Goal: Information Seeking & Learning: Learn about a topic

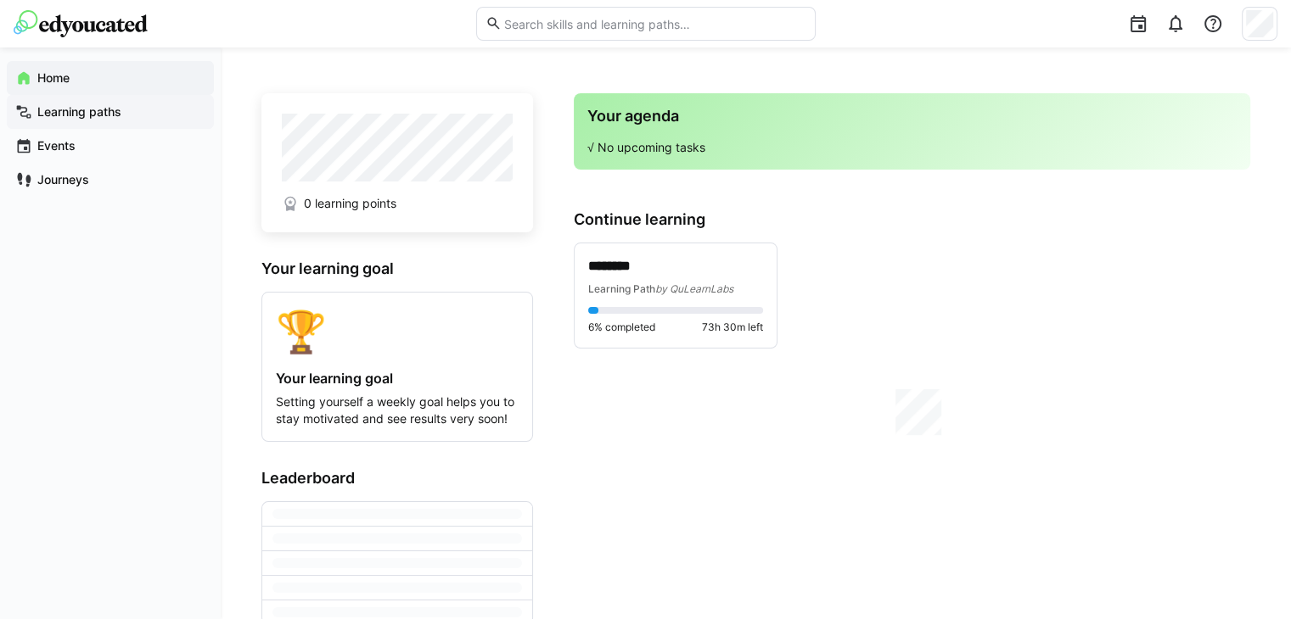
drag, startPoint x: 42, startPoint y: 113, endPoint x: 69, endPoint y: 120, distance: 28.0
click at [0, 0] on app-navigation-label "Learning paths" at bounding box center [0, 0] width 0 height 0
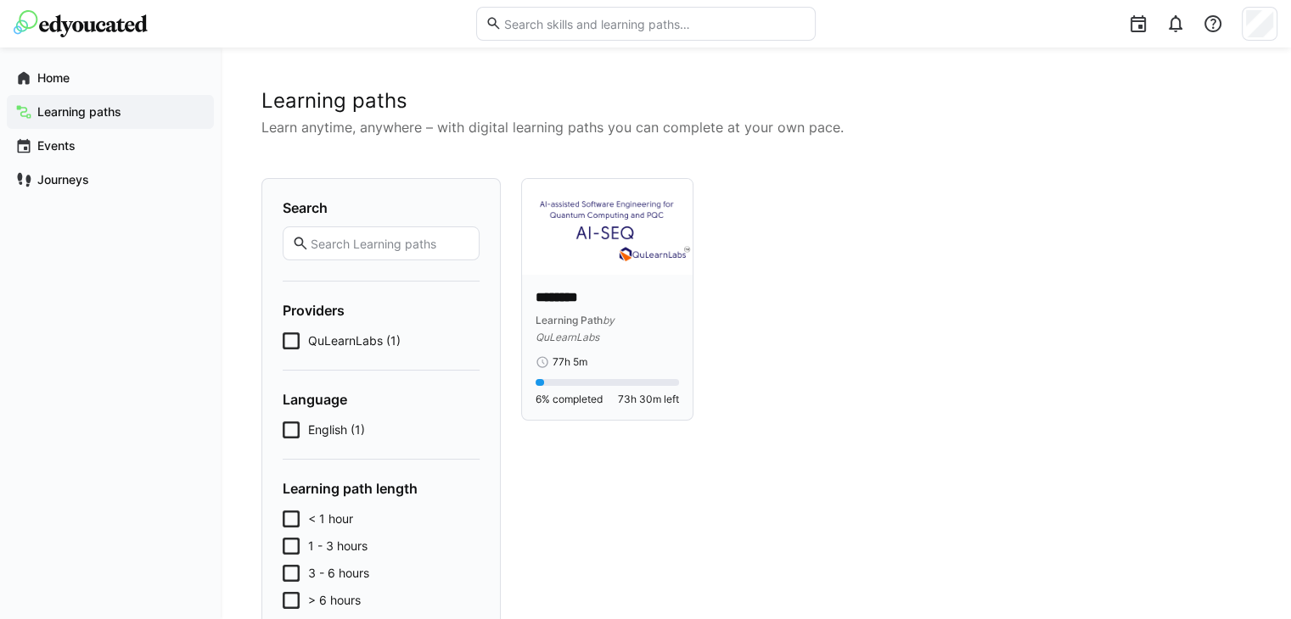
click at [592, 205] on img at bounding box center [607, 227] width 171 height 96
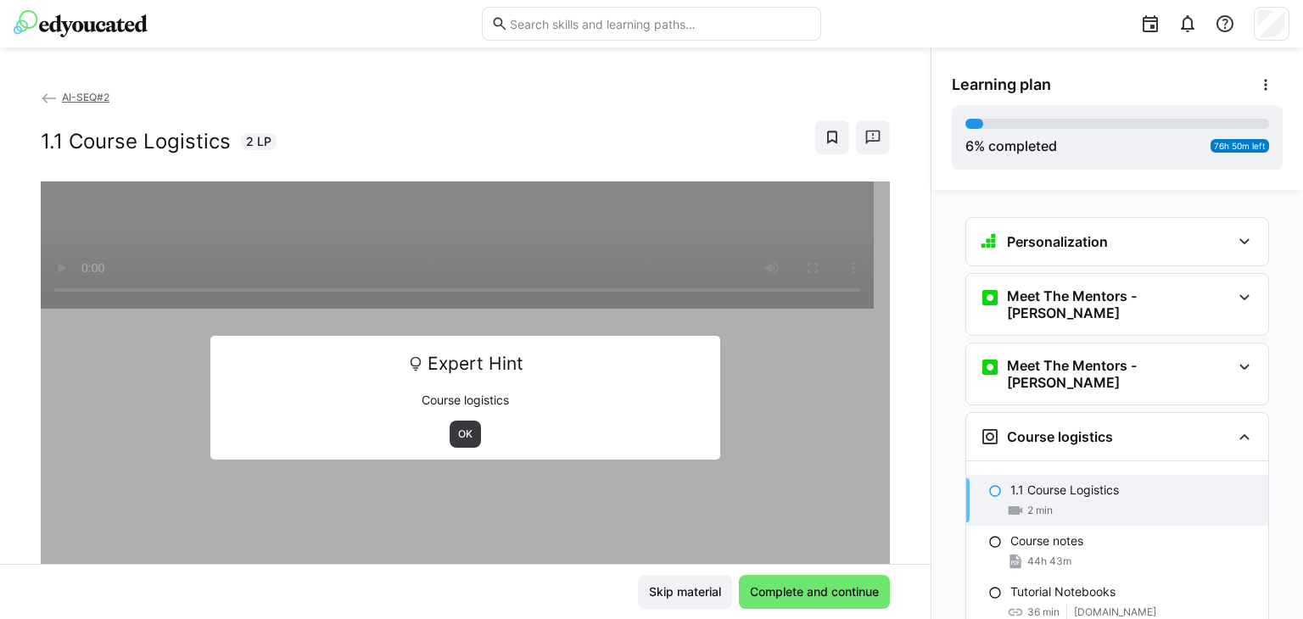
scroll to position [34, 0]
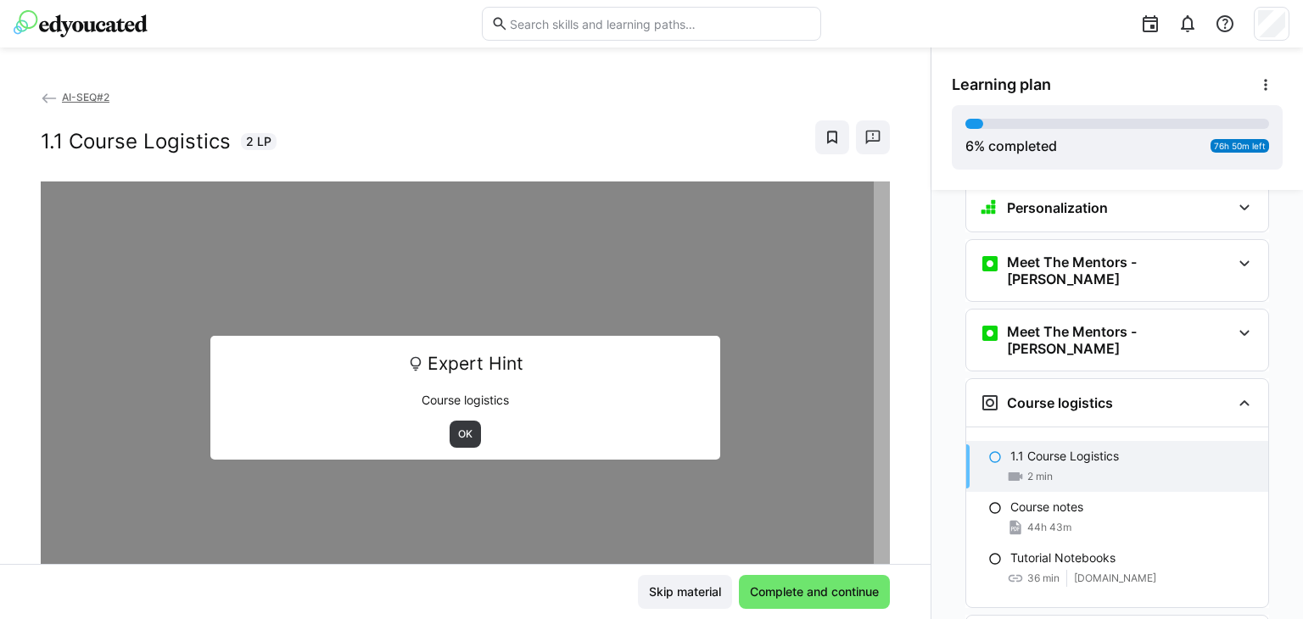
click at [935, 51] on div "Learning plan 6 % completed 76h 50m left" at bounding box center [1118, 119] width 372 height 143
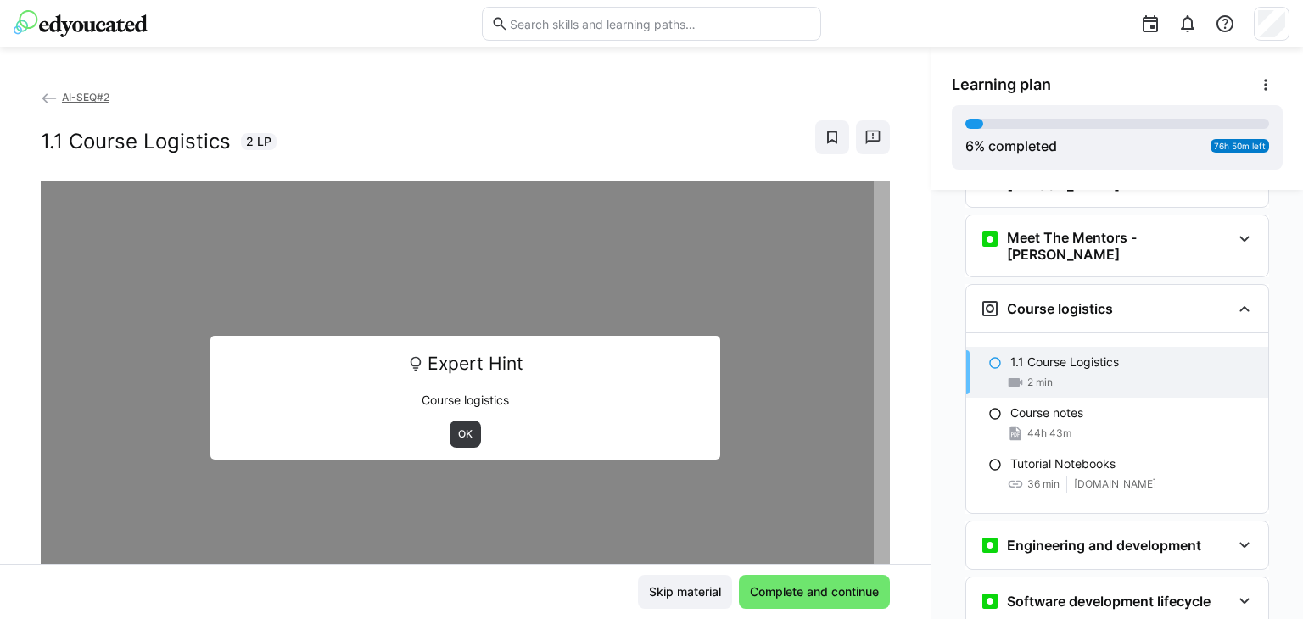
scroll to position [214, 0]
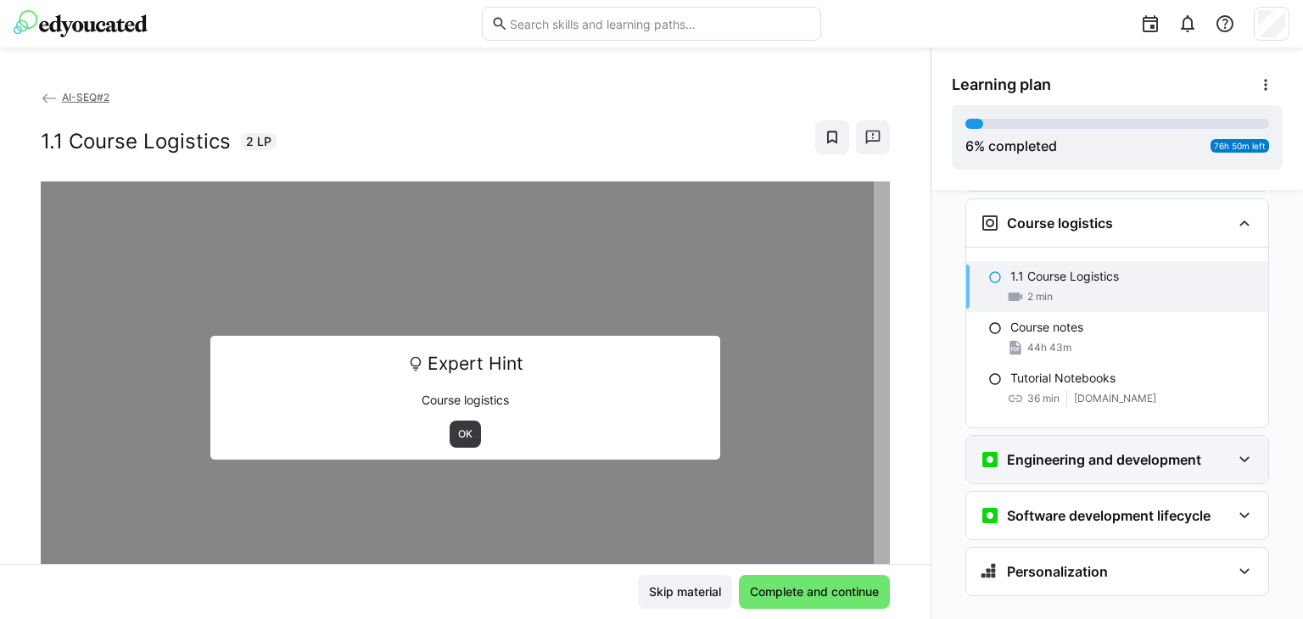
click at [1085, 436] on div "Engineering and development" at bounding box center [1118, 460] width 302 height 48
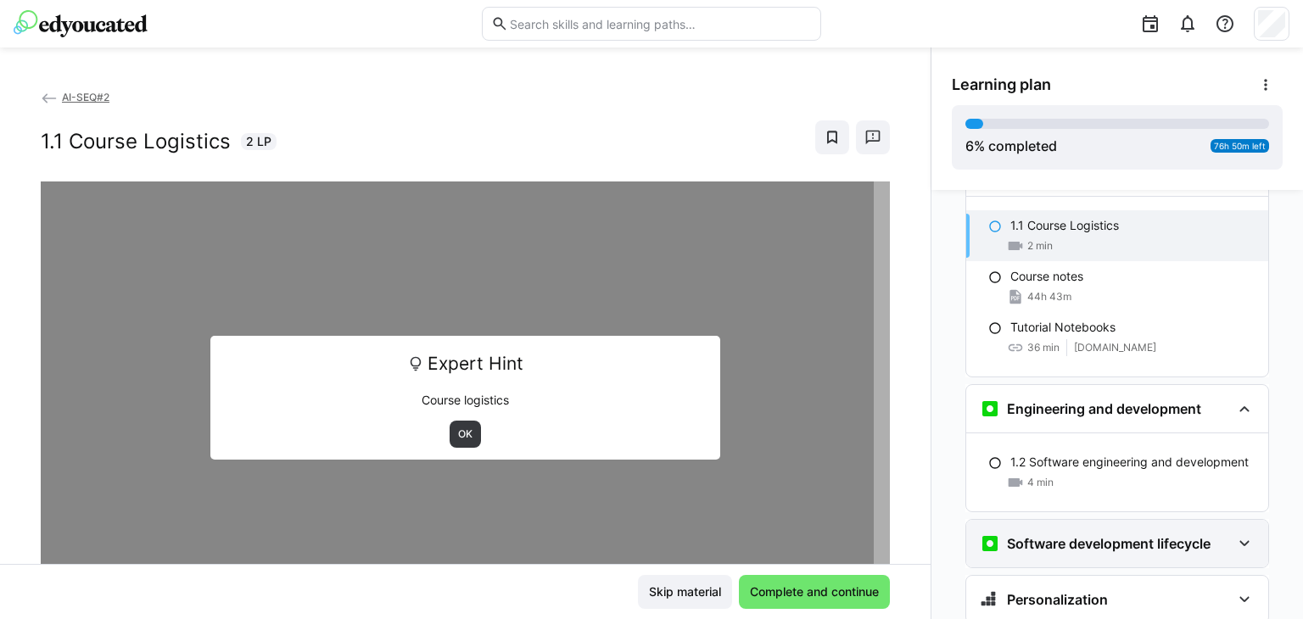
scroll to position [293, 0]
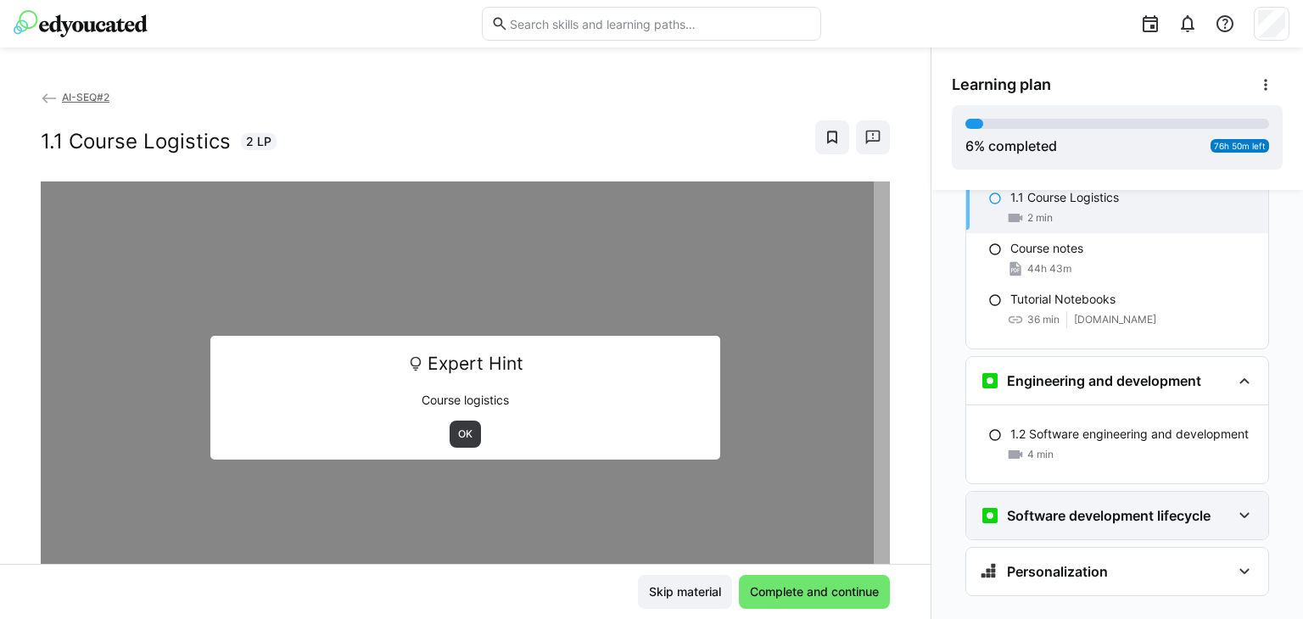
click at [1113, 507] on h3 "Software development lifecycle" at bounding box center [1109, 515] width 204 height 17
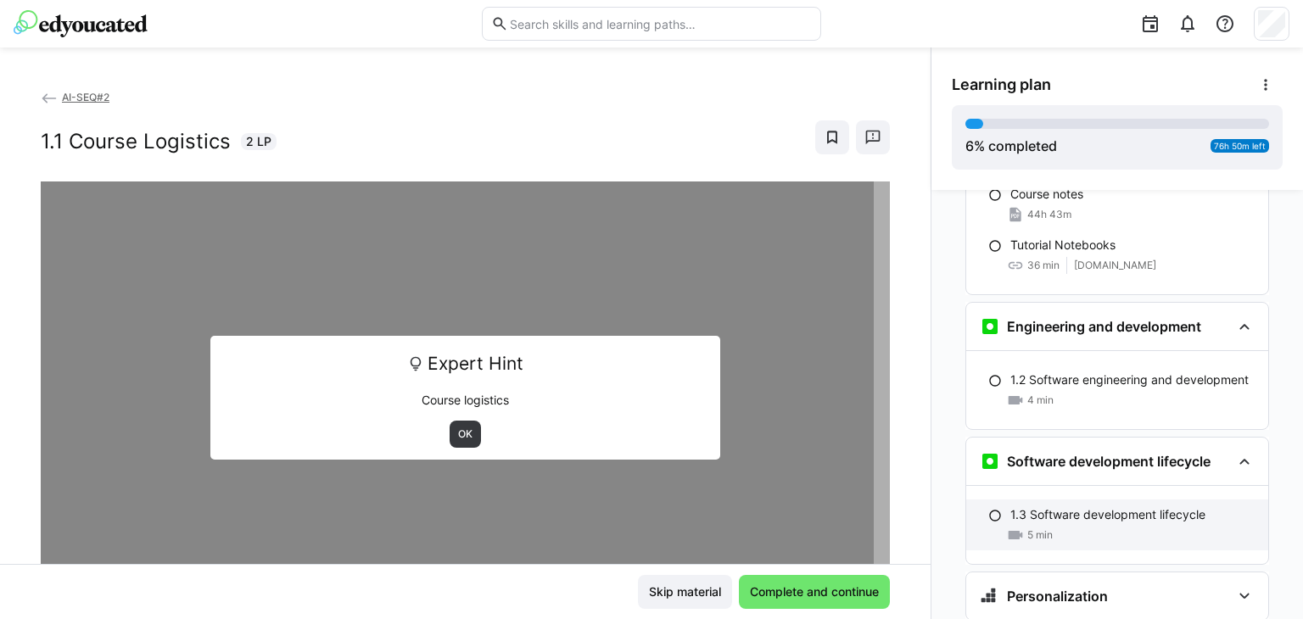
scroll to position [372, 0]
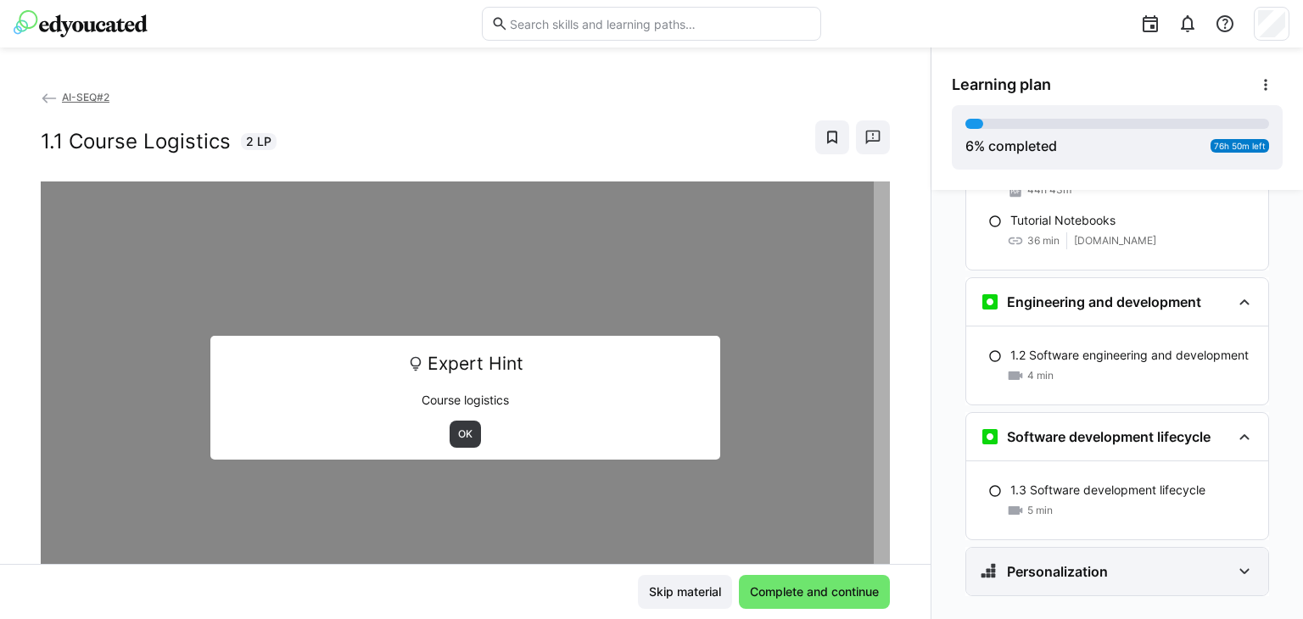
click at [1059, 563] on h3 "Personalization" at bounding box center [1057, 571] width 101 height 17
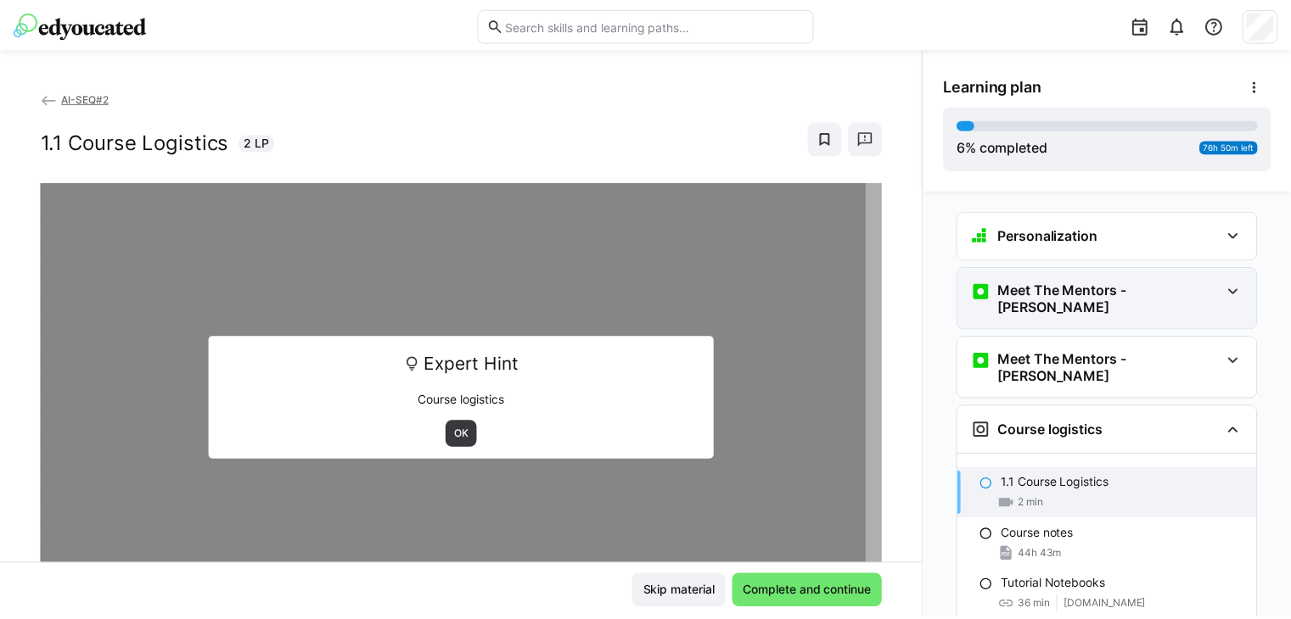
scroll to position [0, 0]
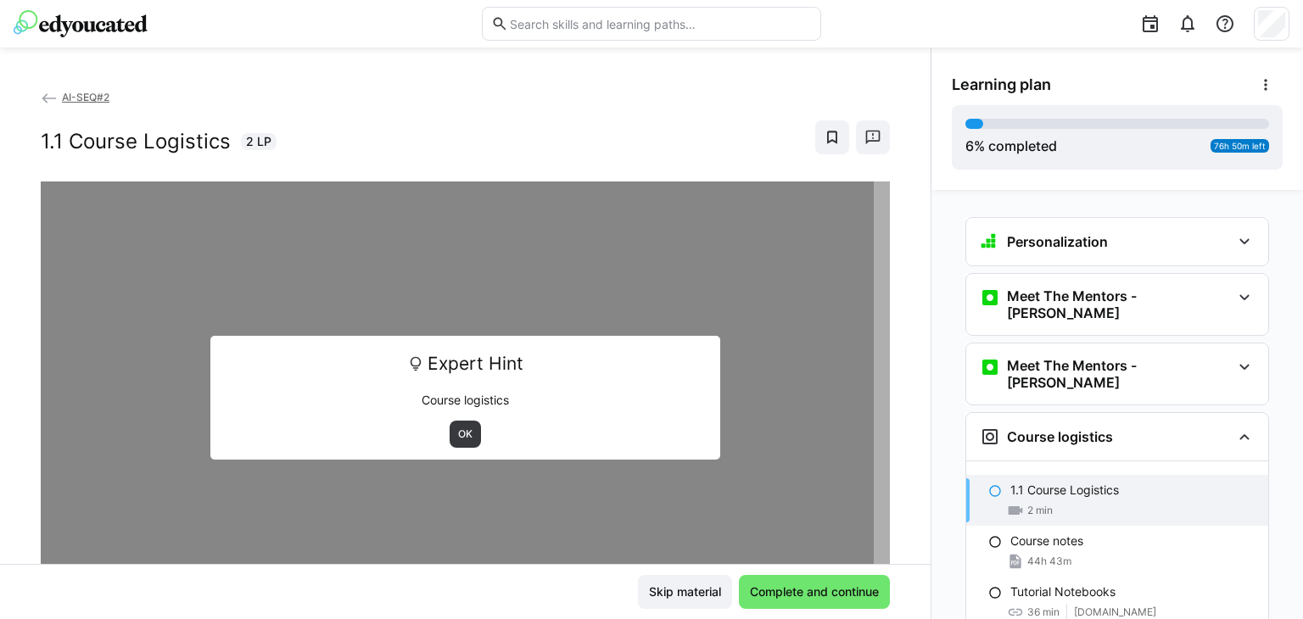
click at [897, 58] on div "AI-SEQ#2 1.1 Course Logistics 2 LP Expert Hint Course logistics OK Skip materia…" at bounding box center [465, 334] width 931 height 572
click at [50, 100] on eds-icon at bounding box center [49, 98] width 17 height 17
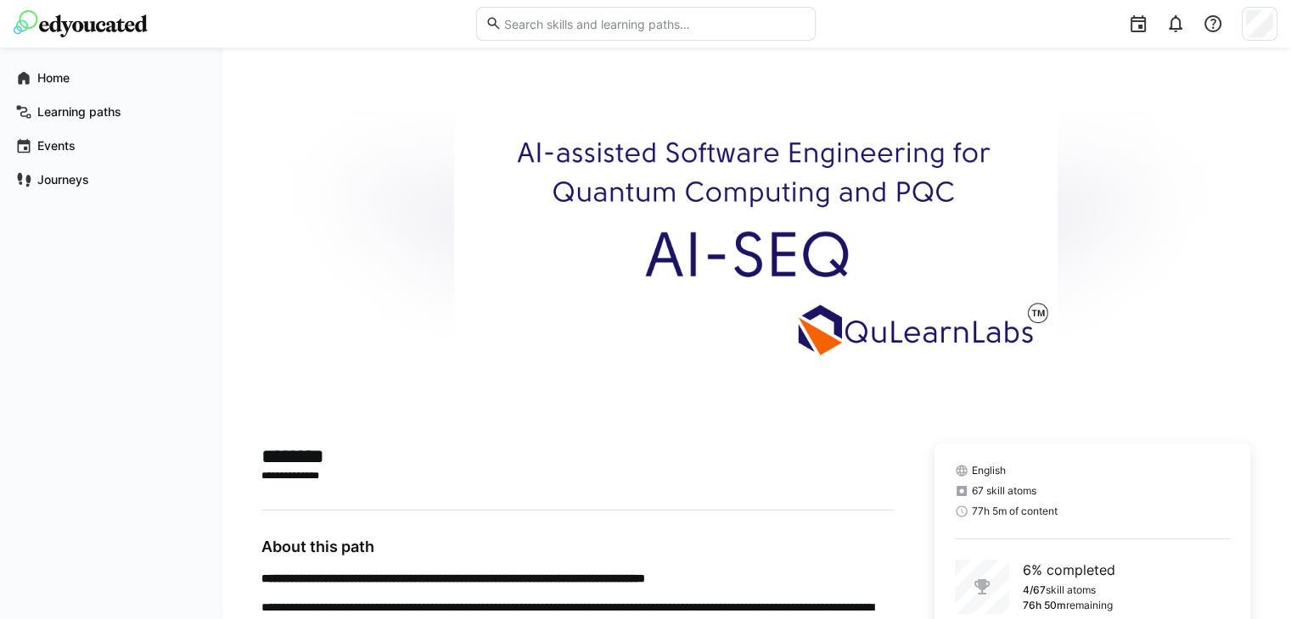
scroll to position [364, 0]
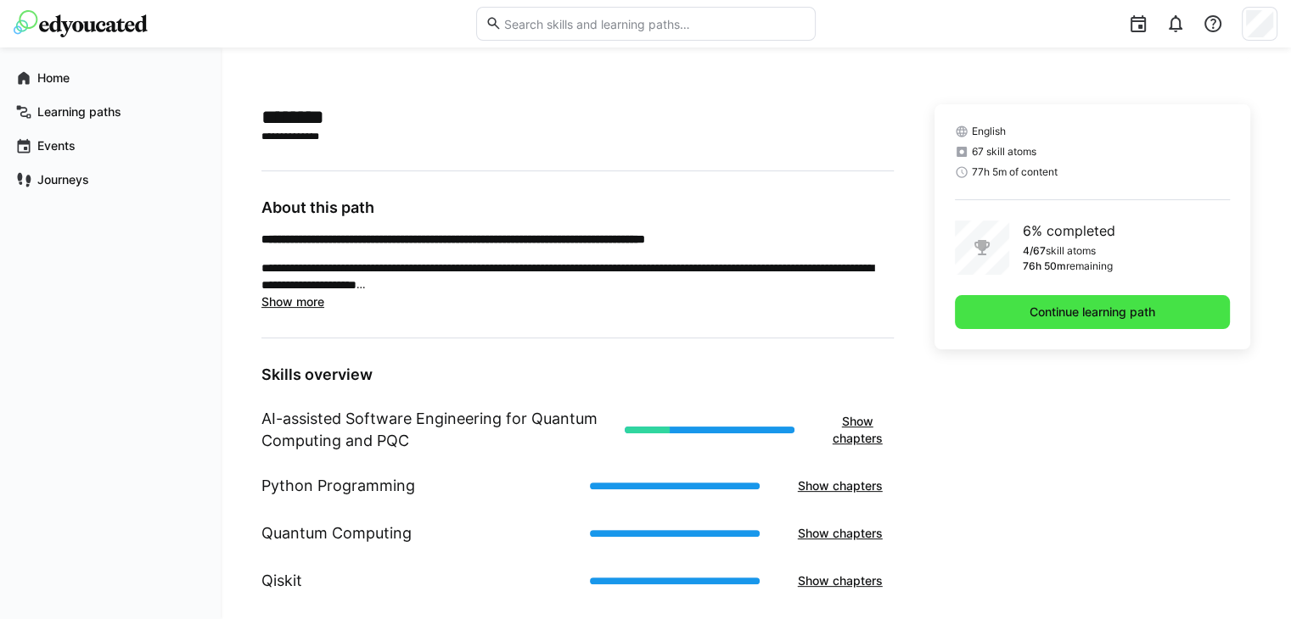
click at [1069, 313] on span "Continue learning path" at bounding box center [1092, 312] width 131 height 17
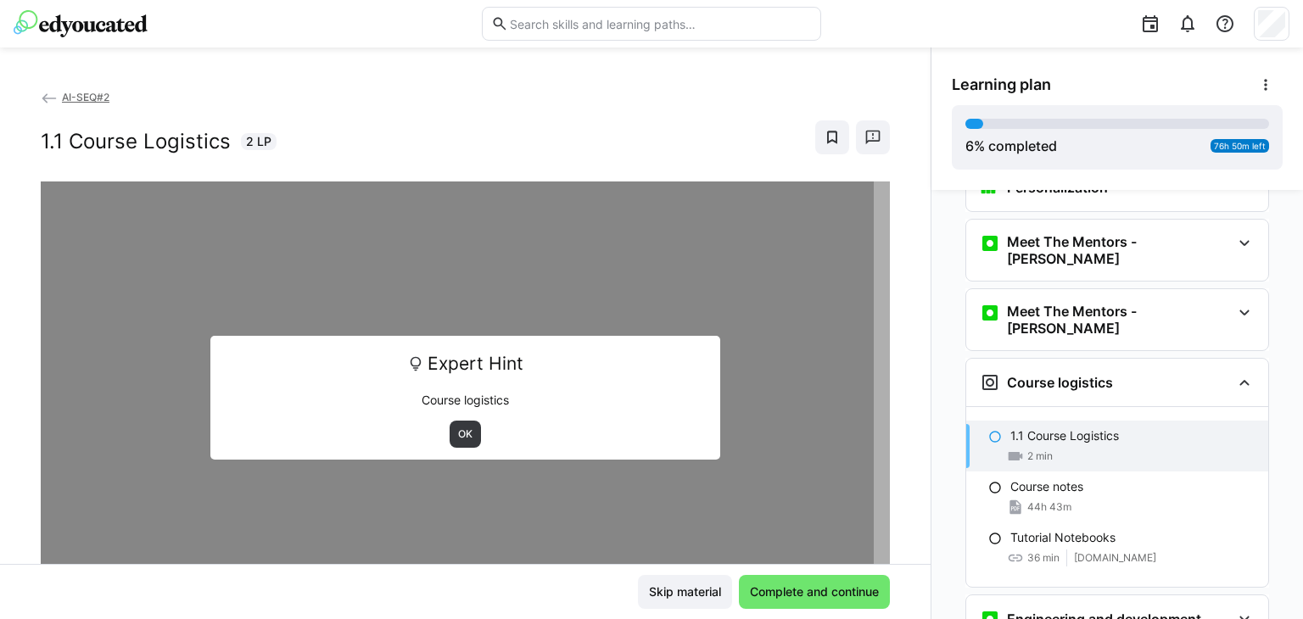
scroll to position [85, 0]
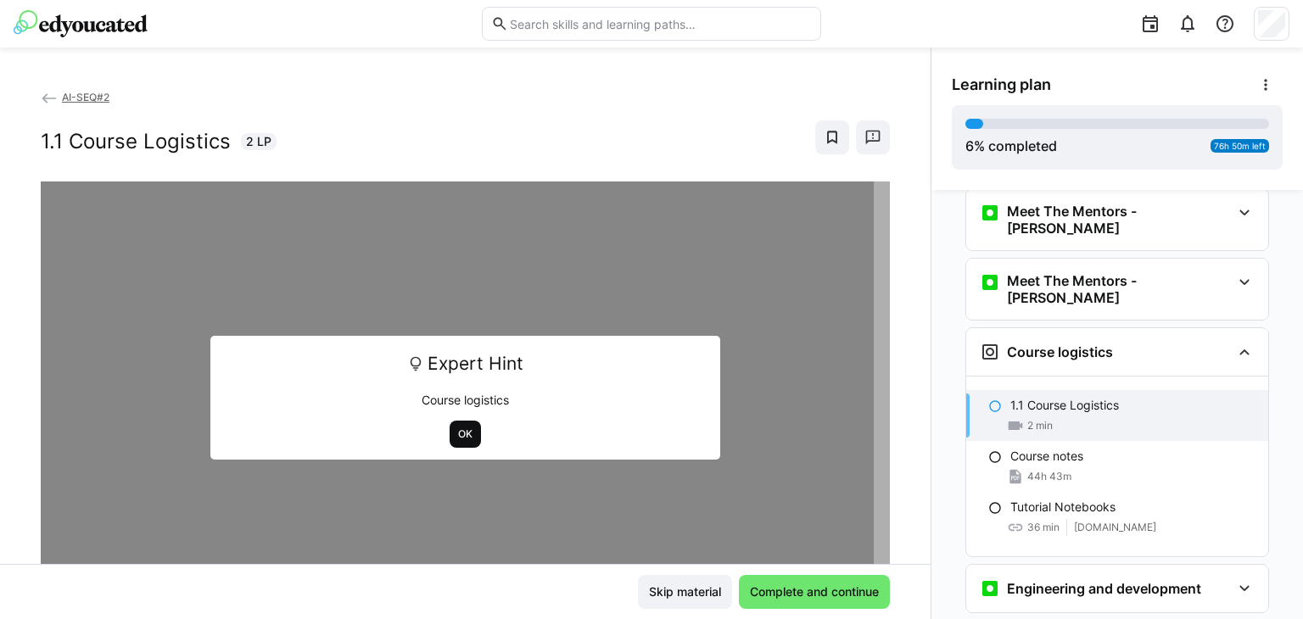
click at [457, 439] on span "OK" at bounding box center [466, 435] width 18 height 14
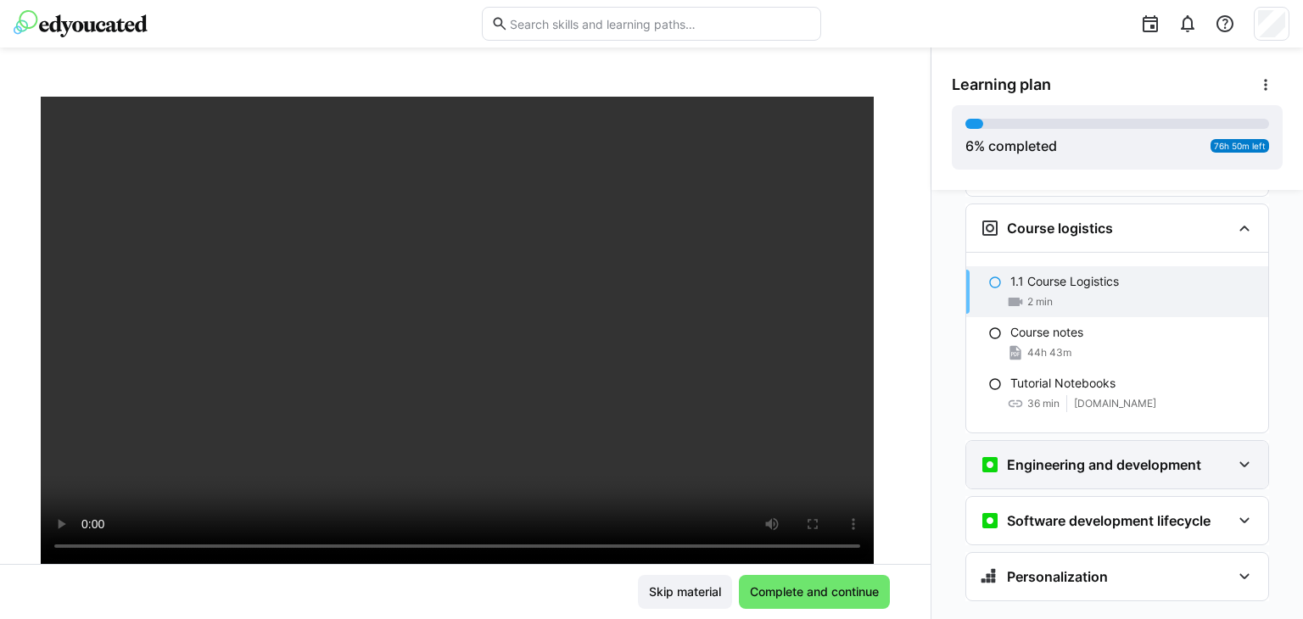
scroll to position [214, 0]
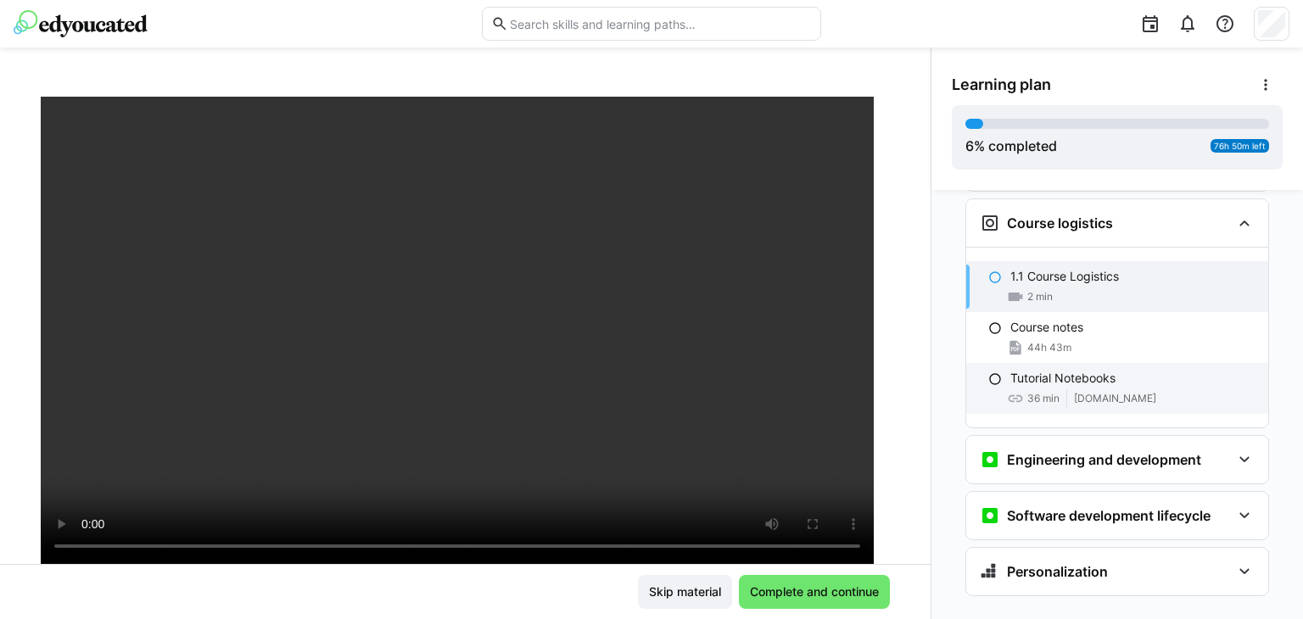
click at [1067, 390] on span at bounding box center [1067, 398] width 1 height 17
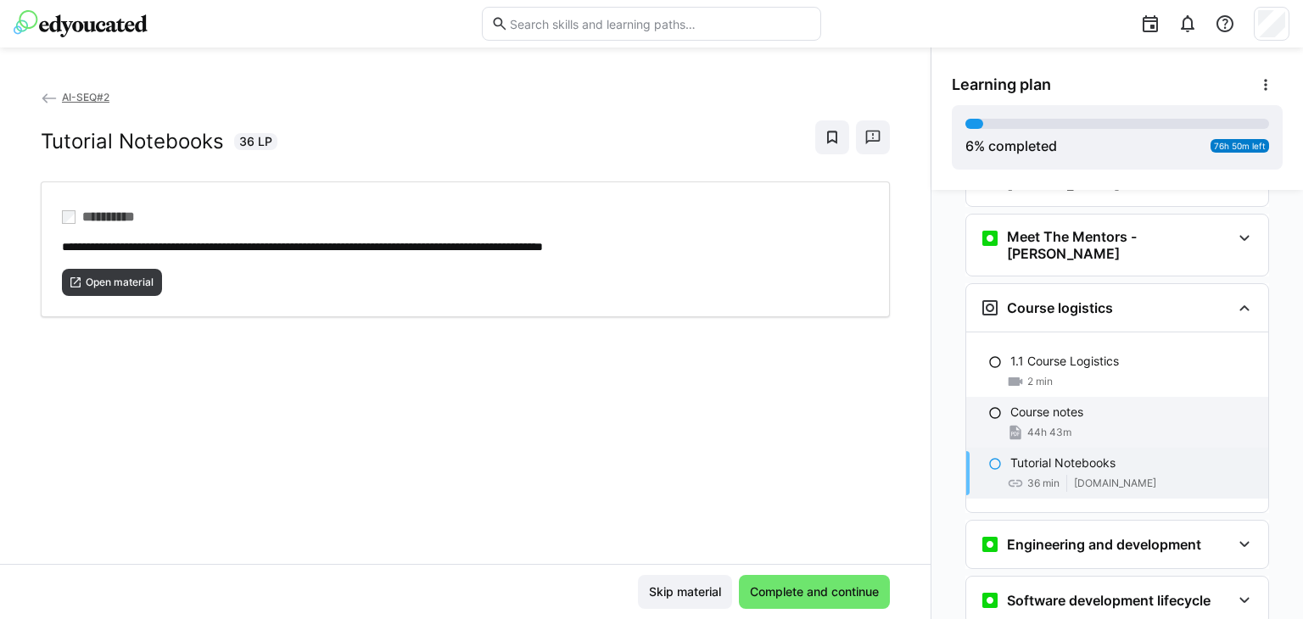
scroll to position [0, 0]
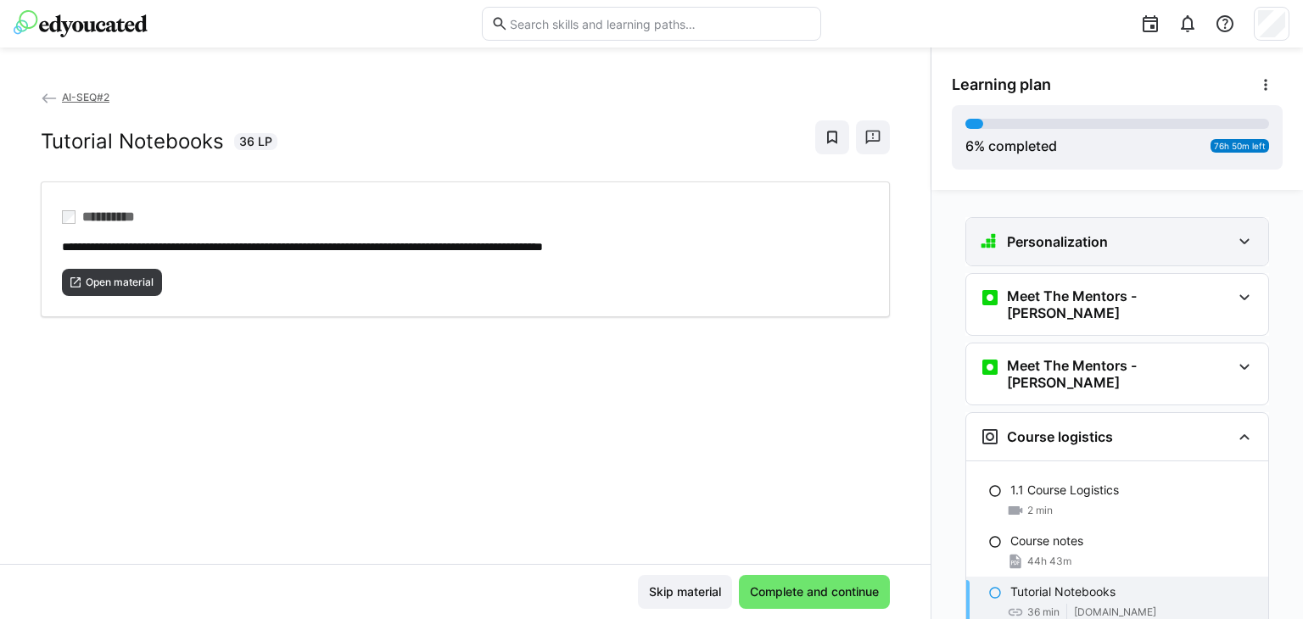
click at [1104, 247] on div "Personalization" at bounding box center [1105, 242] width 251 height 20
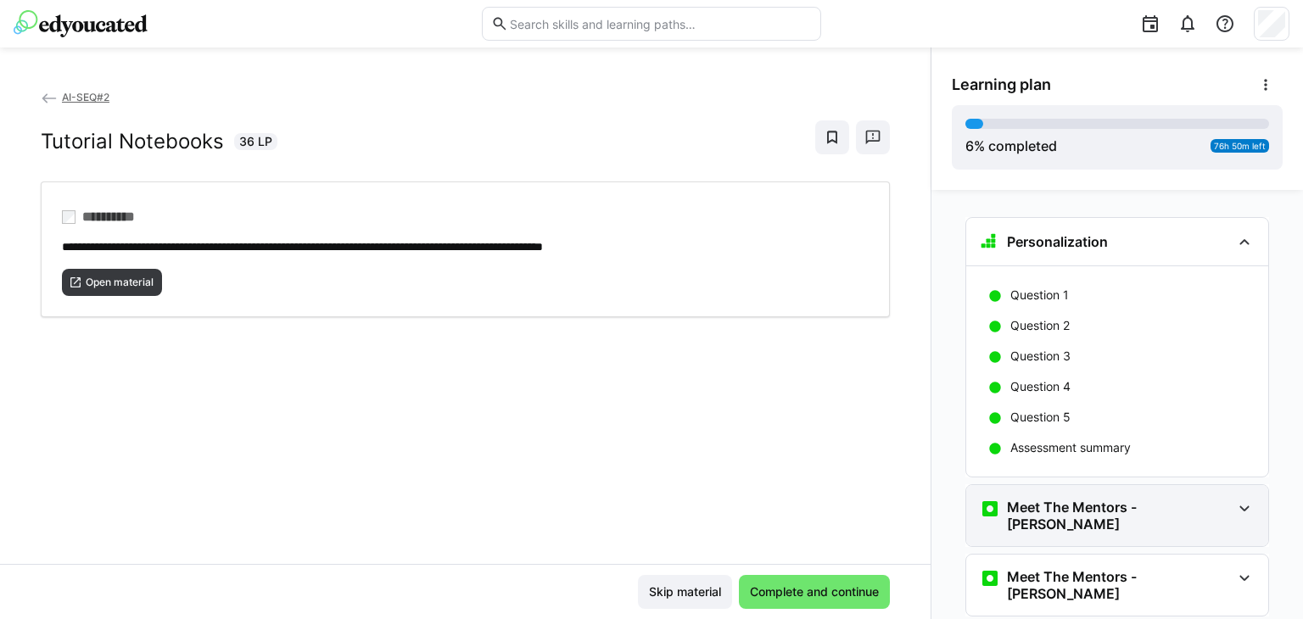
click at [1083, 515] on h3 "Meet The Mentors - [PERSON_NAME]" at bounding box center [1119, 516] width 224 height 34
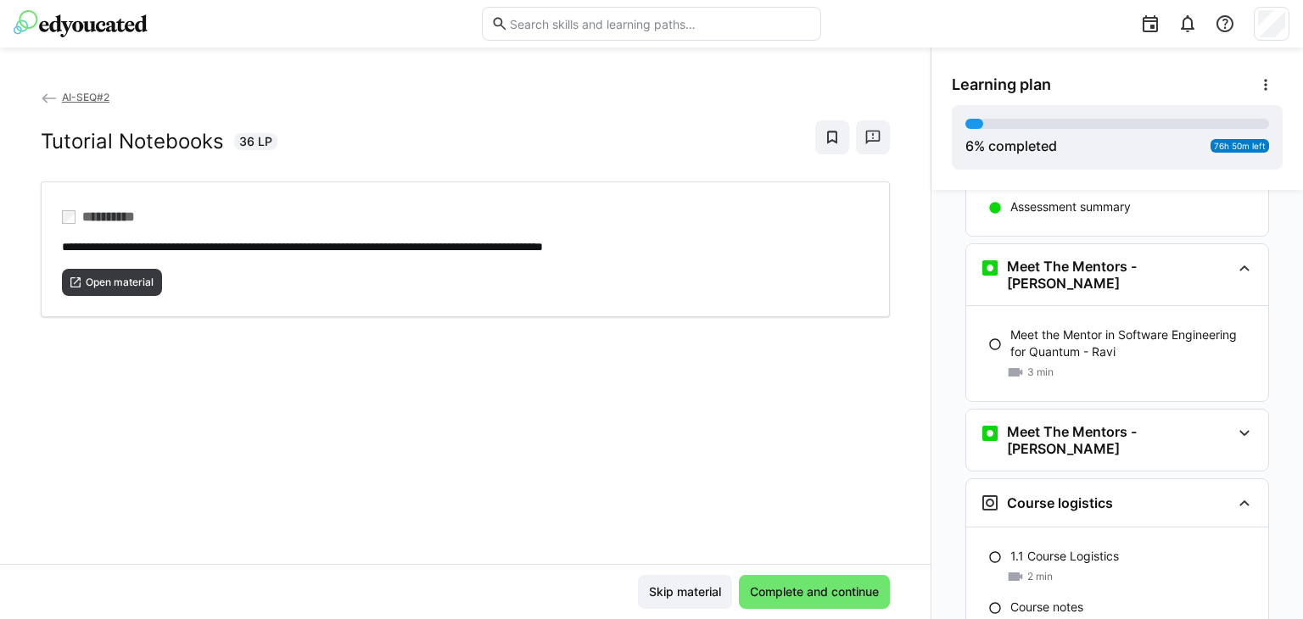
scroll to position [255, 0]
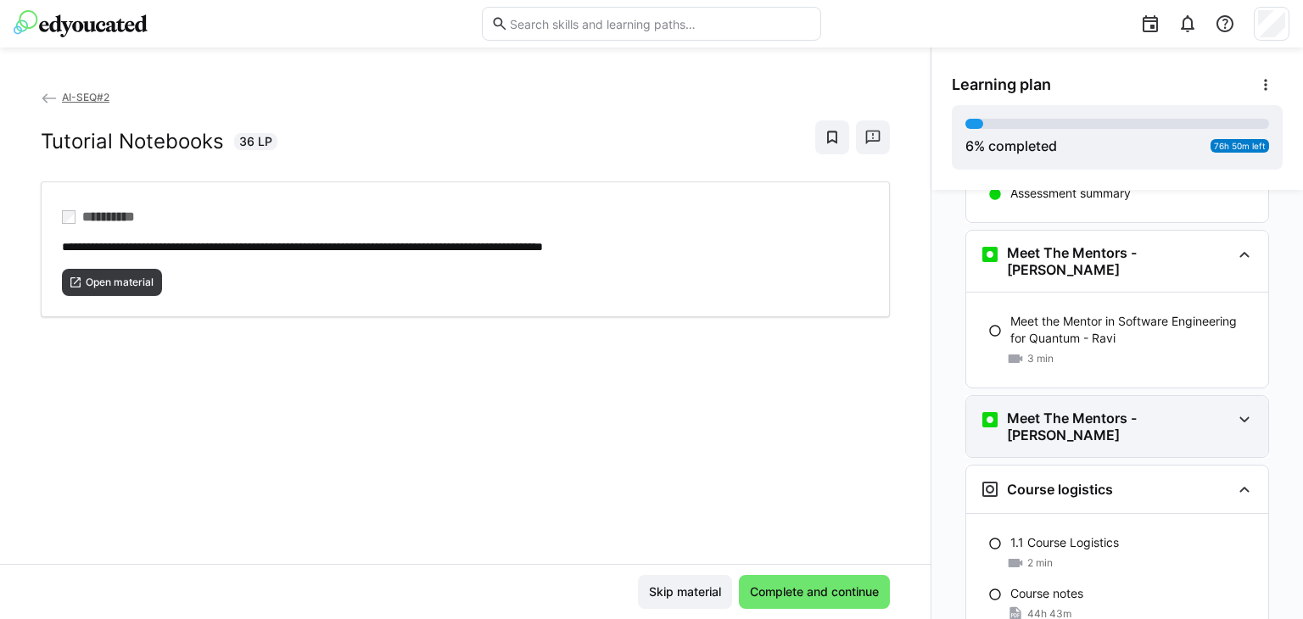
click at [1096, 410] on h3 "Meet The Mentors - [PERSON_NAME]" at bounding box center [1119, 427] width 224 height 34
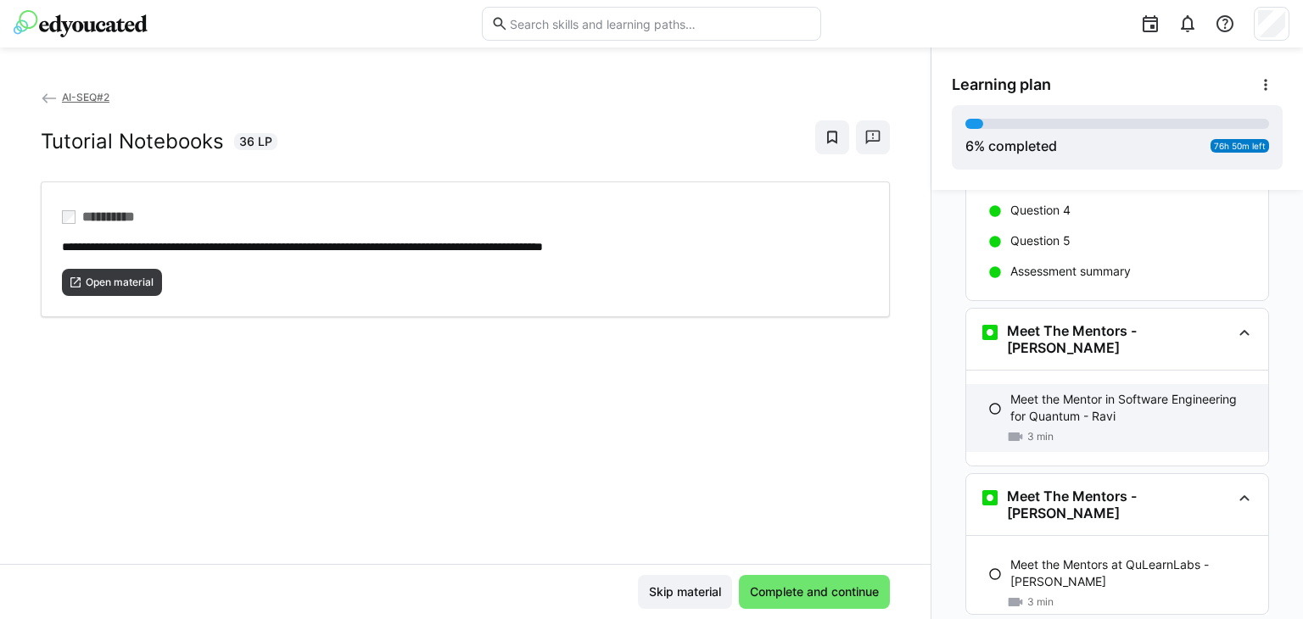
scroll to position [0, 0]
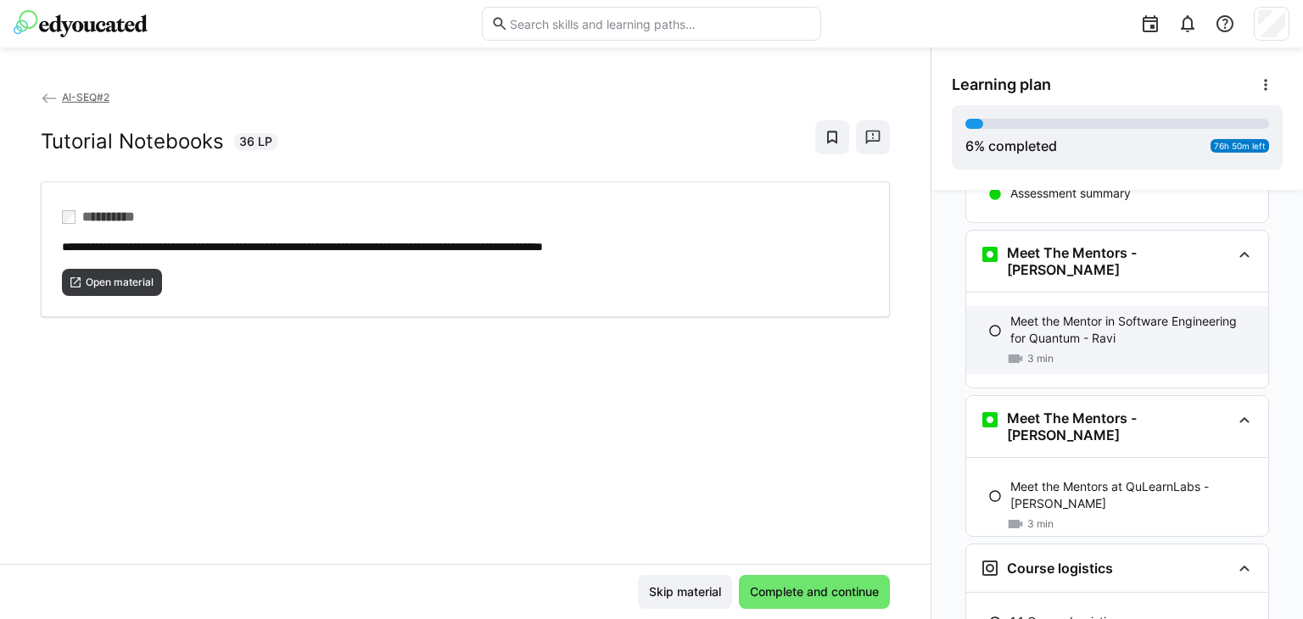
click at [1067, 324] on p "Meet the Mentor in Software Engineering for Quantum - Ravi" at bounding box center [1133, 330] width 244 height 34
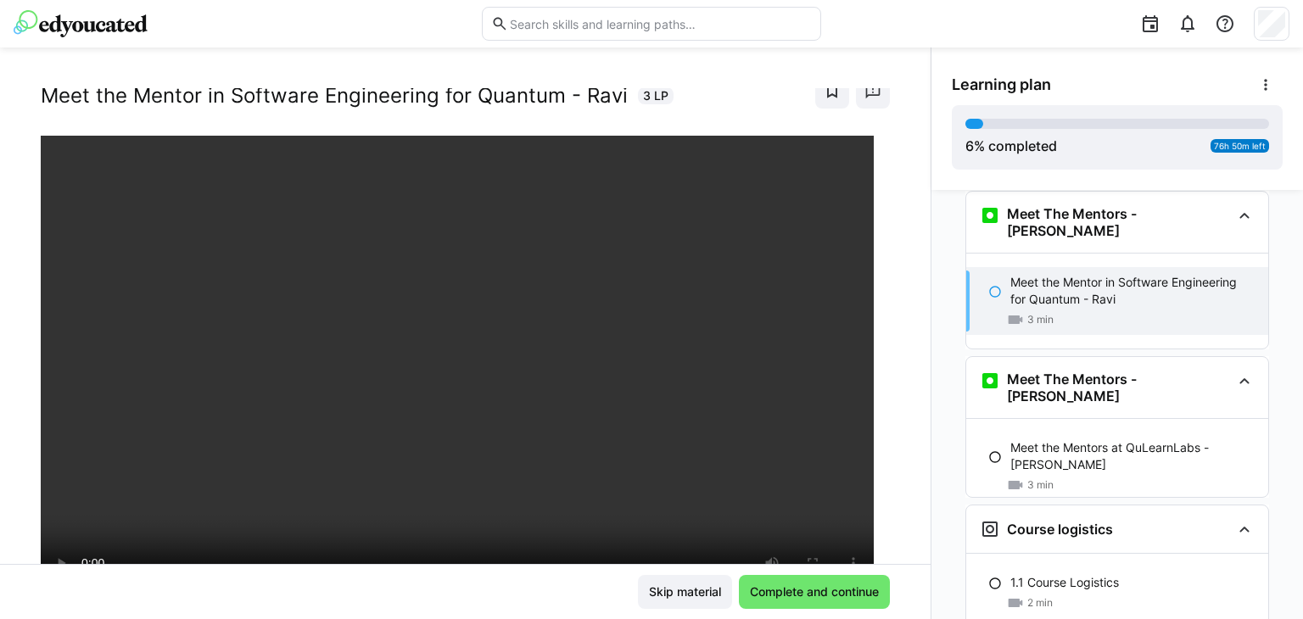
scroll to position [85, 0]
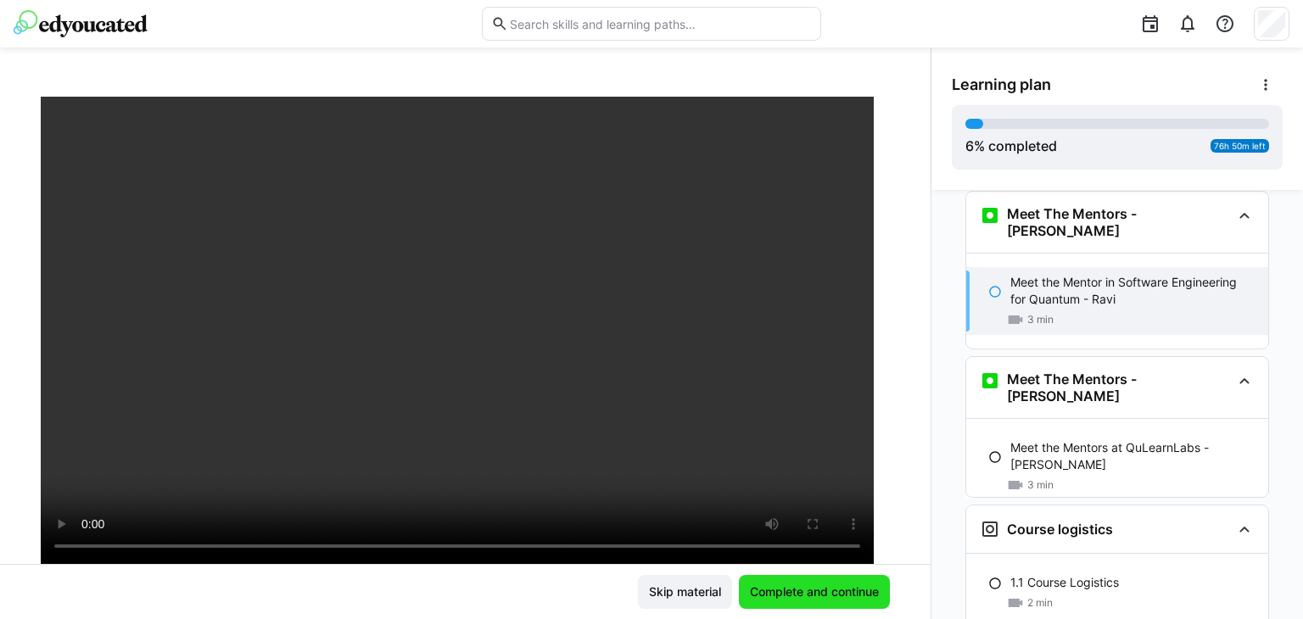
click at [804, 588] on span "Complete and continue" at bounding box center [815, 592] width 134 height 17
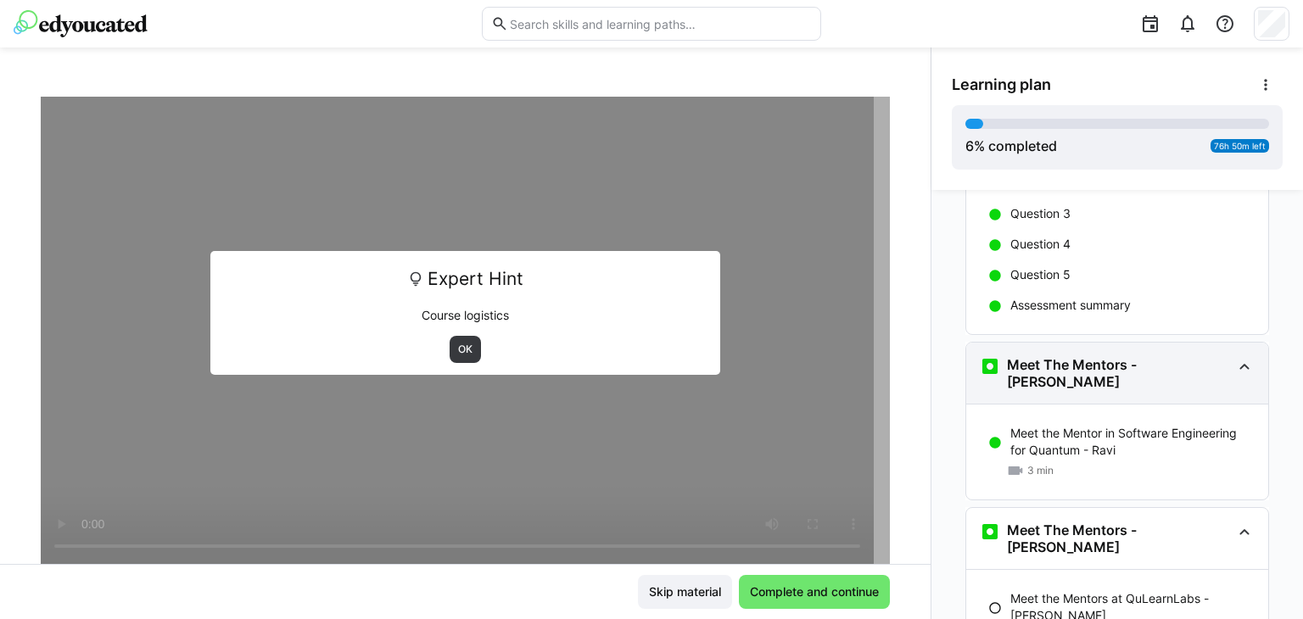
scroll to position [241, 0]
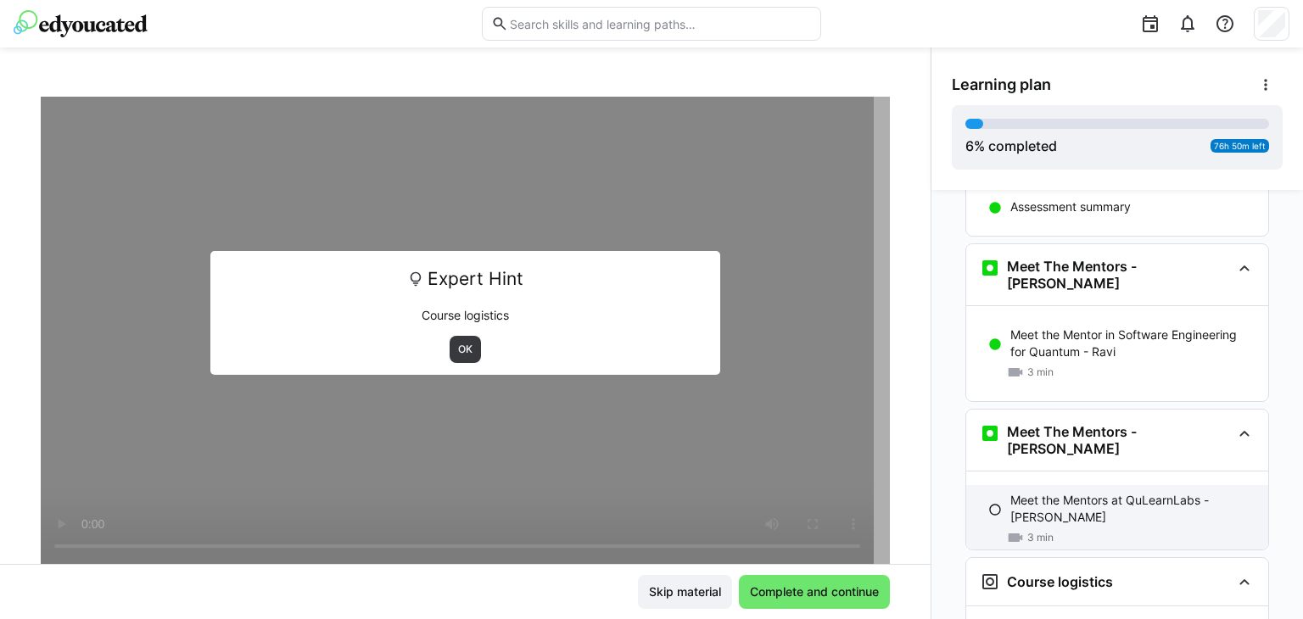
click at [1052, 492] on p "Meet the Mentors at QuLearnLabs - [PERSON_NAME]" at bounding box center [1133, 509] width 244 height 34
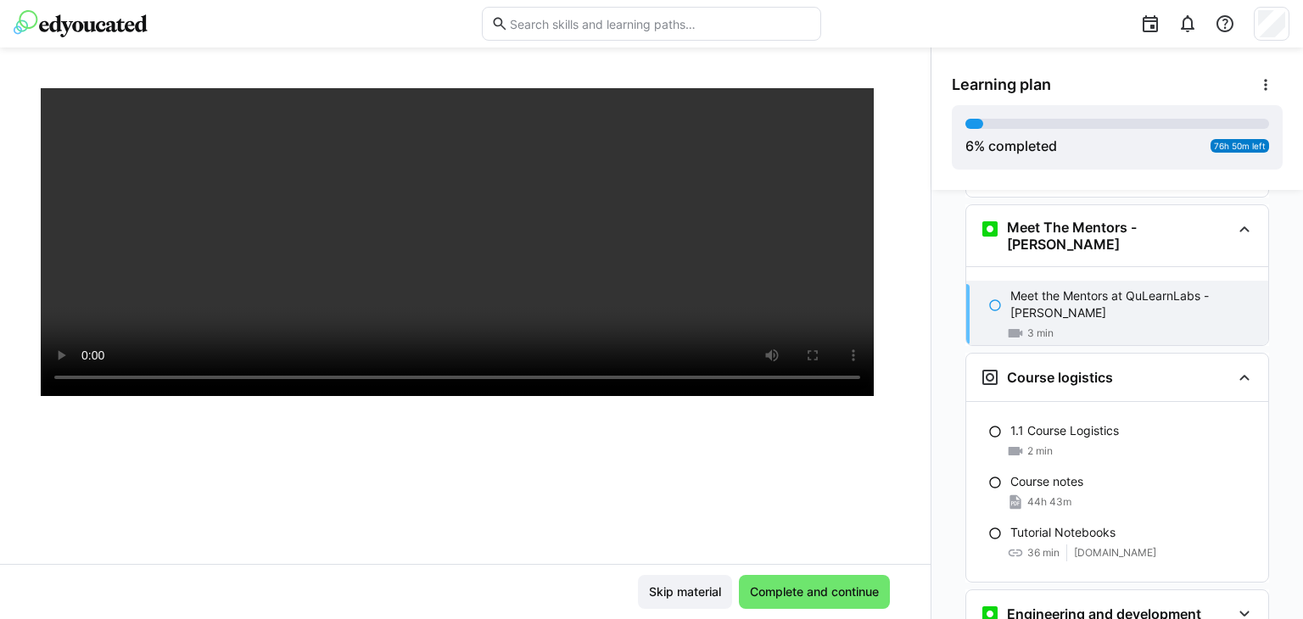
scroll to position [255, 0]
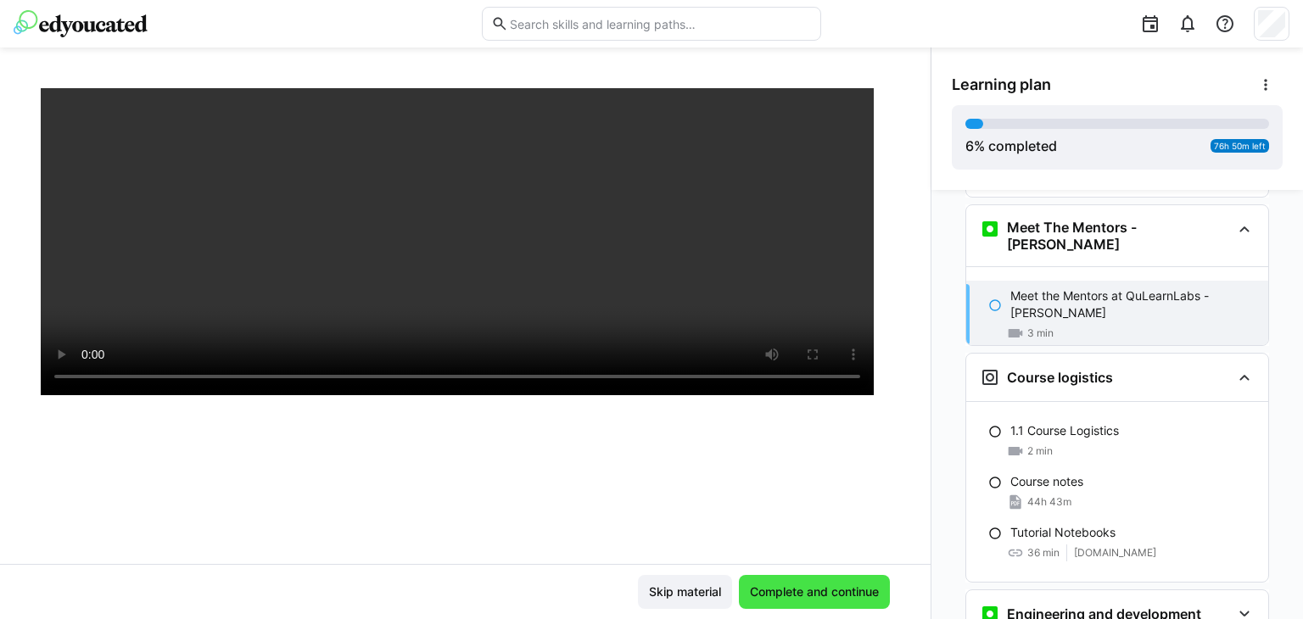
click at [774, 589] on span "Complete and continue" at bounding box center [815, 592] width 134 height 17
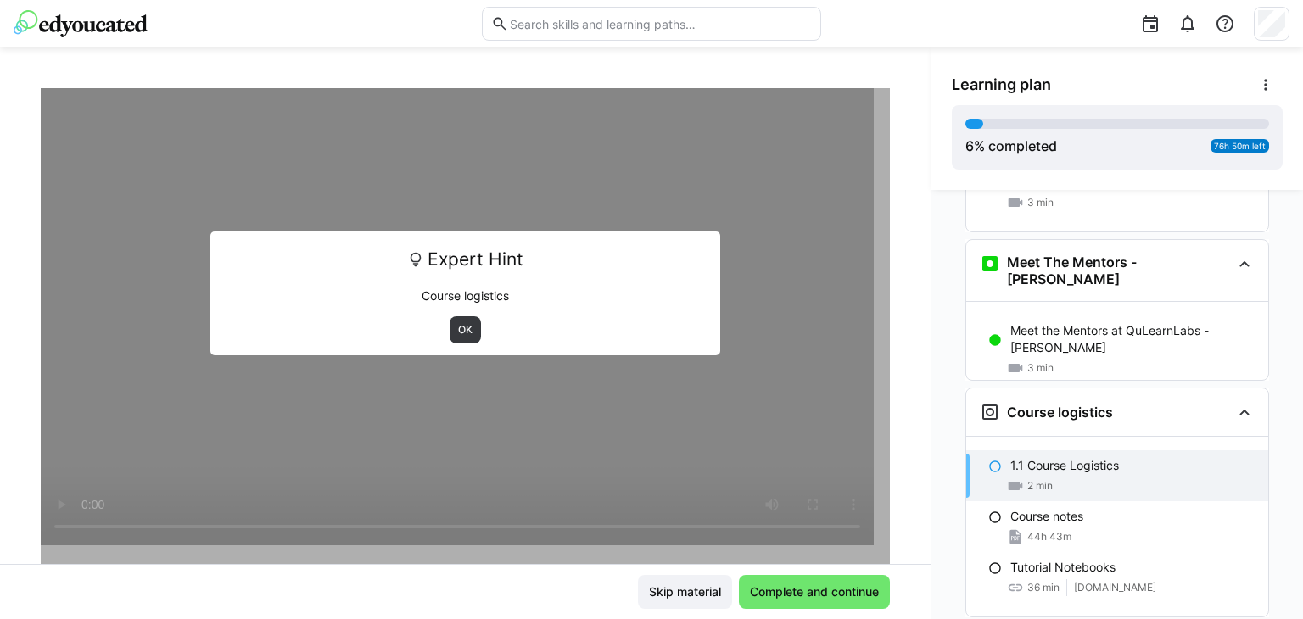
scroll to position [85, 0]
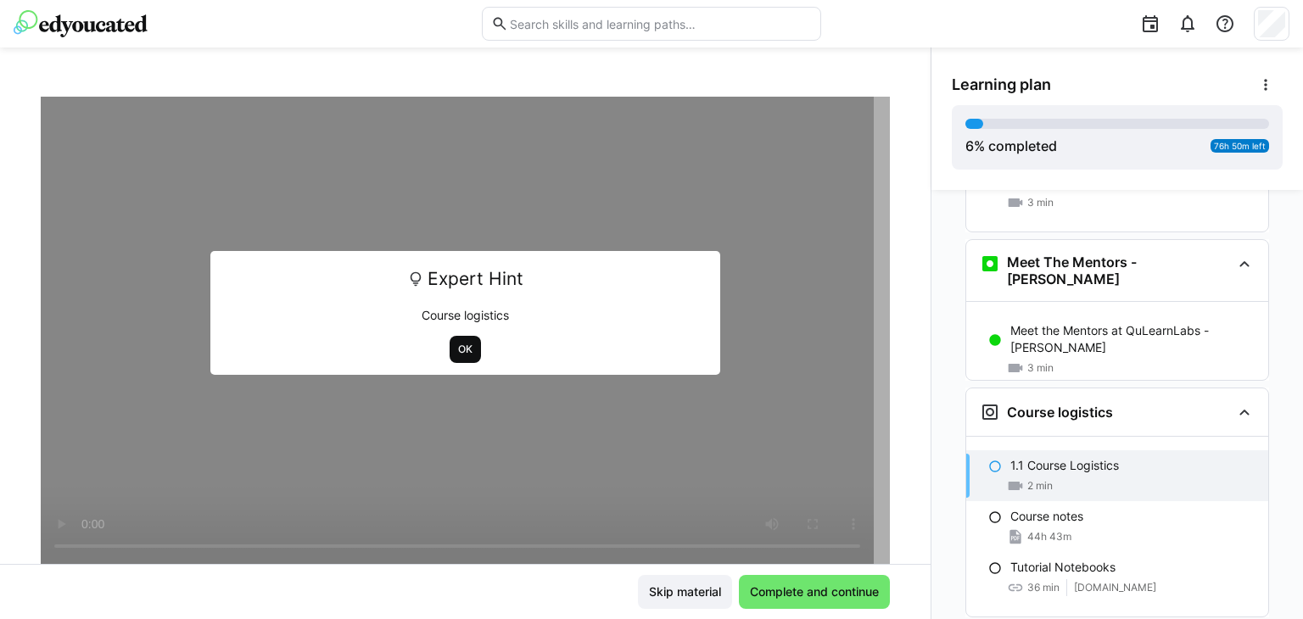
click at [457, 347] on span "OK" at bounding box center [466, 350] width 18 height 14
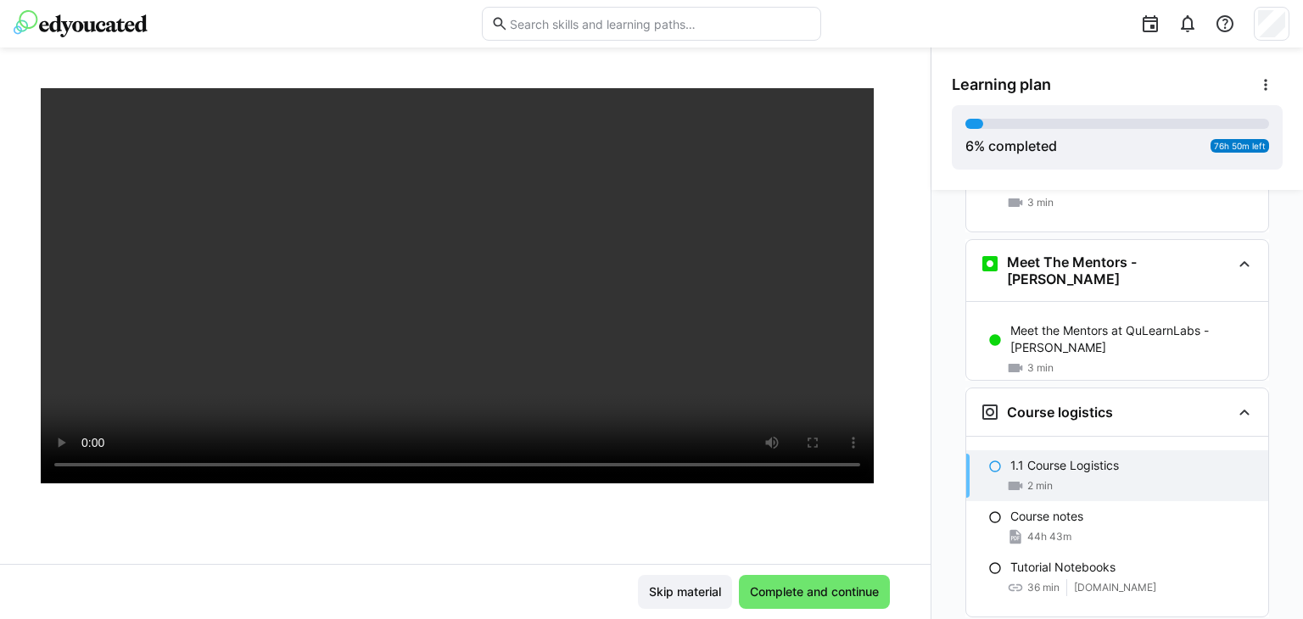
scroll to position [170, 0]
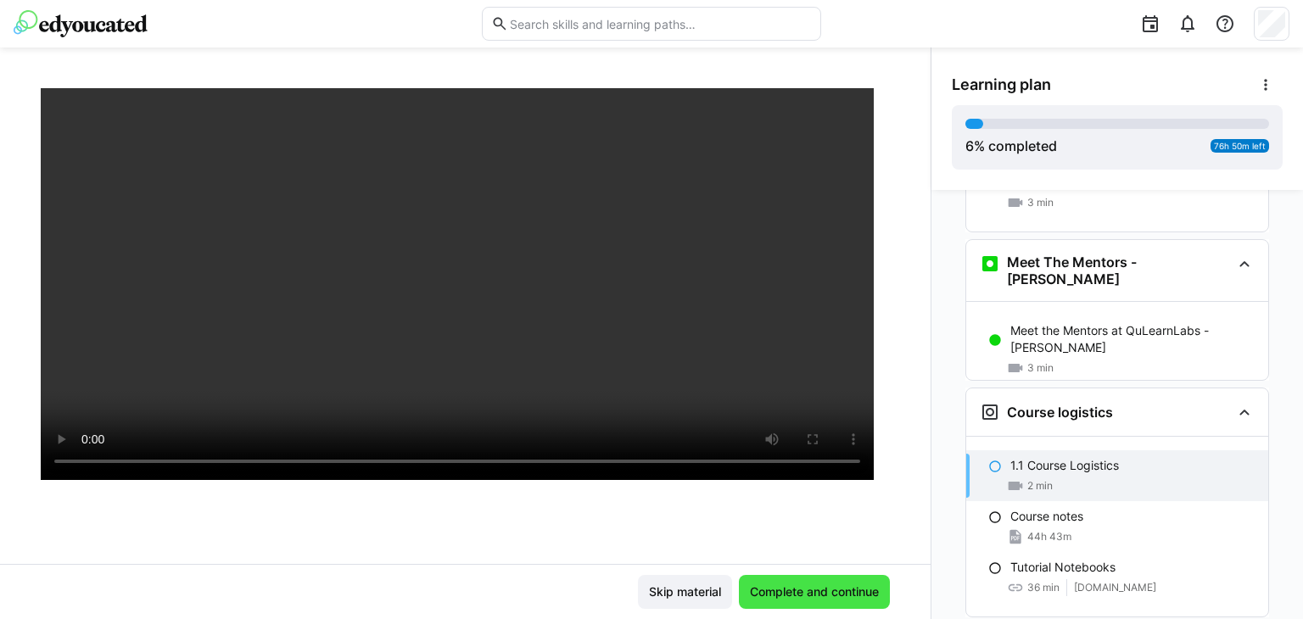
click at [783, 591] on span "Complete and continue" at bounding box center [815, 592] width 134 height 17
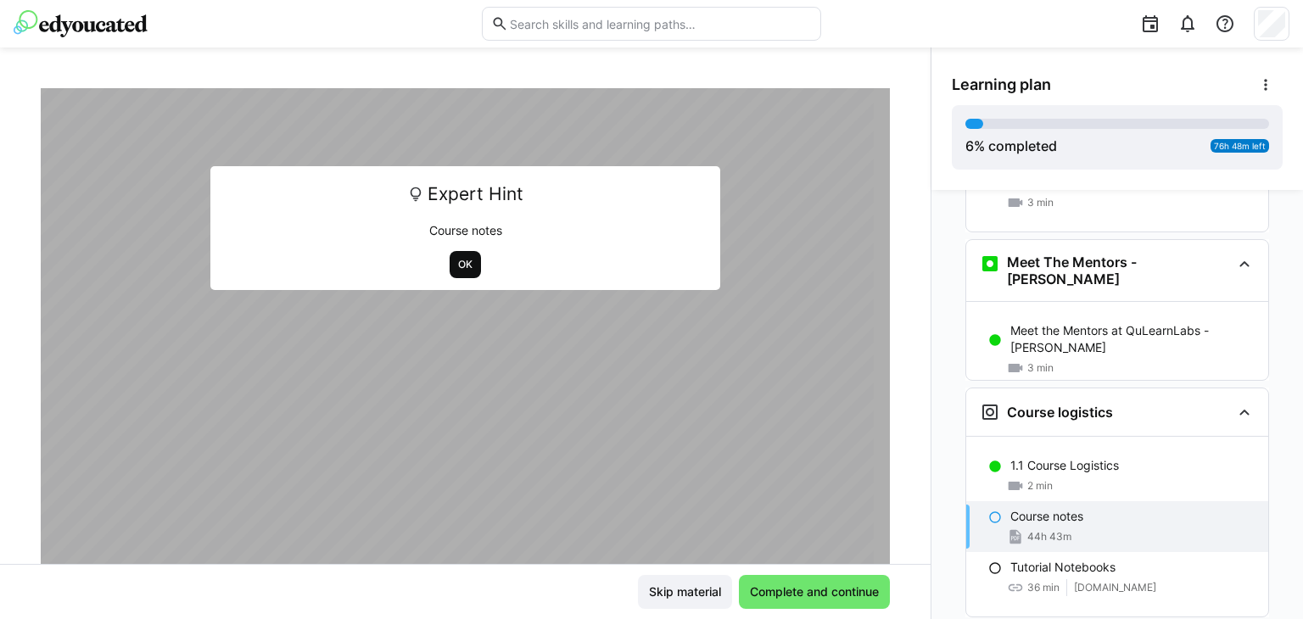
click at [457, 261] on span "OK" at bounding box center [466, 265] width 18 height 14
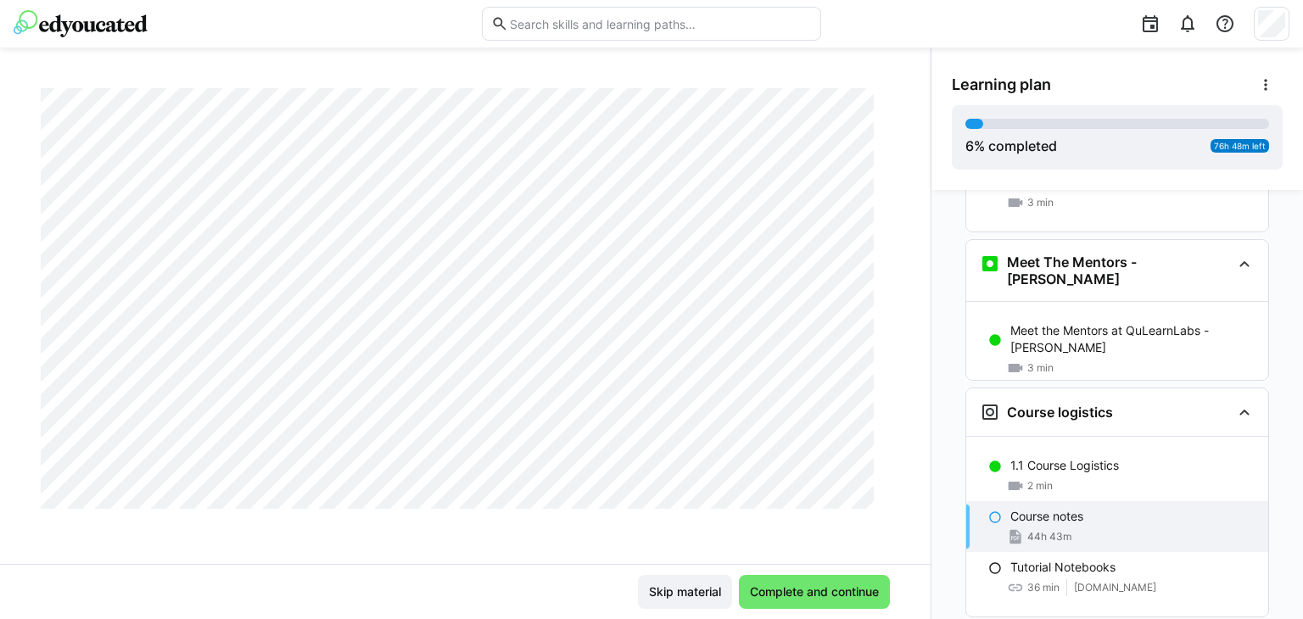
scroll to position [18421, 0]
click at [698, 594] on span "Skip material" at bounding box center [685, 592] width 77 height 17
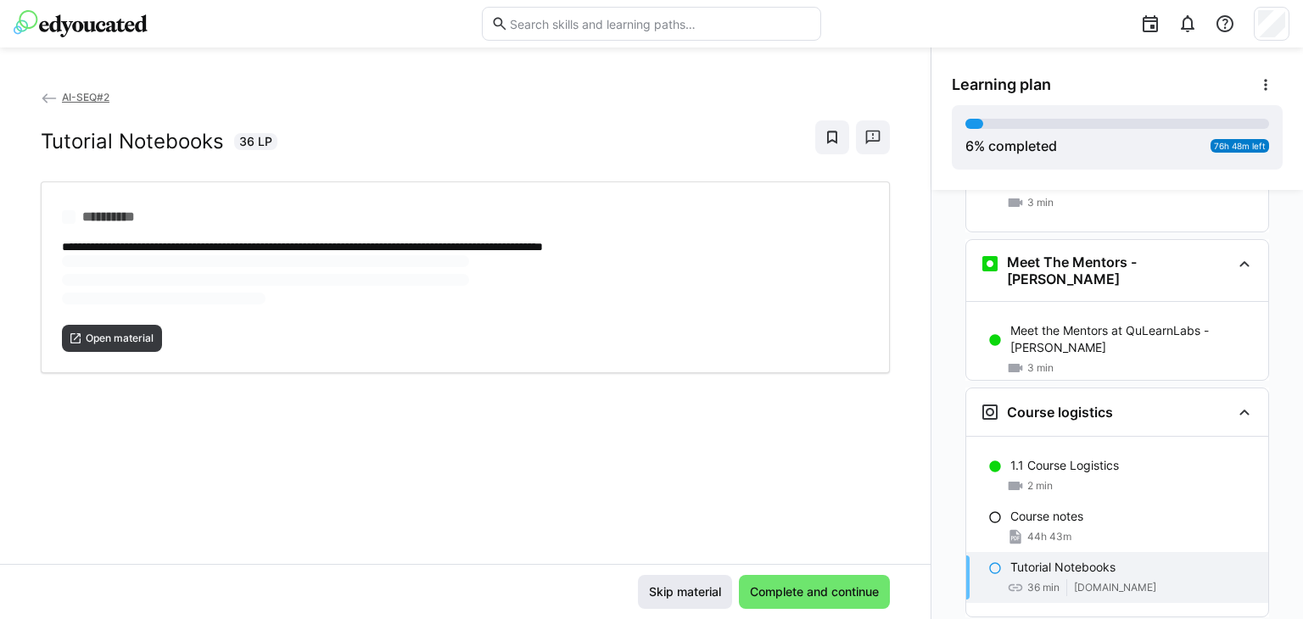
scroll to position [0, 0]
click at [114, 287] on span "Open material" at bounding box center [119, 283] width 71 height 14
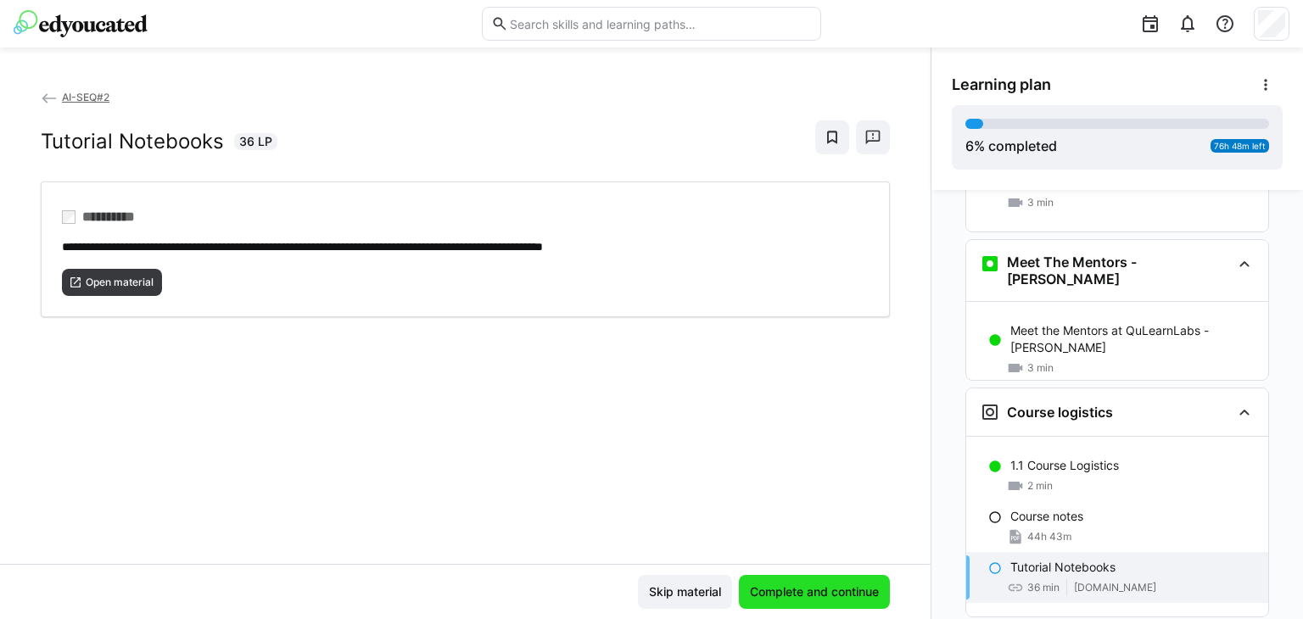
click at [761, 592] on span "Complete and continue" at bounding box center [815, 592] width 134 height 17
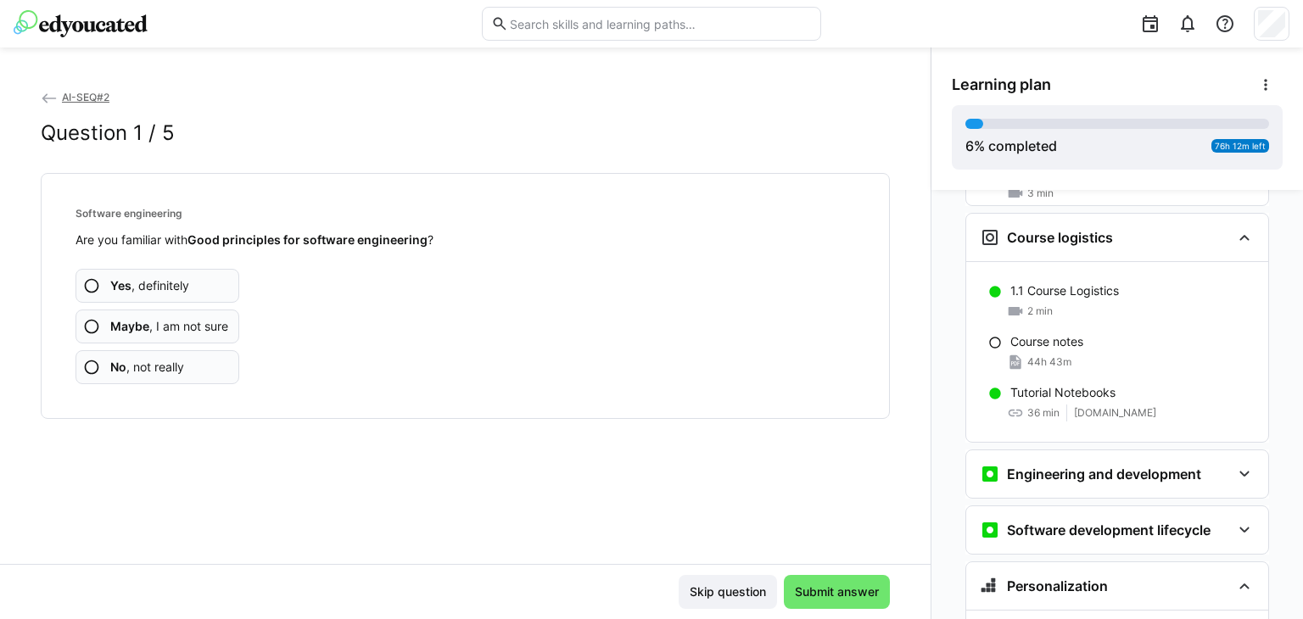
scroll to position [601, 0]
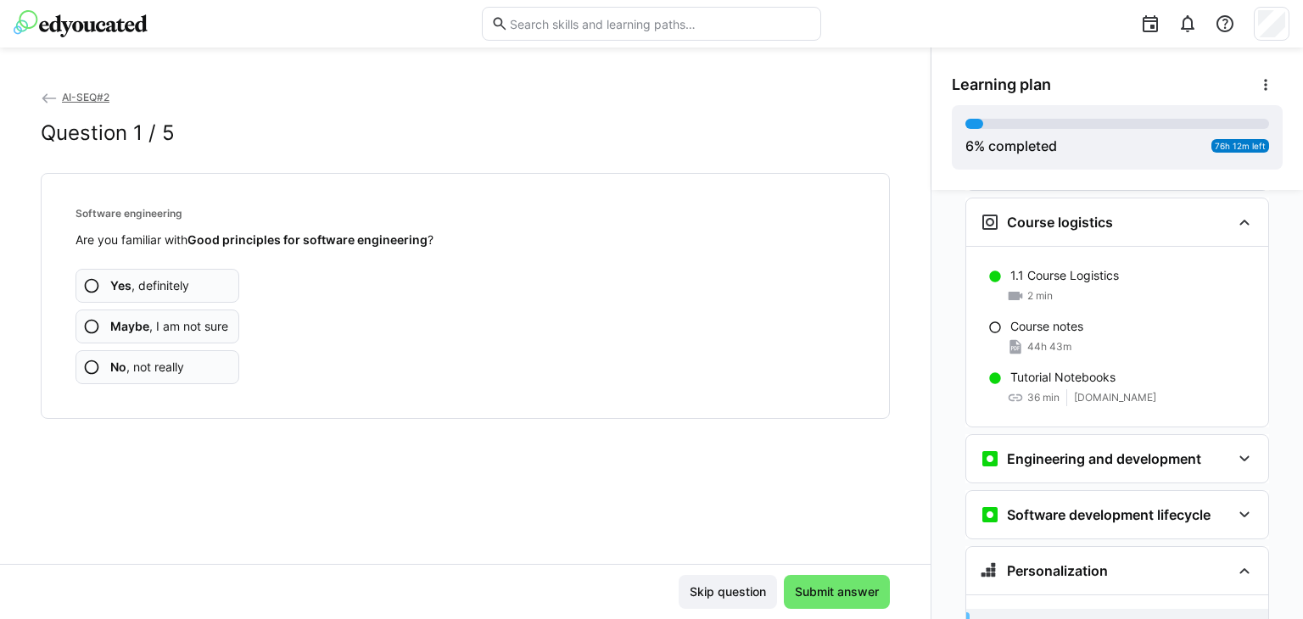
click at [143, 286] on span "Yes , definitely" at bounding box center [149, 285] width 79 height 17
click at [141, 279] on span "Yes , definitely" at bounding box center [149, 285] width 79 height 17
click at [165, 278] on span "Yes , definitely" at bounding box center [149, 285] width 79 height 17
click at [150, 288] on span "Yes , definitely" at bounding box center [149, 285] width 79 height 17
click at [157, 283] on span "Yes , definitely" at bounding box center [149, 285] width 79 height 17
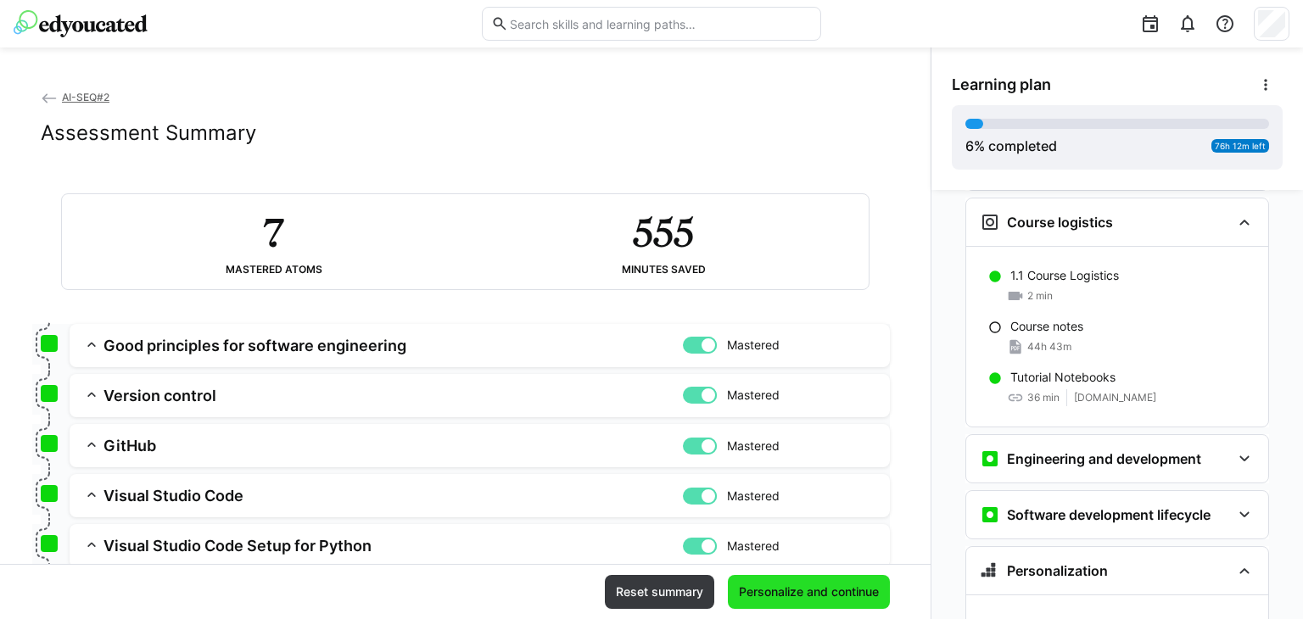
click at [810, 591] on span "Personalize and continue" at bounding box center [809, 592] width 145 height 17
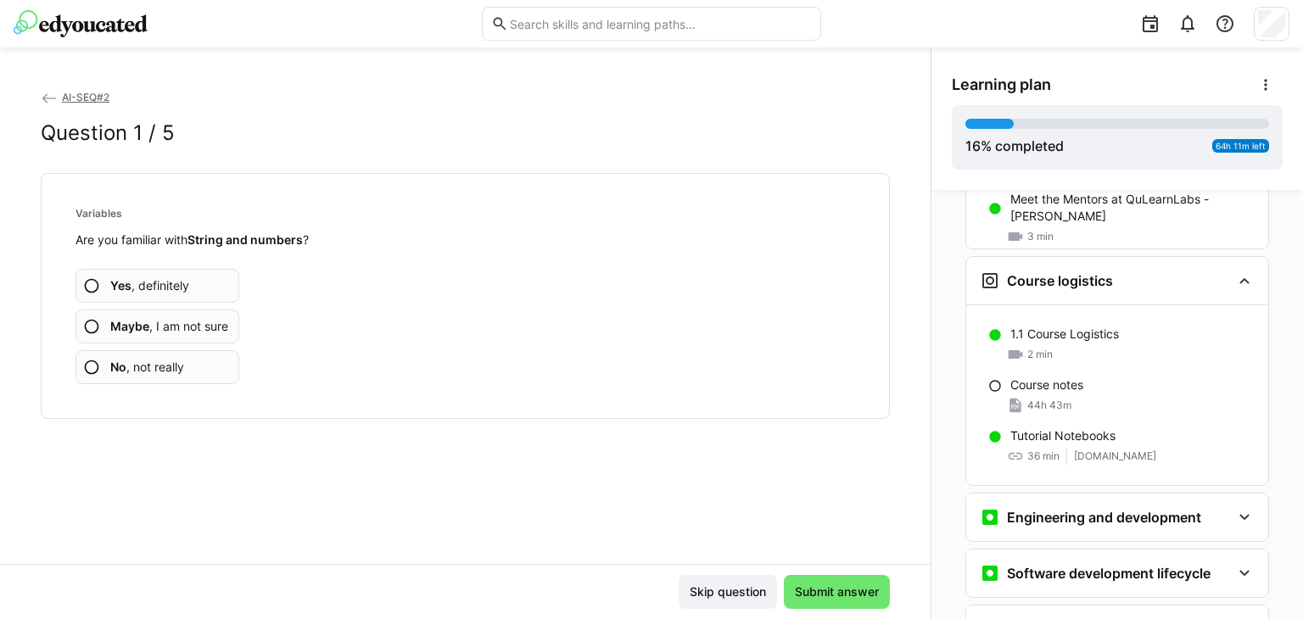
scroll to position [534, 0]
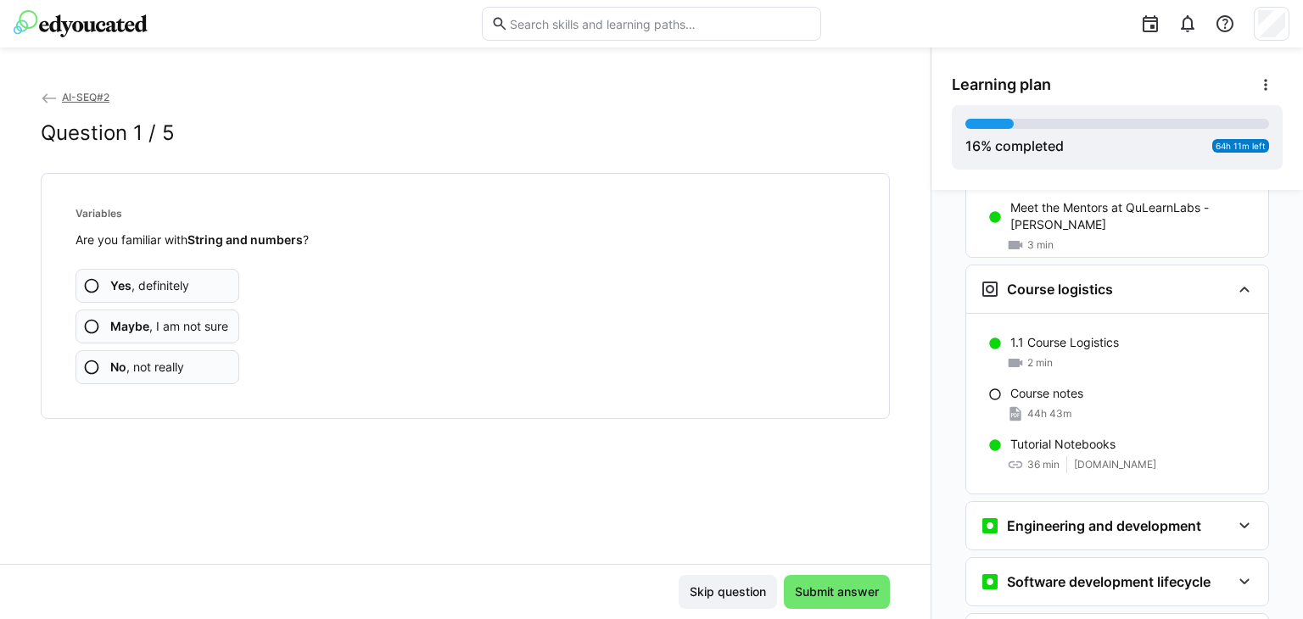
click at [156, 286] on span "Yes , definitely" at bounding box center [149, 285] width 79 height 17
click at [167, 289] on span "Yes , definitely" at bounding box center [149, 285] width 79 height 17
click at [171, 286] on span "Yes , definitely" at bounding box center [149, 285] width 79 height 17
click at [165, 286] on span "Yes , definitely" at bounding box center [149, 285] width 79 height 17
click at [163, 288] on span "Yes , definitely" at bounding box center [149, 285] width 79 height 17
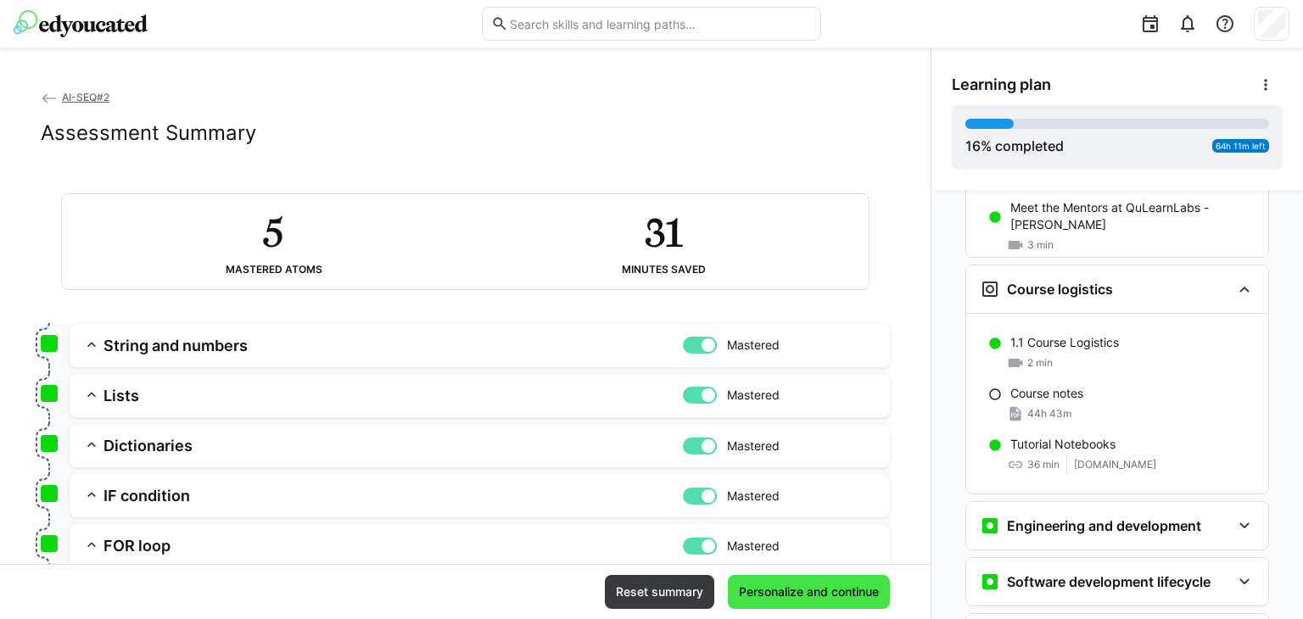
click at [771, 589] on span "Personalize and continue" at bounding box center [809, 592] width 145 height 17
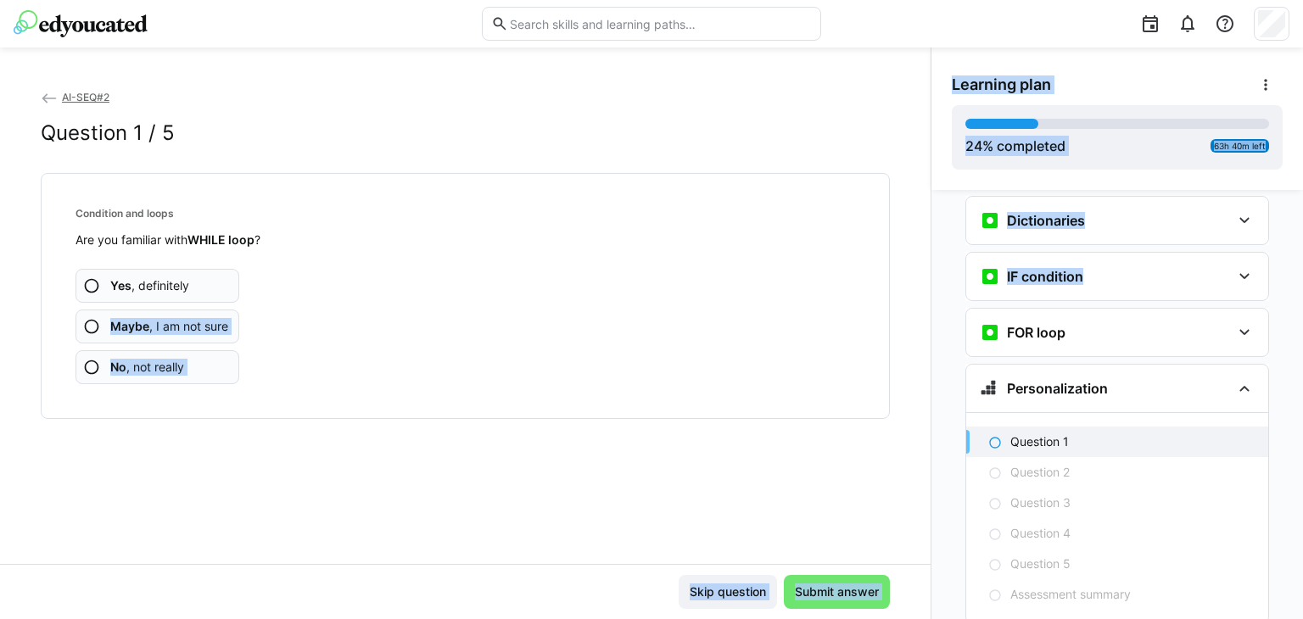
click at [924, 304] on div "AI-SEQ#2 Question 1 / 5 Condition and loops Are you familiar with WHILE loop ? …" at bounding box center [651, 334] width 1303 height 572
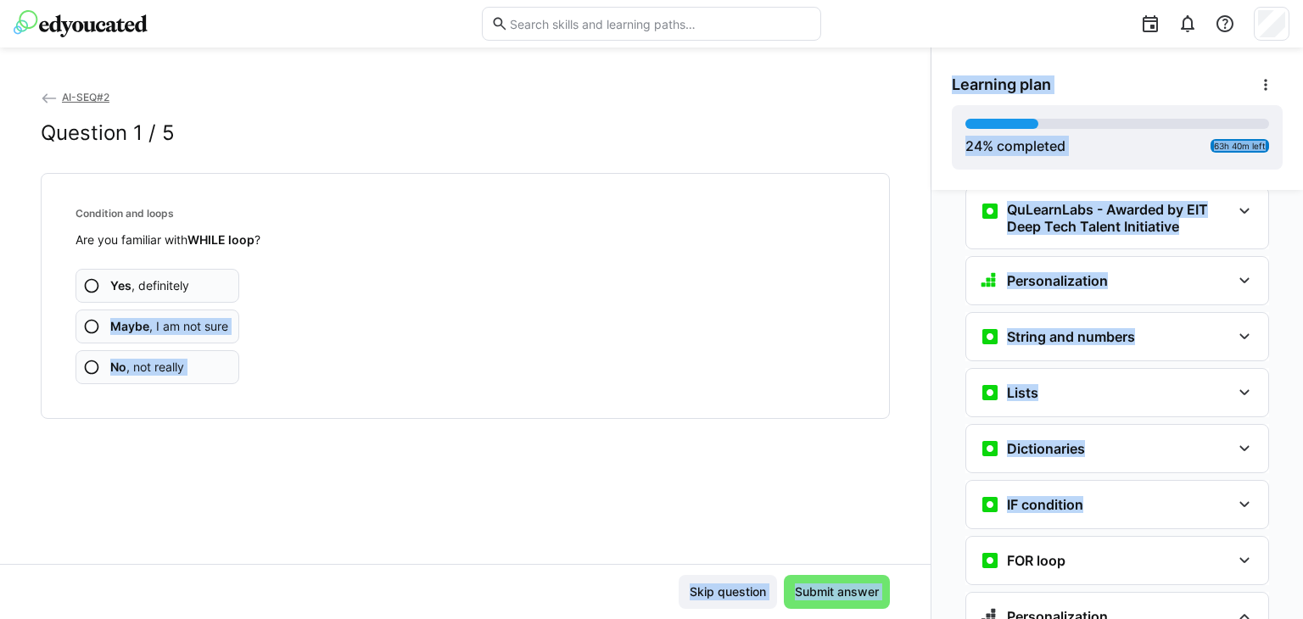
scroll to position [1631, 0]
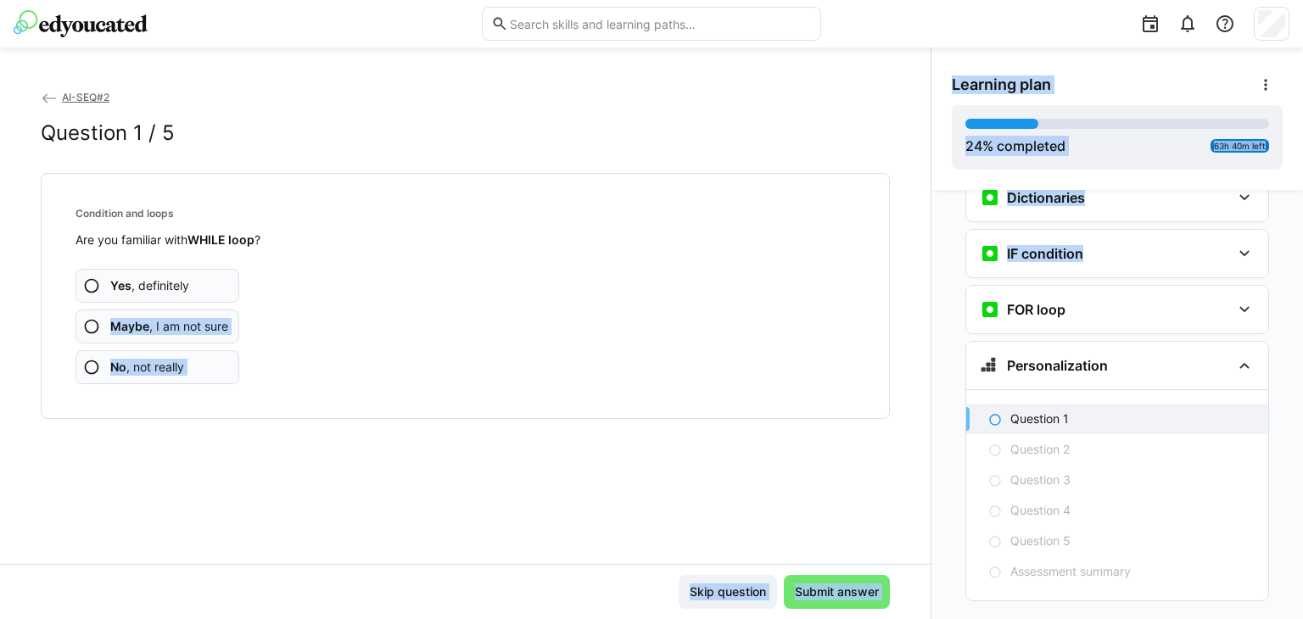
click at [1022, 81] on span "Learning plan" at bounding box center [1001, 85] width 99 height 19
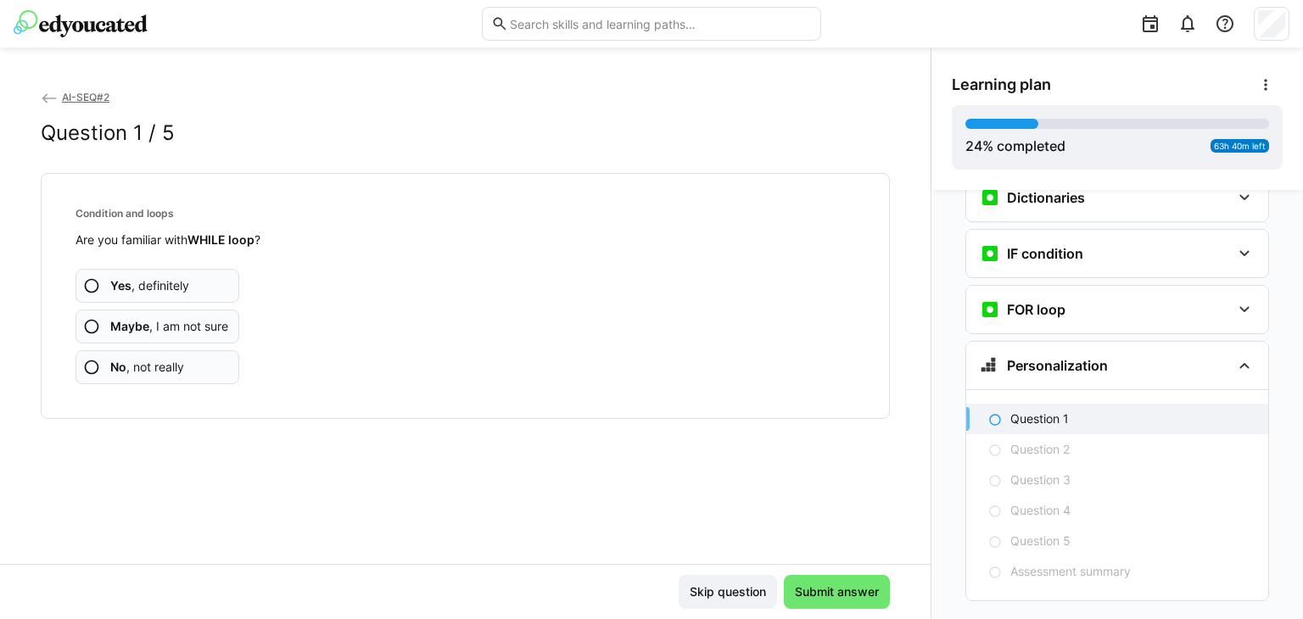
scroll to position [1632, 0]
click at [123, 285] on b "Yes" at bounding box center [120, 285] width 21 height 14
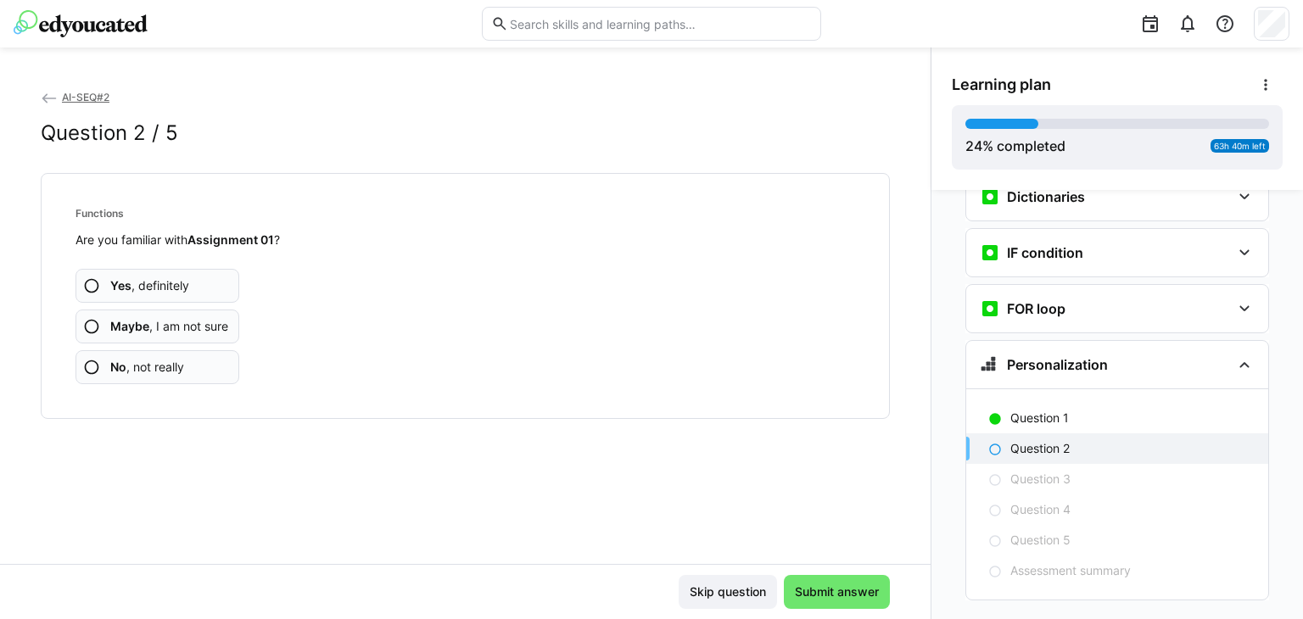
click at [163, 284] on span "Yes , definitely" at bounding box center [149, 285] width 79 height 17
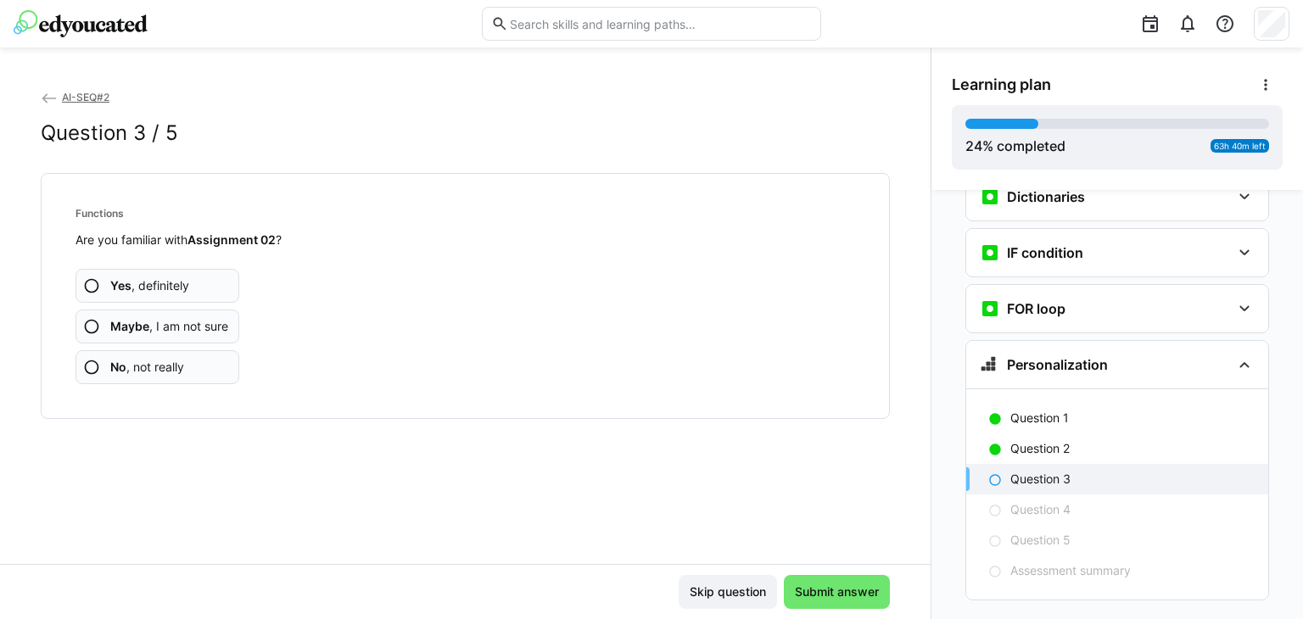
click at [154, 283] on span "Yes , definitely" at bounding box center [149, 285] width 79 height 17
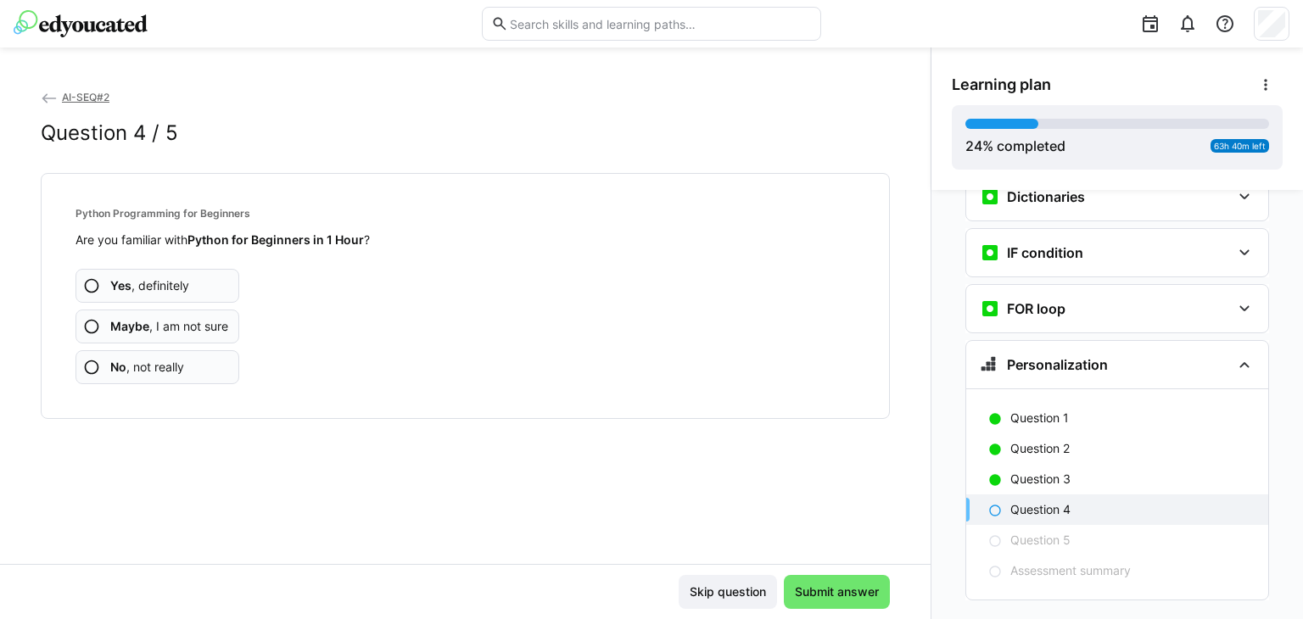
click at [153, 292] on span "Yes , definitely" at bounding box center [149, 285] width 79 height 17
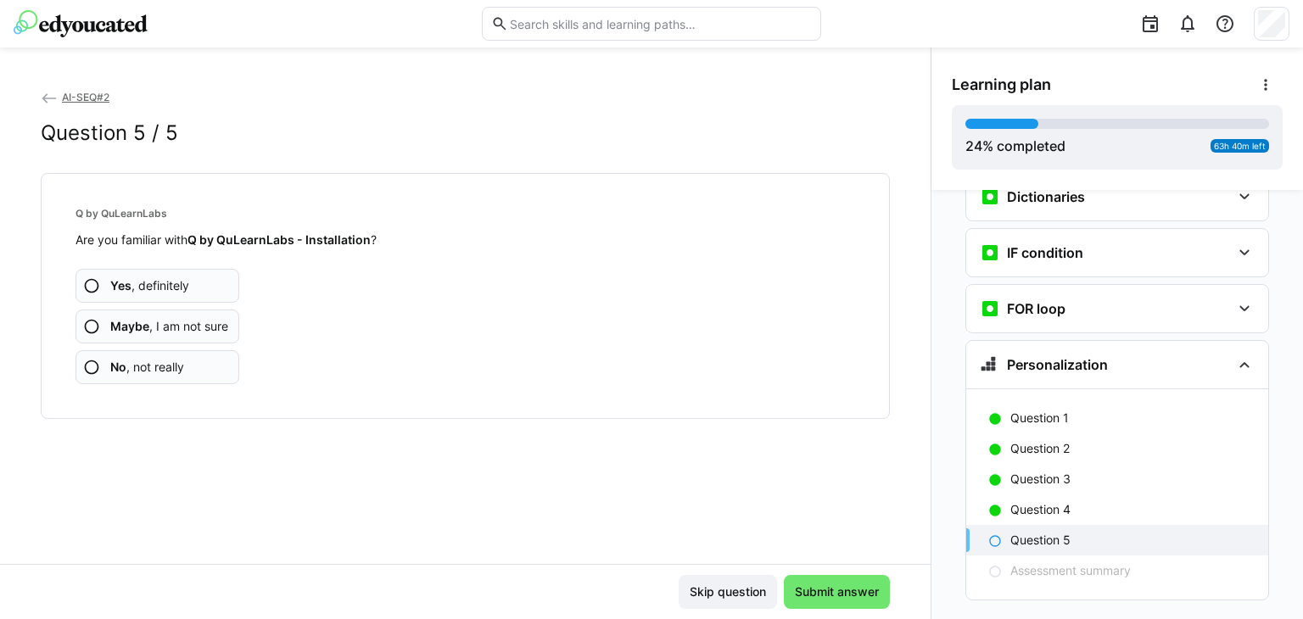
click at [157, 282] on span "Yes , definitely" at bounding box center [149, 285] width 79 height 17
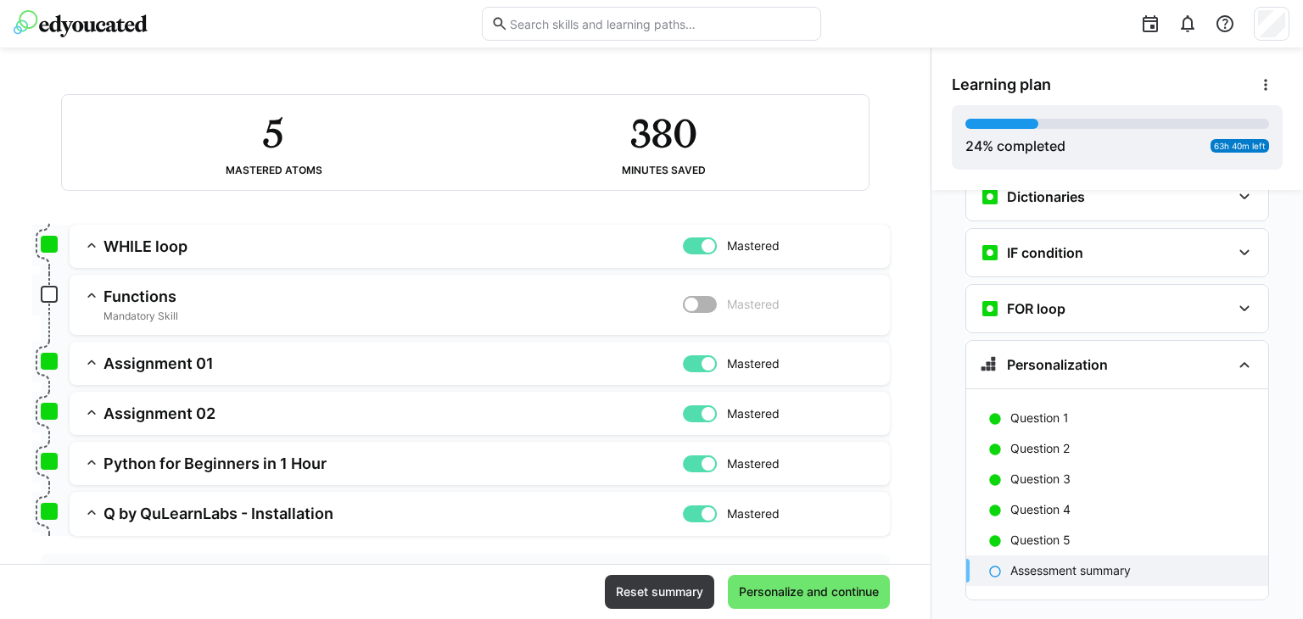
scroll to position [190, 0]
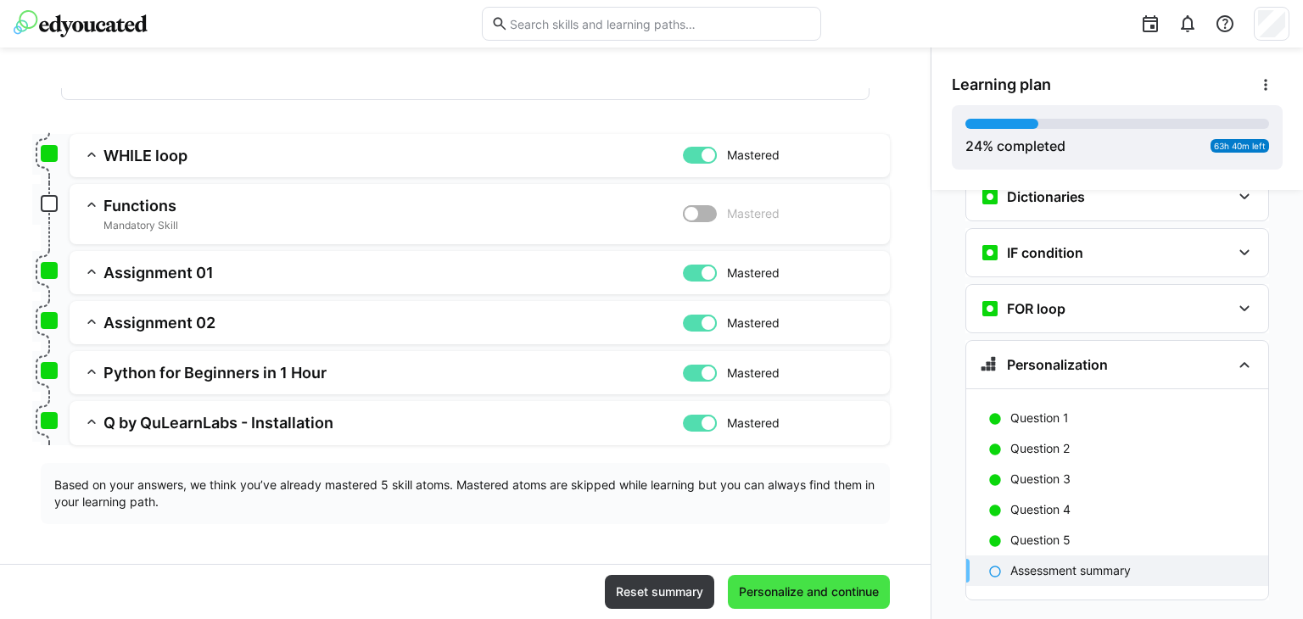
click at [804, 581] on span "Personalize and continue" at bounding box center [809, 592] width 162 height 34
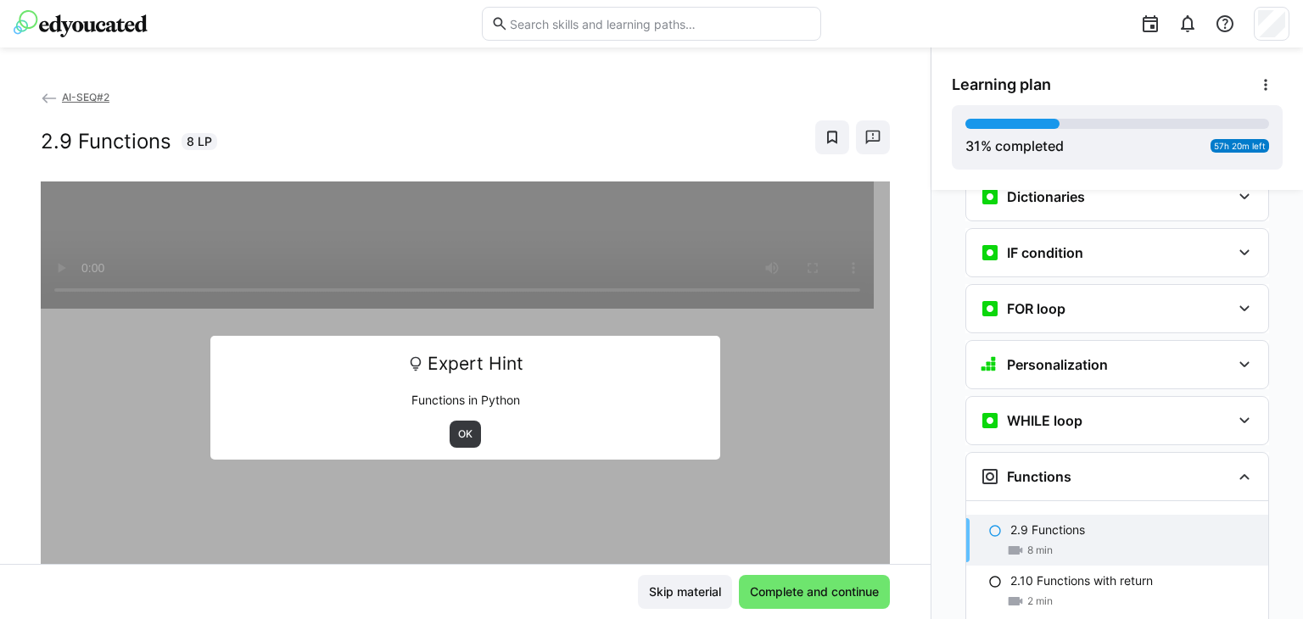
scroll to position [1859, 0]
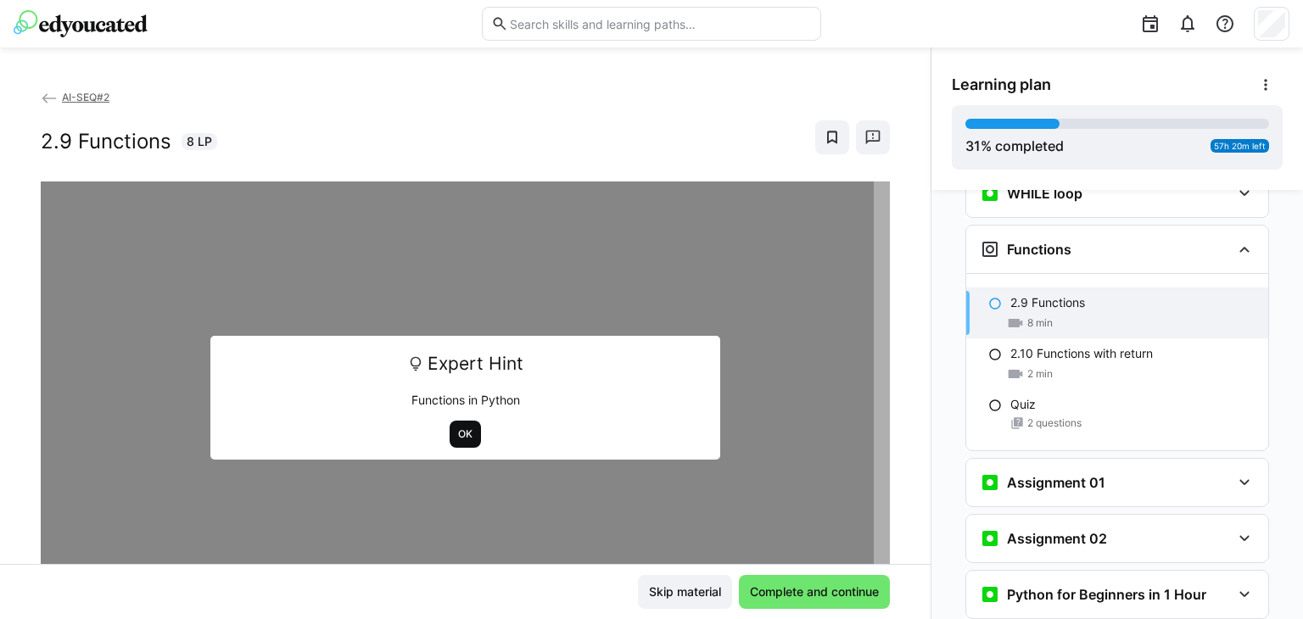
click at [462, 434] on span "OK" at bounding box center [466, 435] width 18 height 14
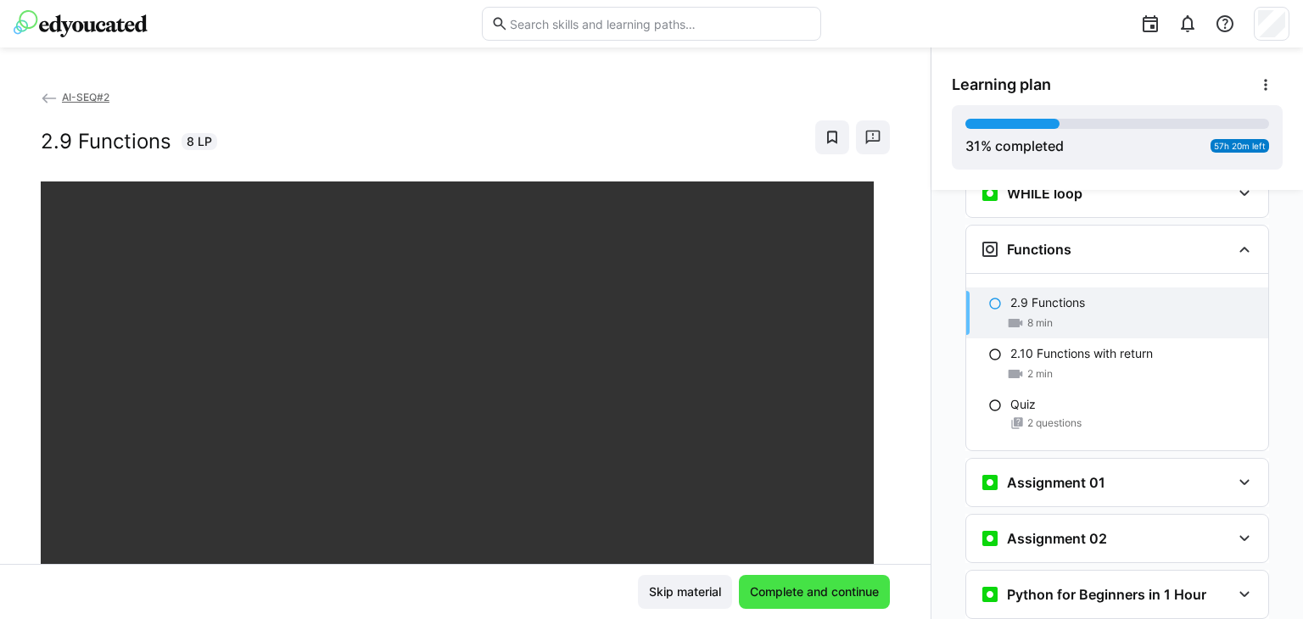
click at [797, 588] on span "Complete and continue" at bounding box center [815, 592] width 134 height 17
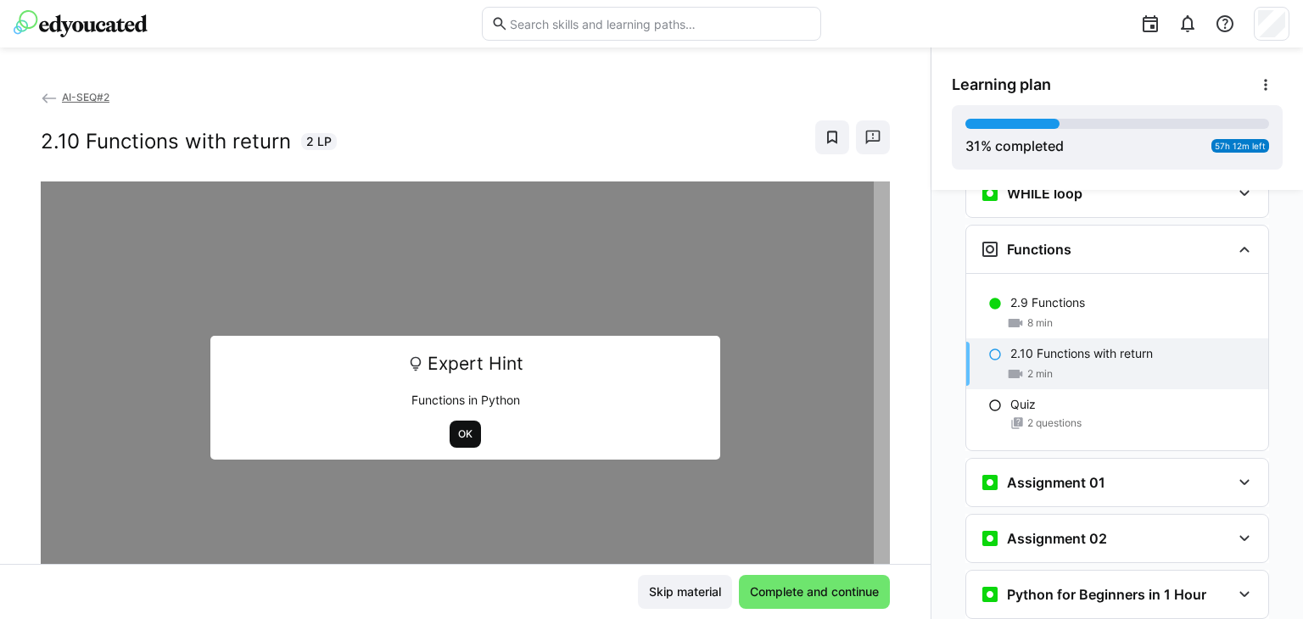
click at [458, 428] on span "OK" at bounding box center [466, 435] width 18 height 14
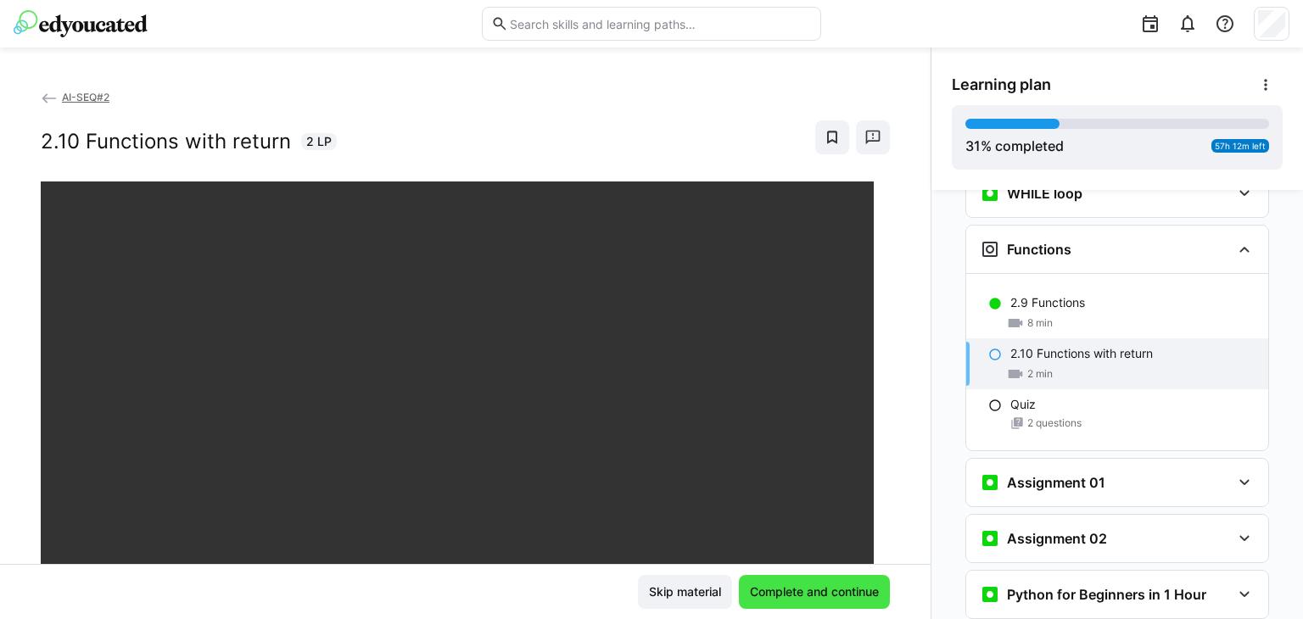
click at [793, 588] on span "Complete and continue" at bounding box center [815, 592] width 134 height 17
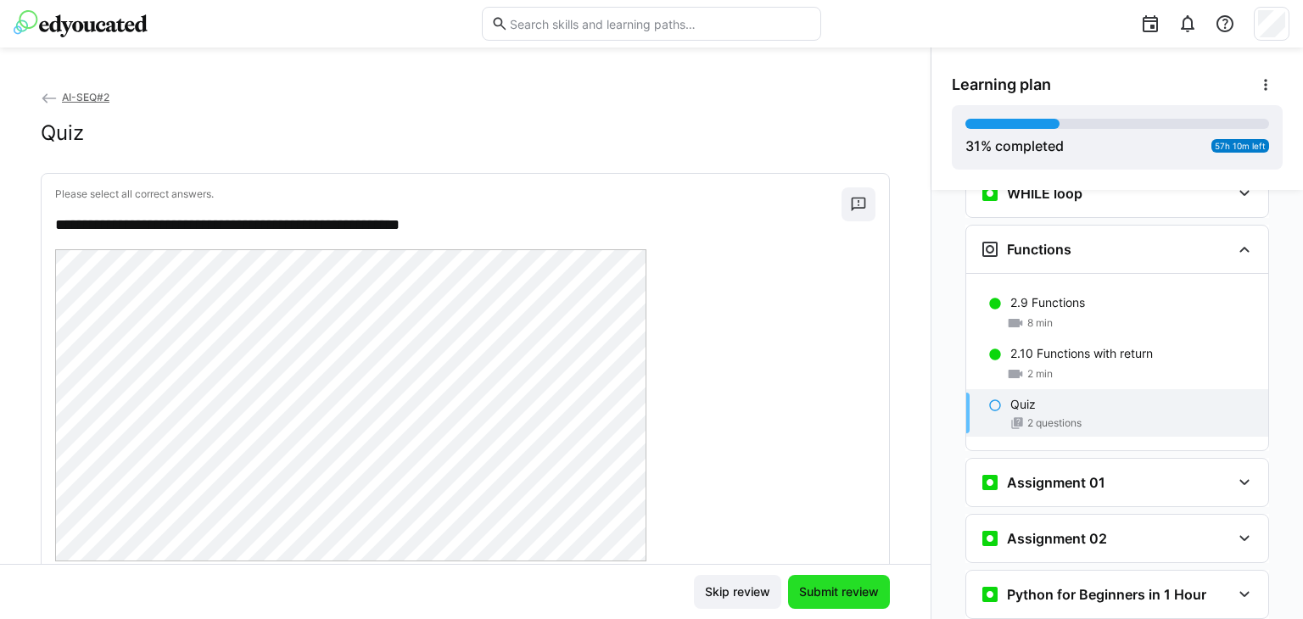
click at [797, 586] on span "Submit review" at bounding box center [839, 592] width 85 height 17
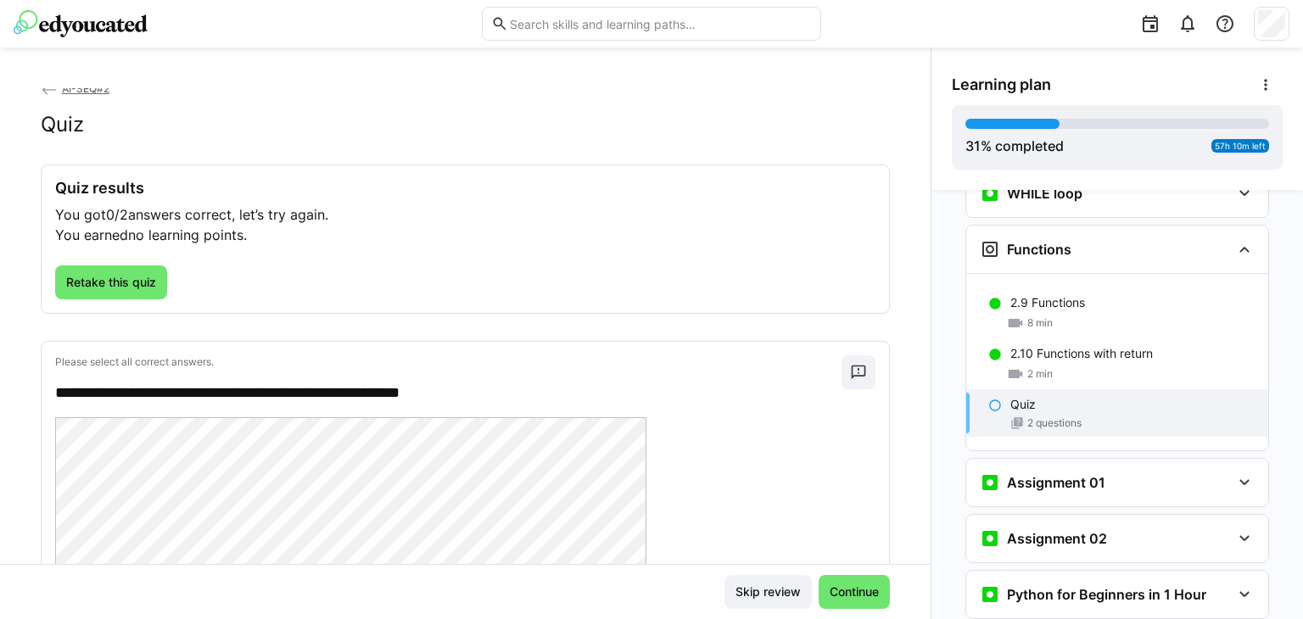
scroll to position [0, 0]
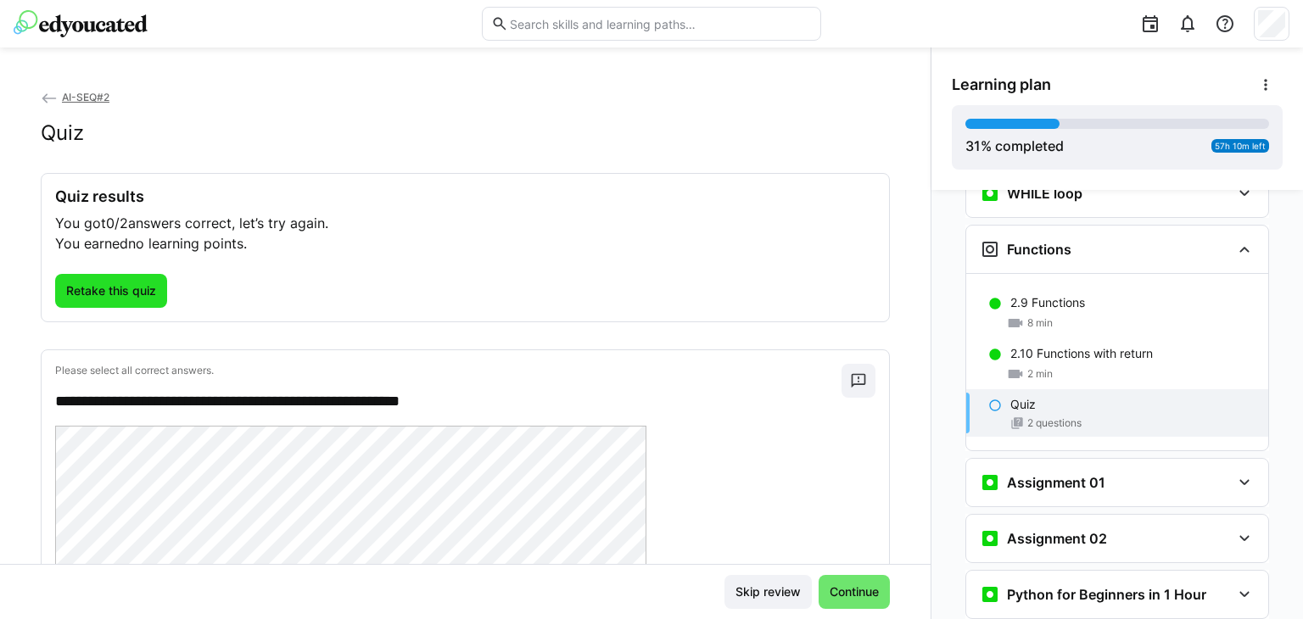
click at [143, 289] on span "Retake this quiz" at bounding box center [111, 291] width 95 height 17
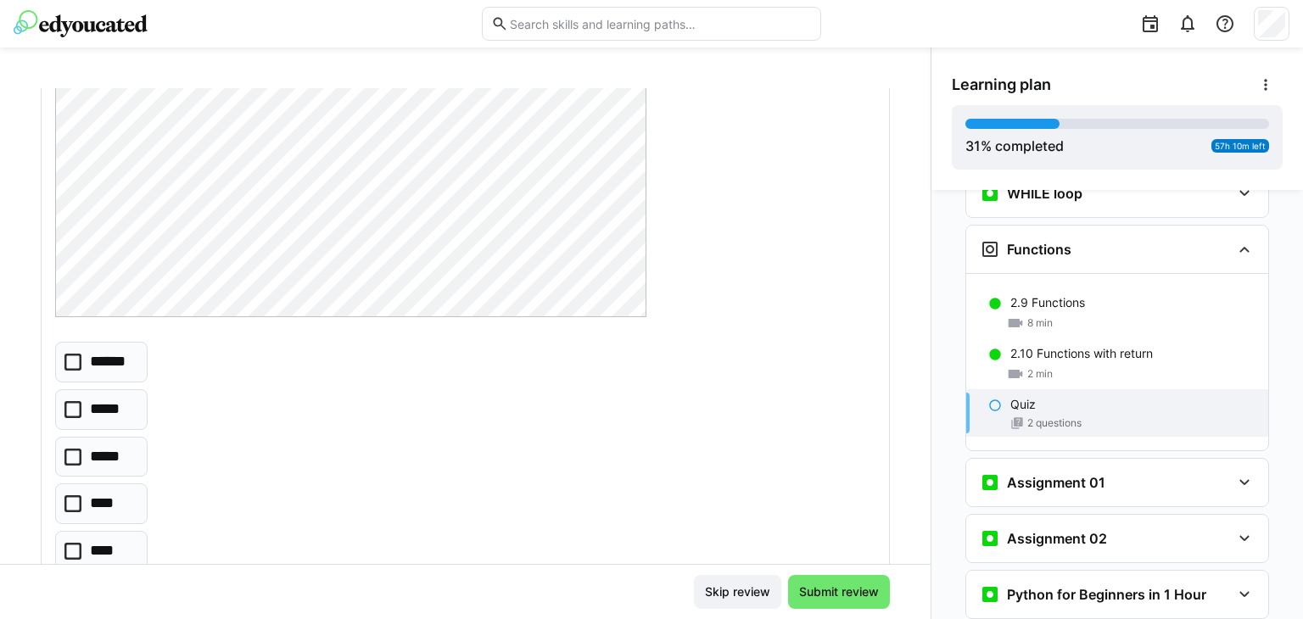
scroll to position [255, 0]
click at [70, 539] on icon at bounding box center [72, 541] width 17 height 17
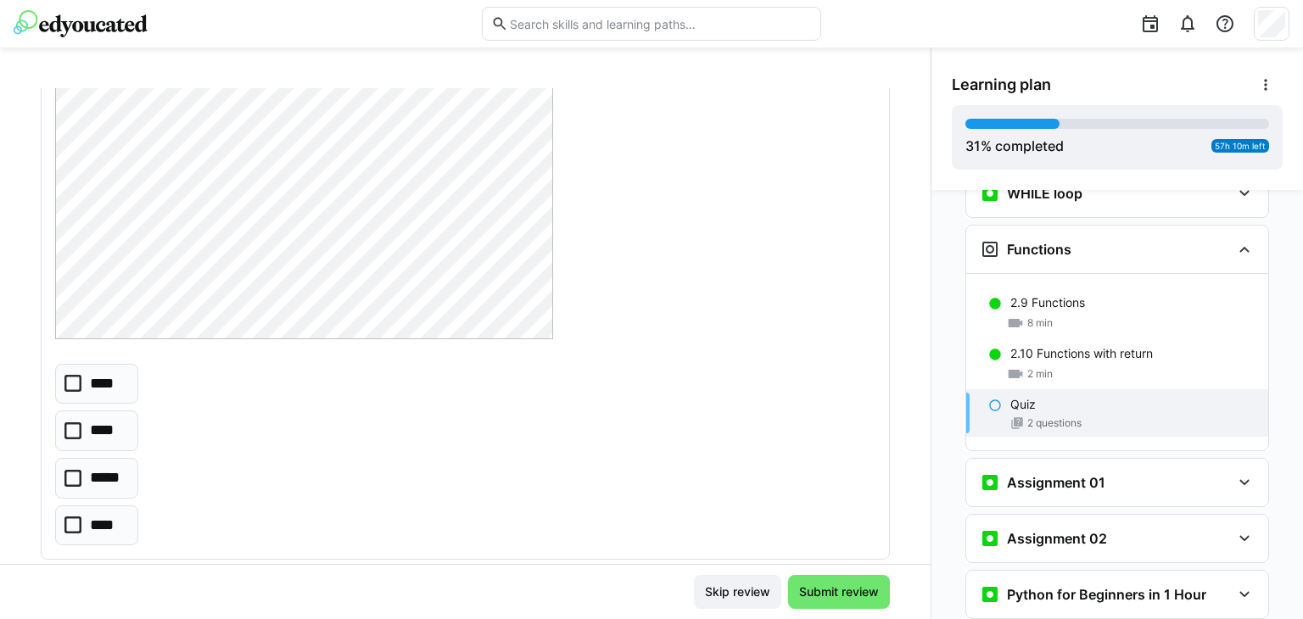
scroll to position [933, 0]
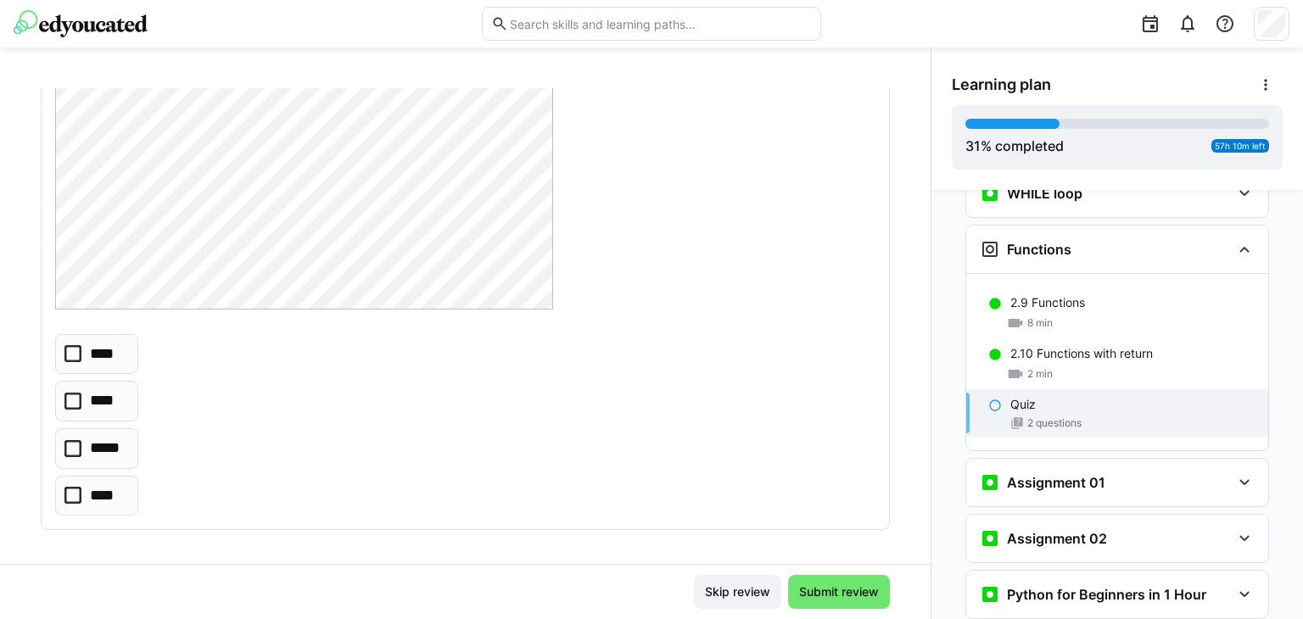
click at [78, 488] on icon at bounding box center [72, 495] width 17 height 17
click at [811, 592] on span "Submit review" at bounding box center [839, 592] width 85 height 17
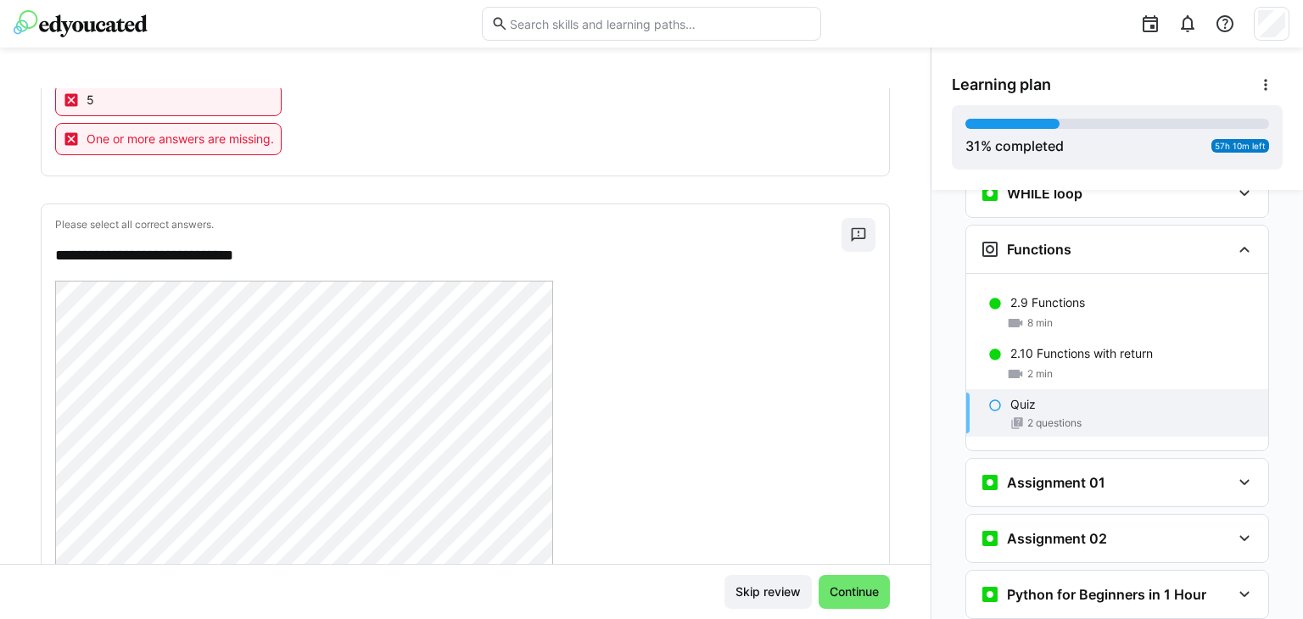
scroll to position [849, 0]
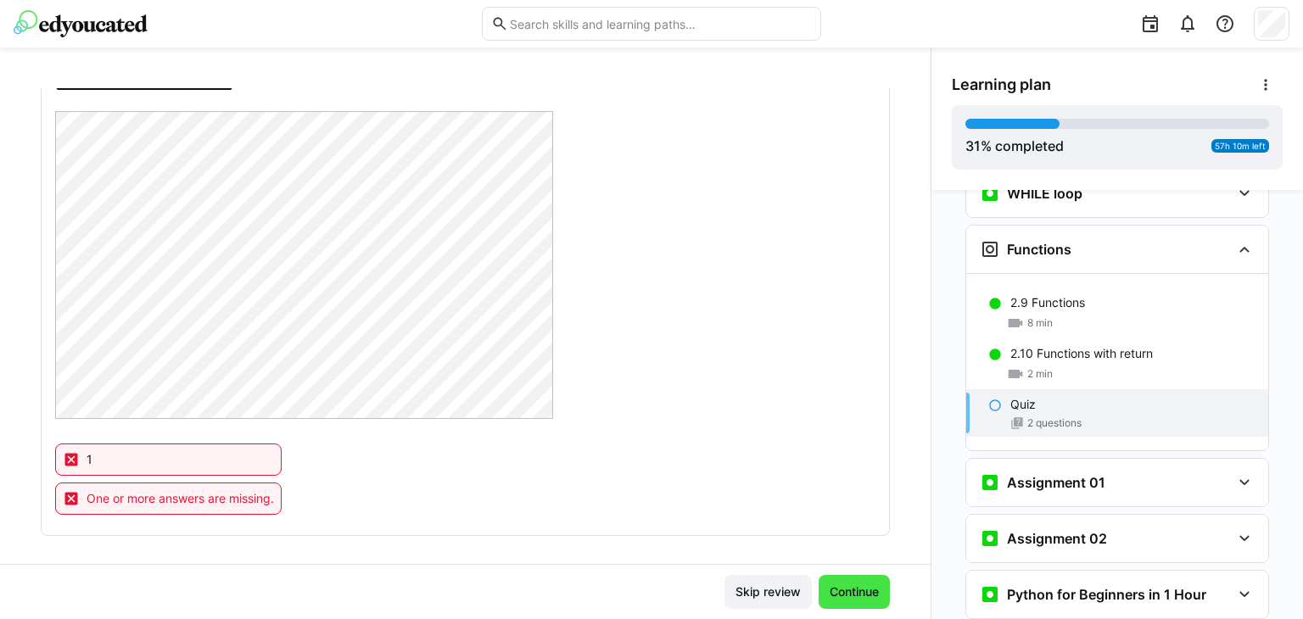
click at [837, 586] on span "Continue" at bounding box center [854, 592] width 54 height 17
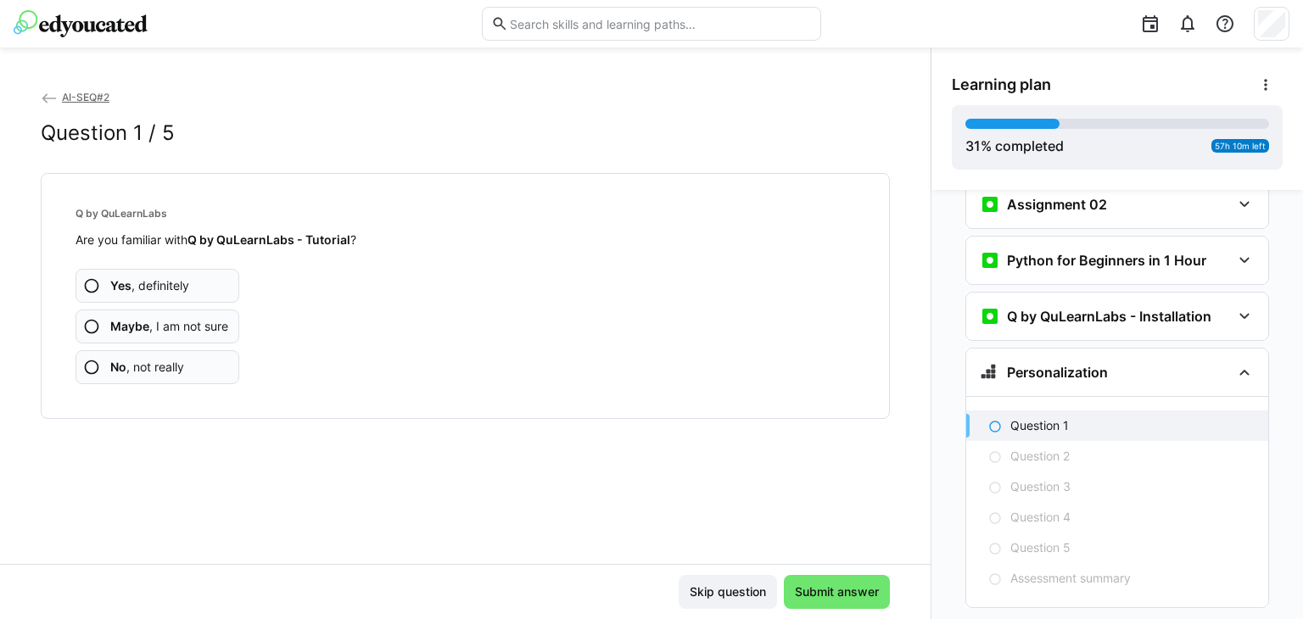
scroll to position [2199, 0]
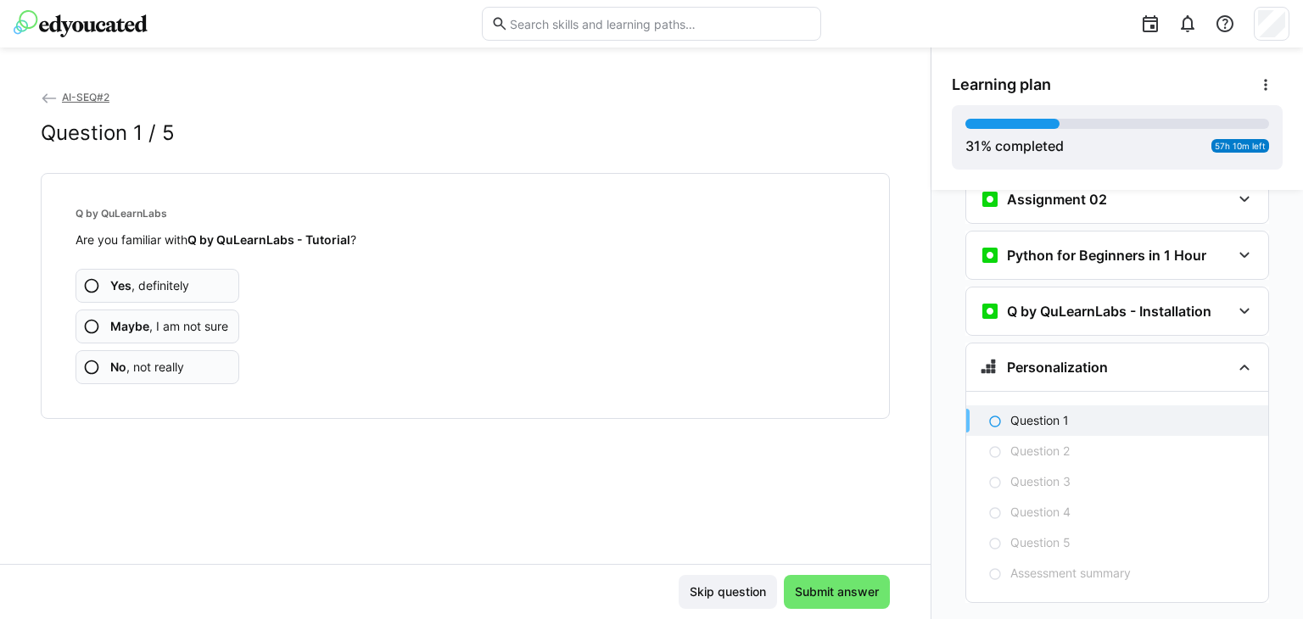
click at [130, 286] on b "Yes" at bounding box center [120, 285] width 21 height 14
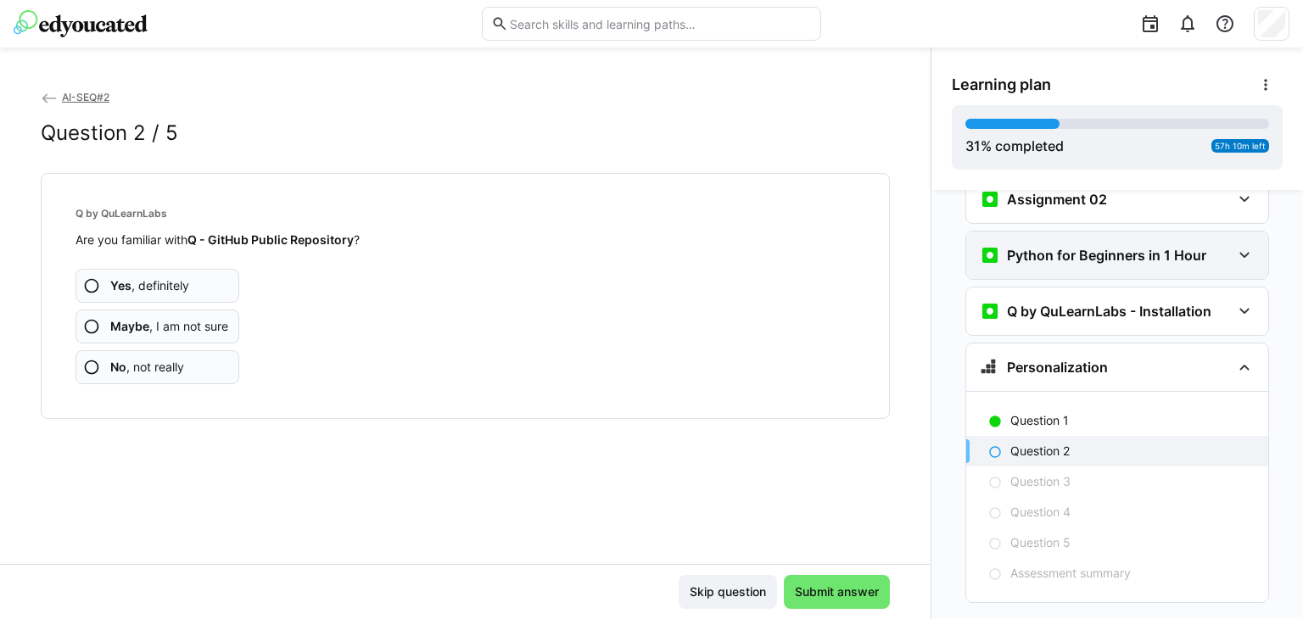
click at [1103, 247] on h3 "Python for Beginners in 1 Hour" at bounding box center [1106, 255] width 199 height 17
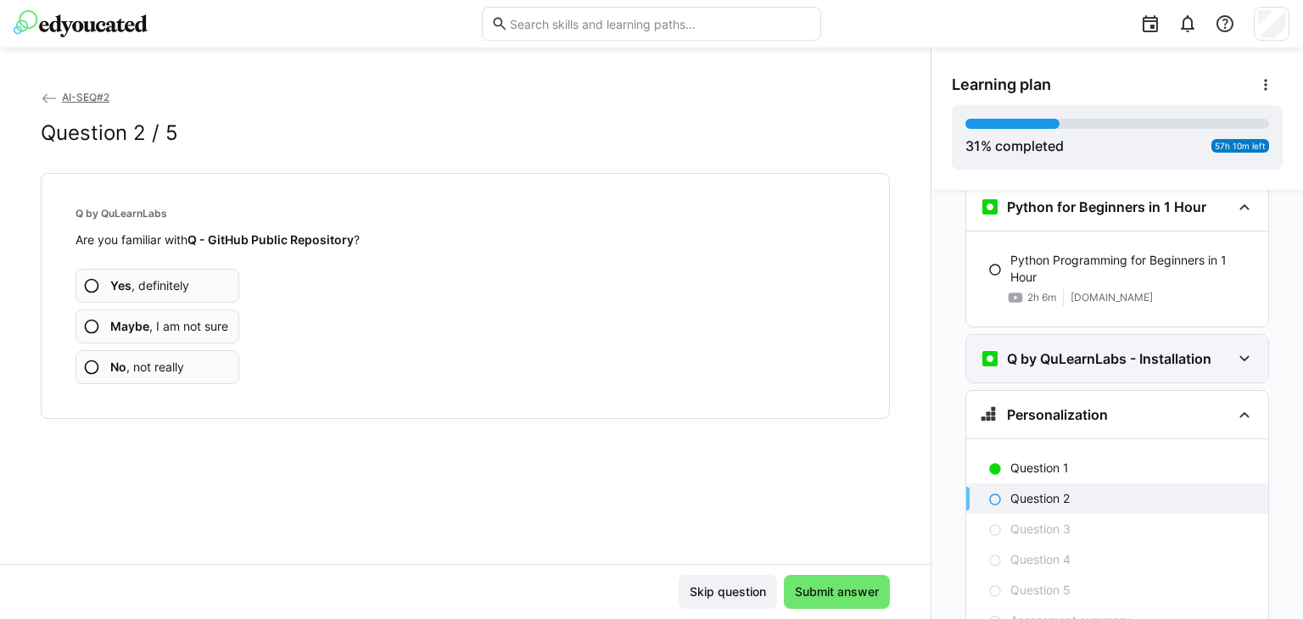
scroll to position [2295, 0]
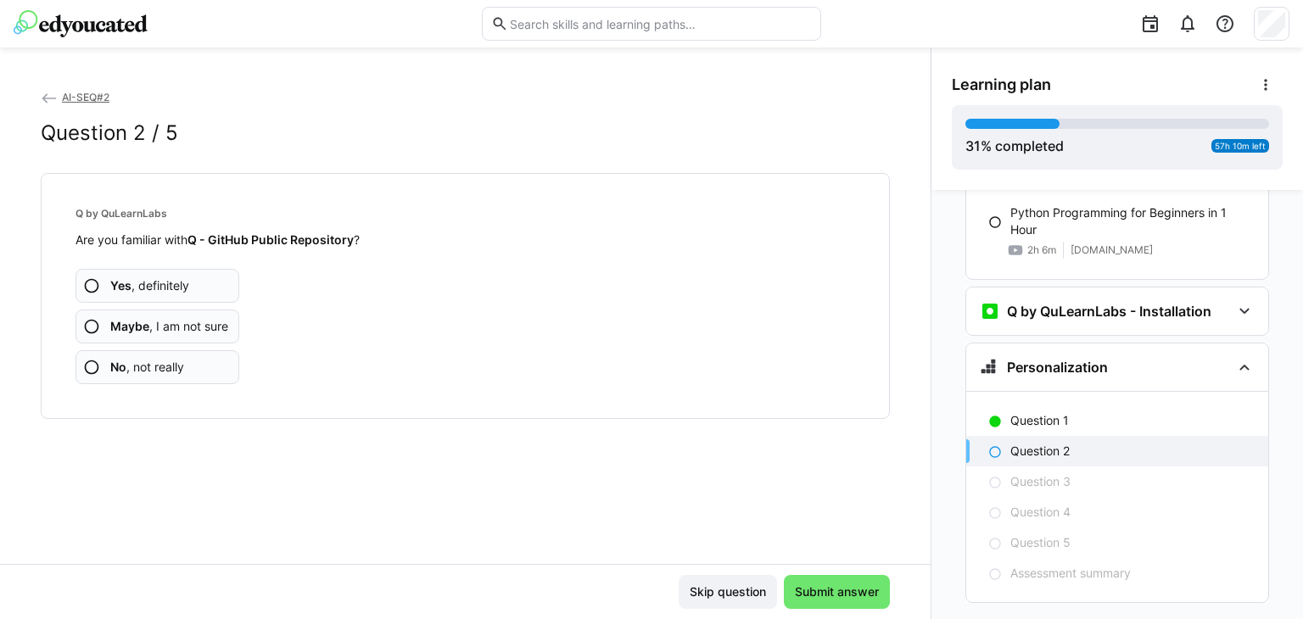
click at [175, 283] on span "Yes , definitely" at bounding box center [149, 285] width 79 height 17
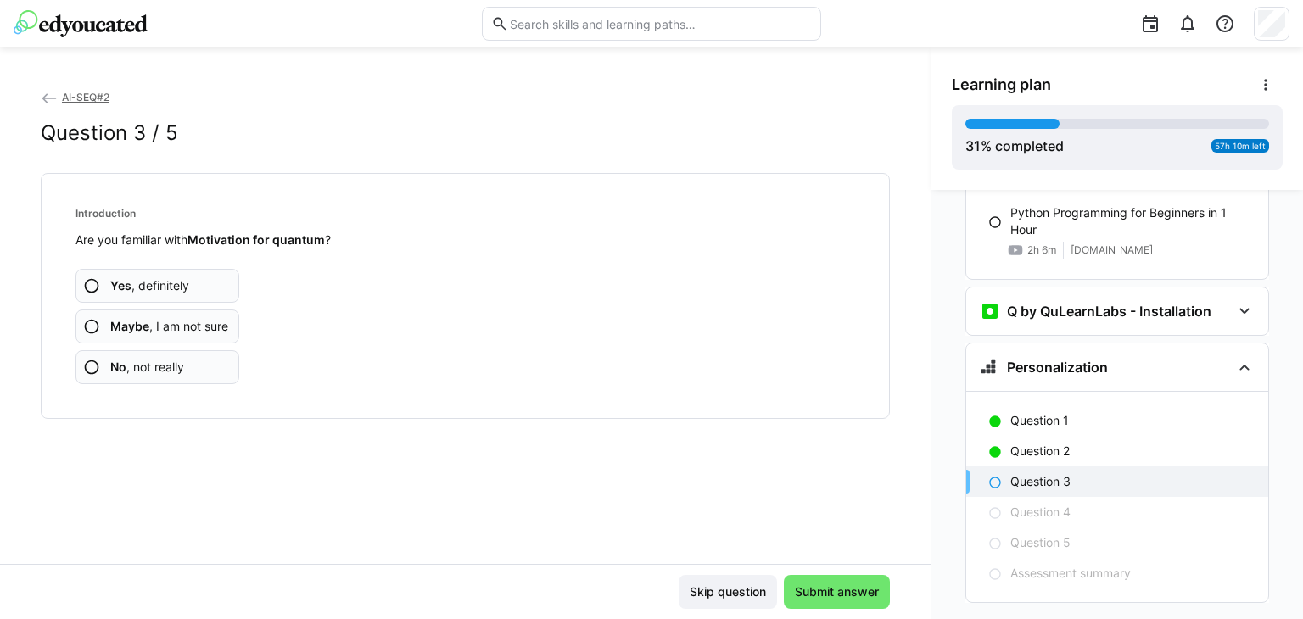
click at [175, 283] on span "Yes , definitely" at bounding box center [149, 285] width 79 height 17
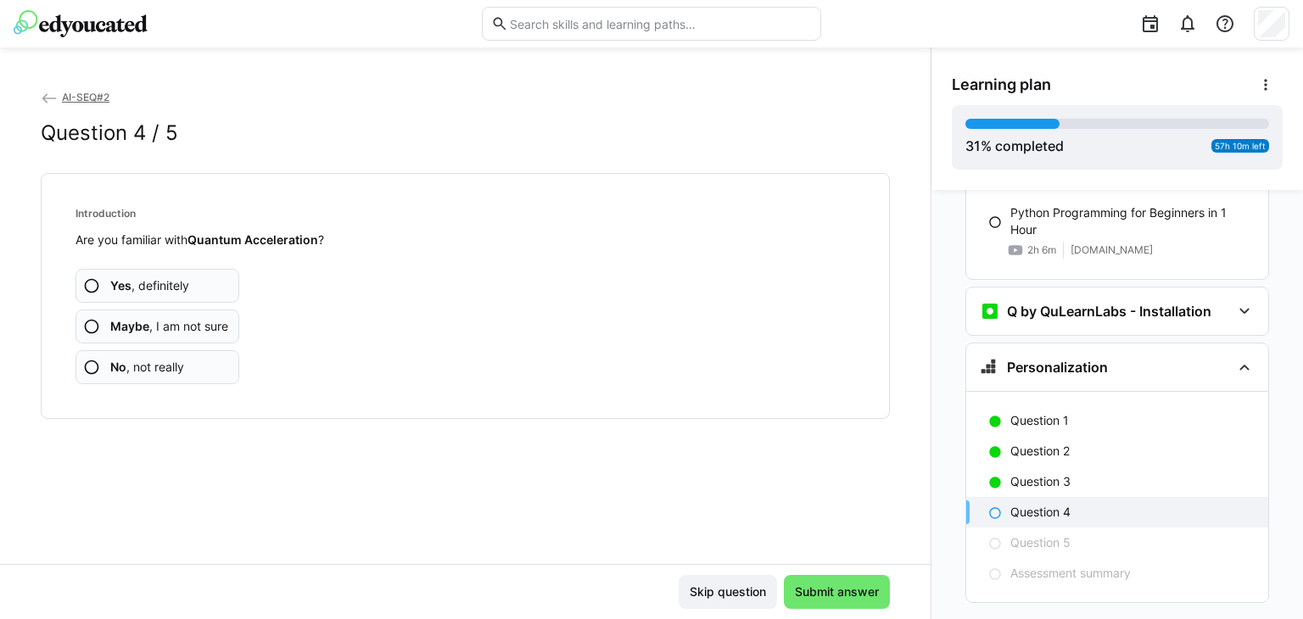
click at [175, 283] on span "Yes , definitely" at bounding box center [149, 285] width 79 height 17
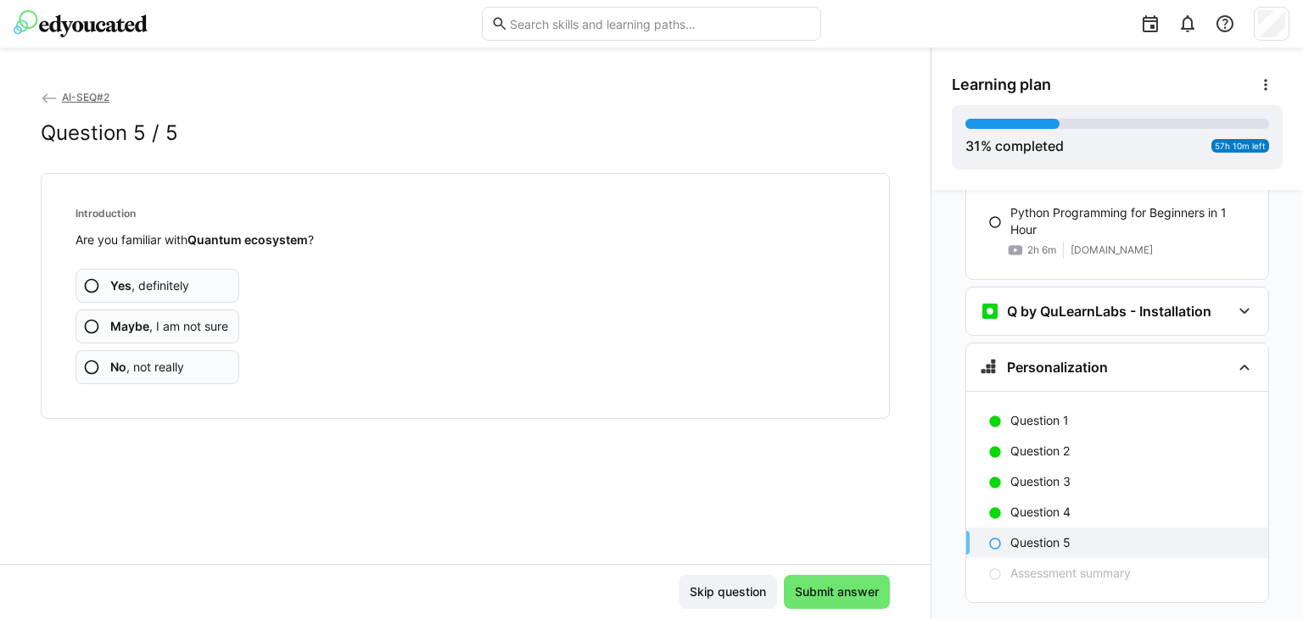
click at [176, 283] on span "Yes , definitely" at bounding box center [149, 285] width 79 height 17
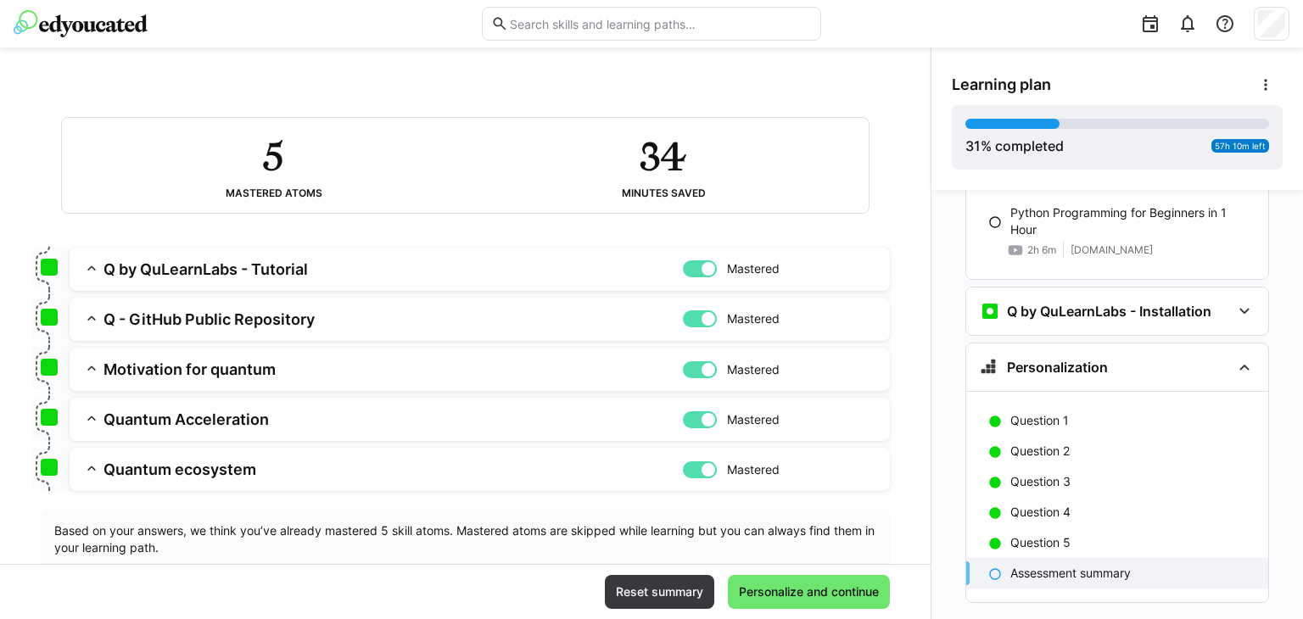
scroll to position [122, 0]
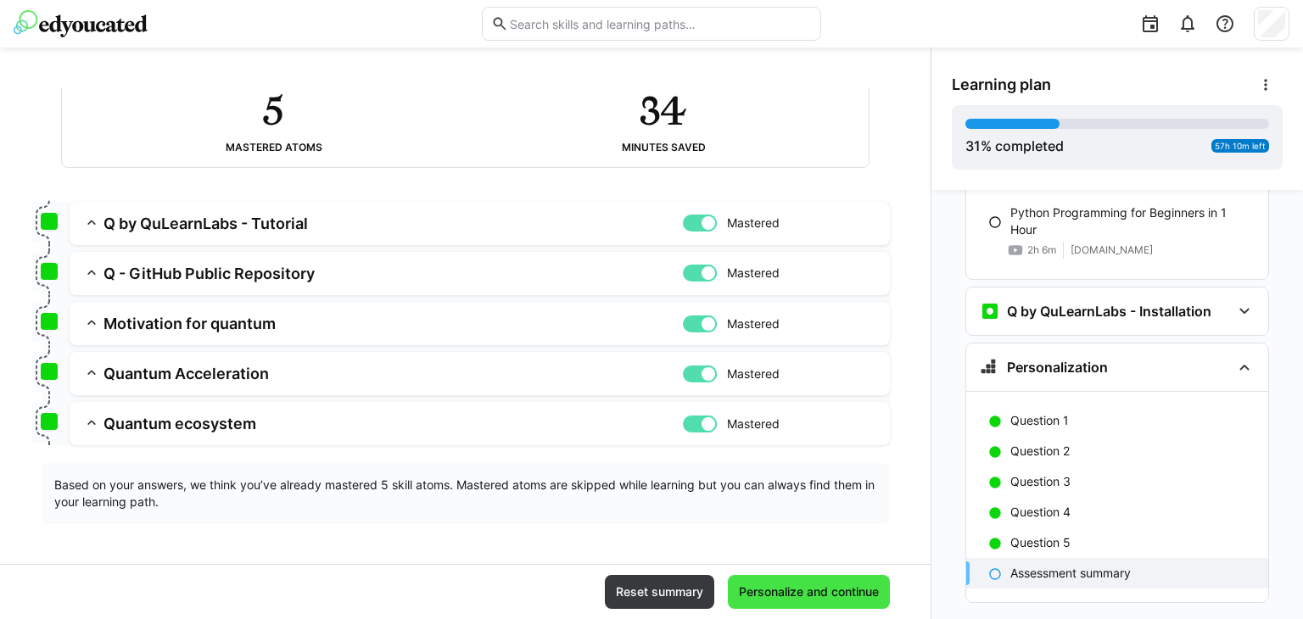
click at [855, 584] on span "Personalize and continue" at bounding box center [809, 592] width 145 height 17
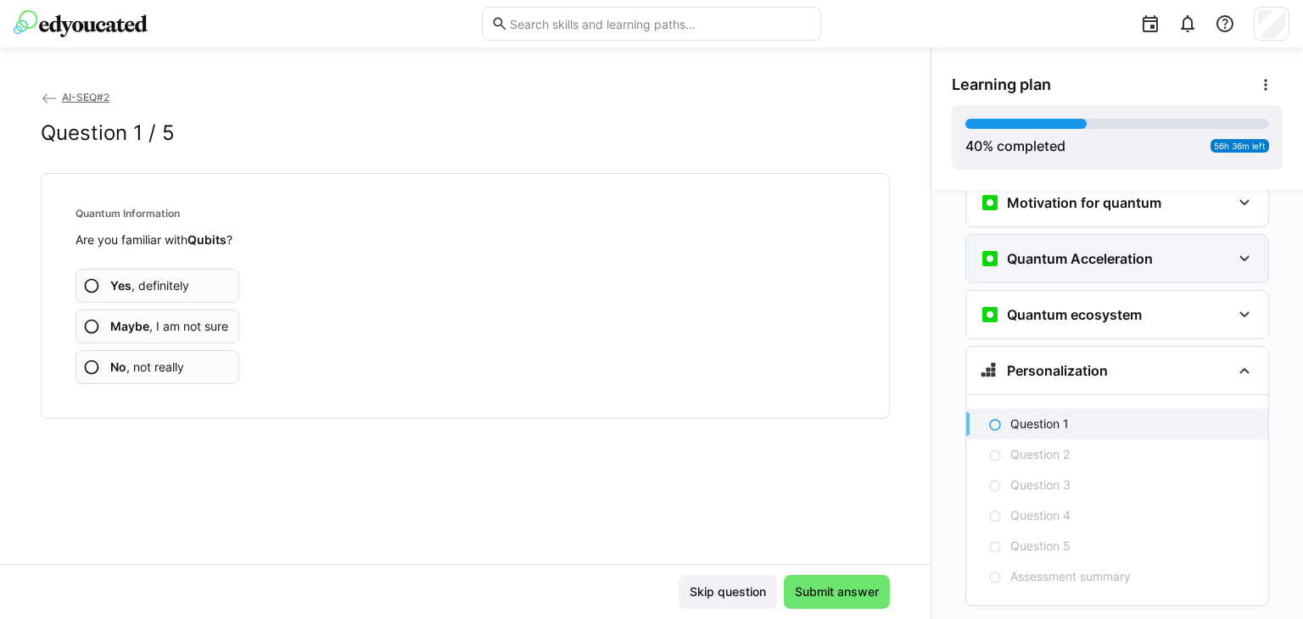
scroll to position [2628, 0]
click at [134, 286] on span "Yes , definitely" at bounding box center [149, 285] width 79 height 17
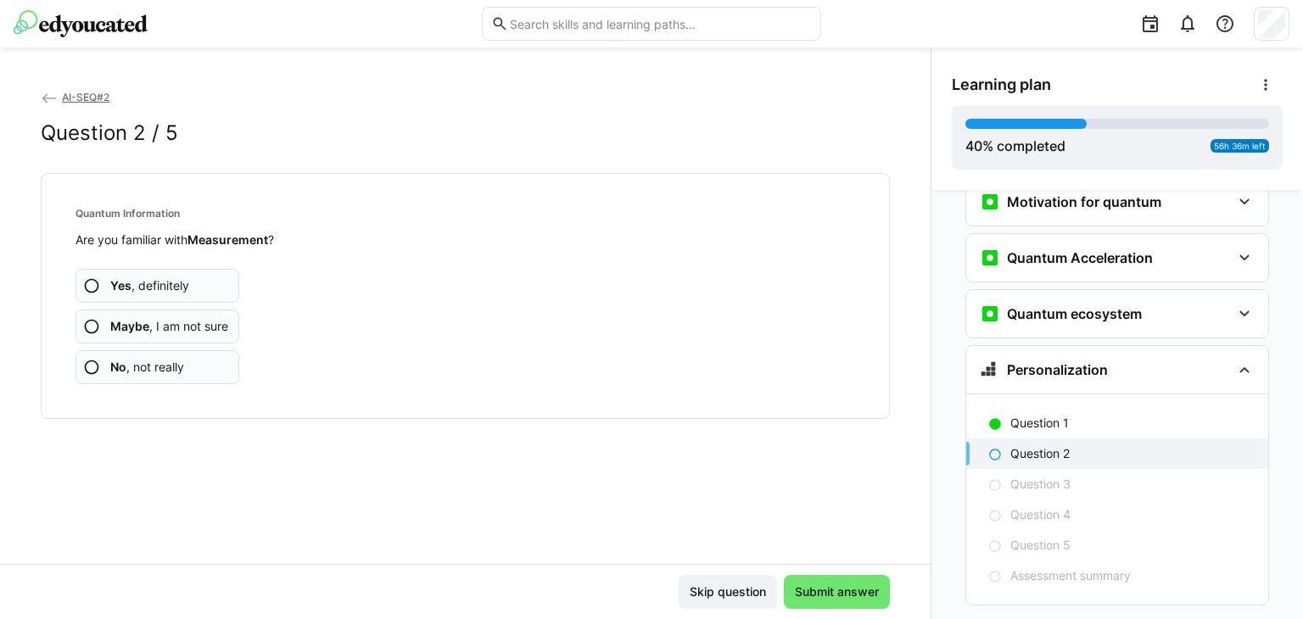
click at [136, 289] on span "Yes , definitely" at bounding box center [149, 285] width 79 height 17
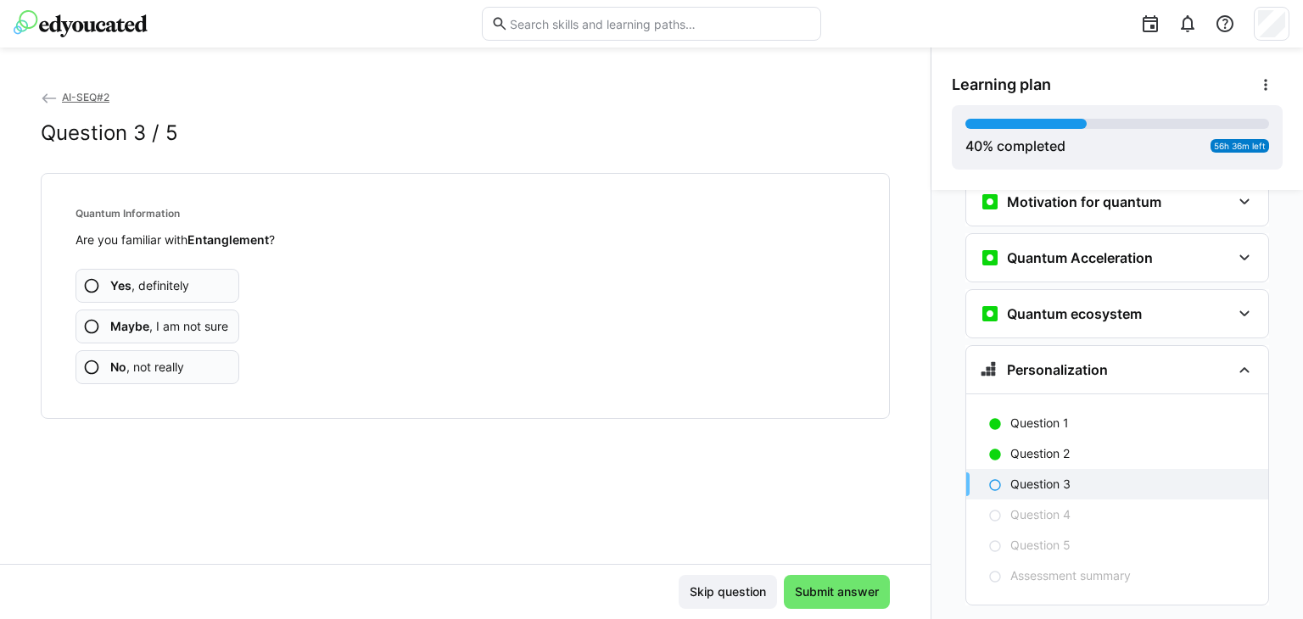
click at [149, 286] on span "Yes , definitely" at bounding box center [149, 285] width 79 height 17
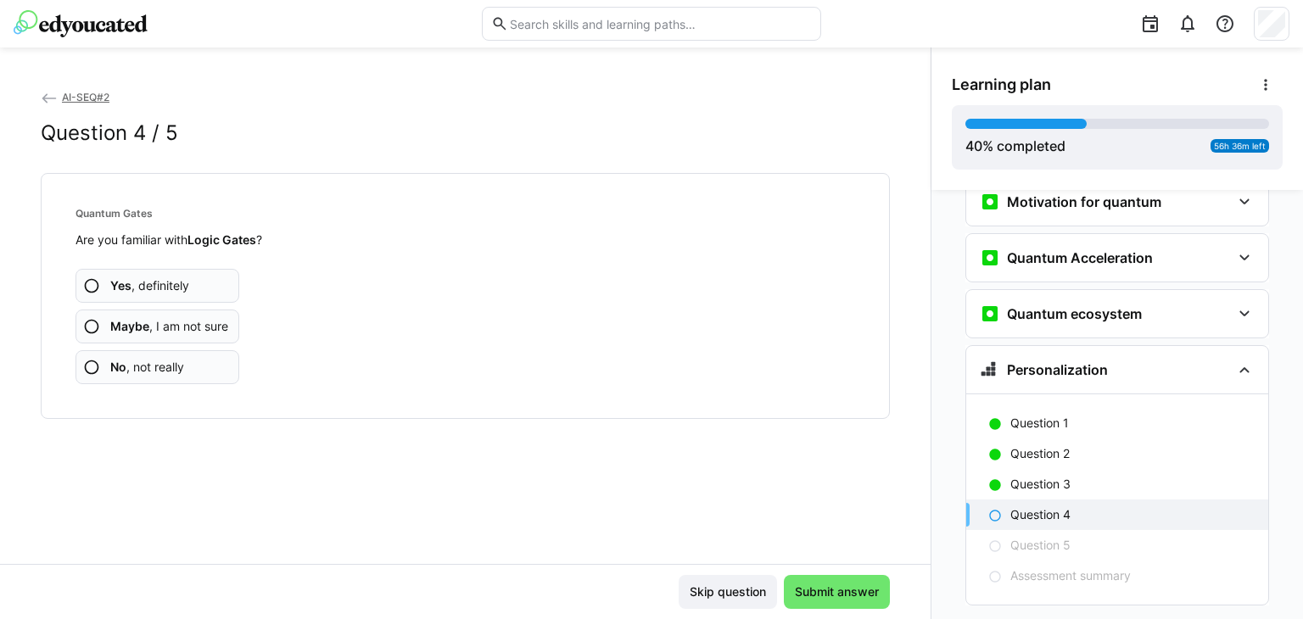
click at [149, 286] on span "Yes , definitely" at bounding box center [149, 285] width 79 height 17
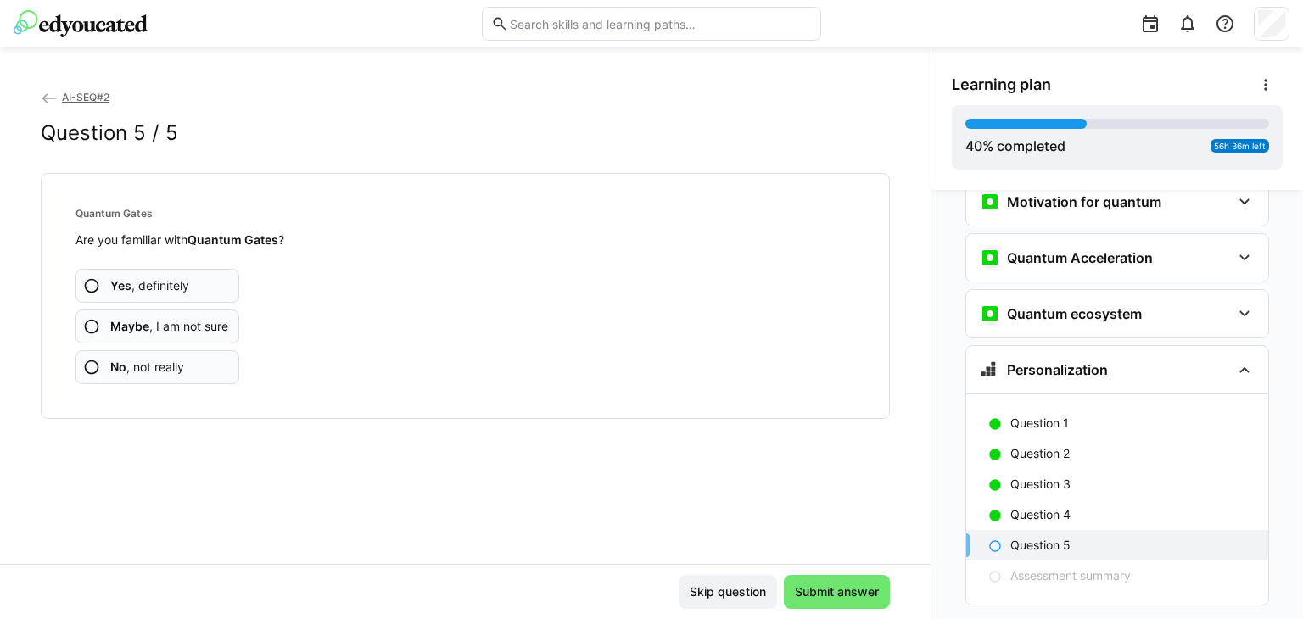
click at [149, 286] on span "Yes , definitely" at bounding box center [149, 285] width 79 height 17
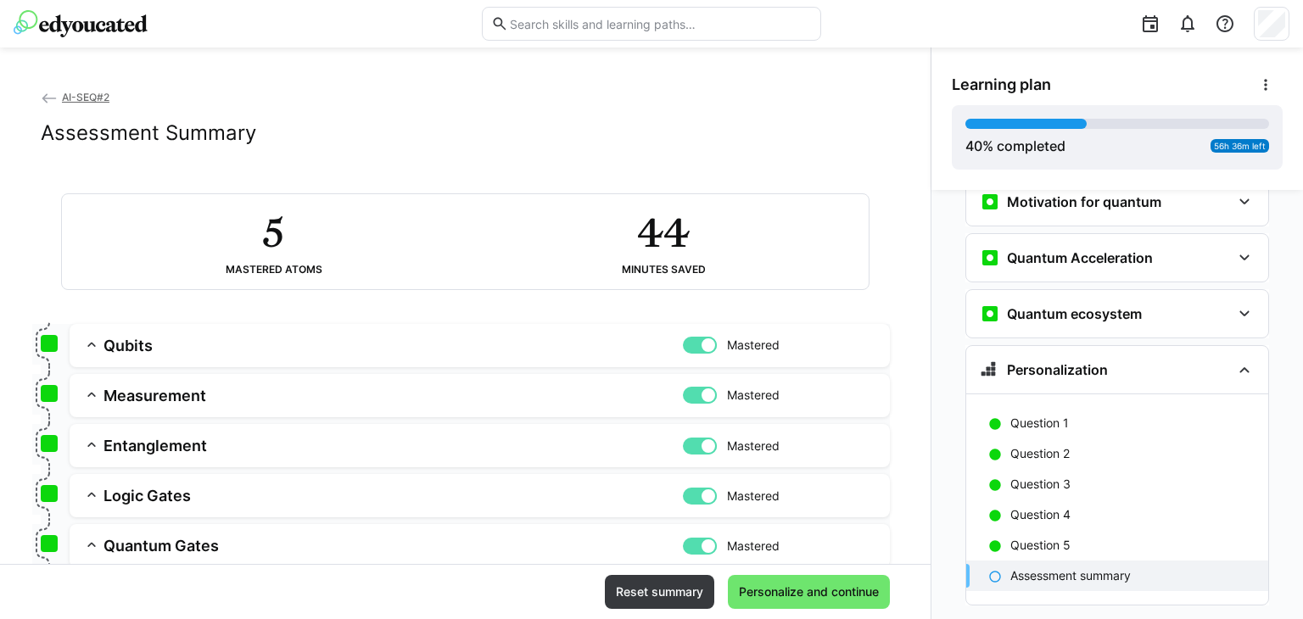
scroll to position [122, 0]
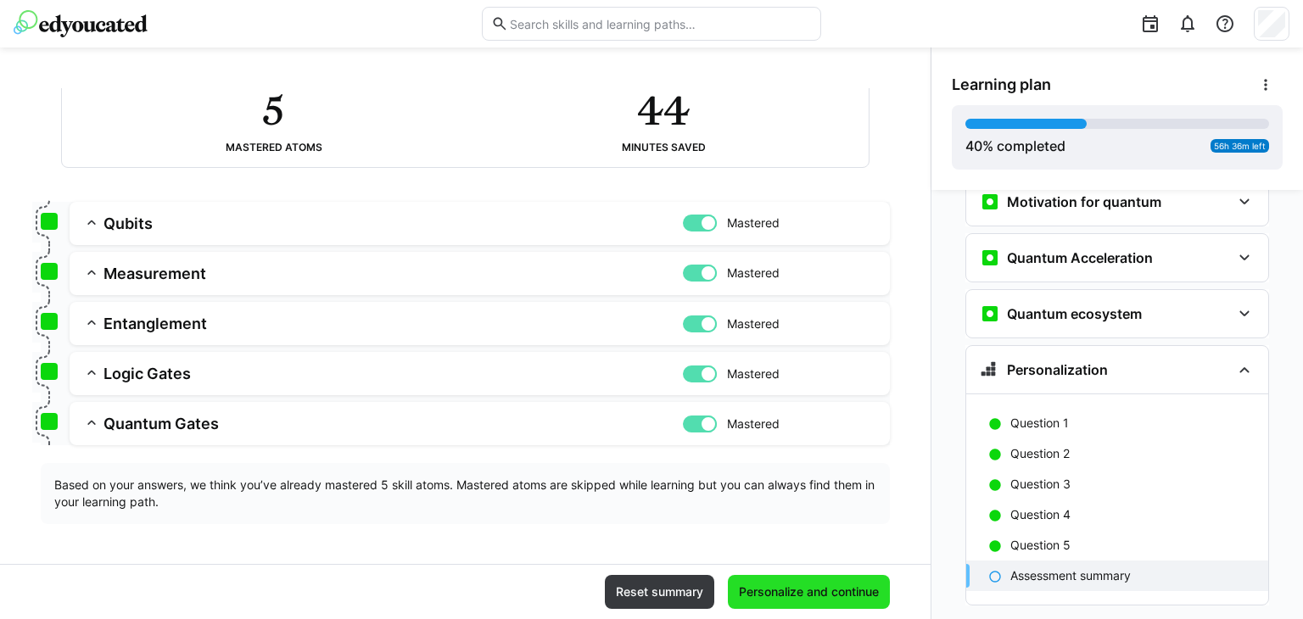
click at [841, 597] on span "Personalize and continue" at bounding box center [809, 592] width 145 height 17
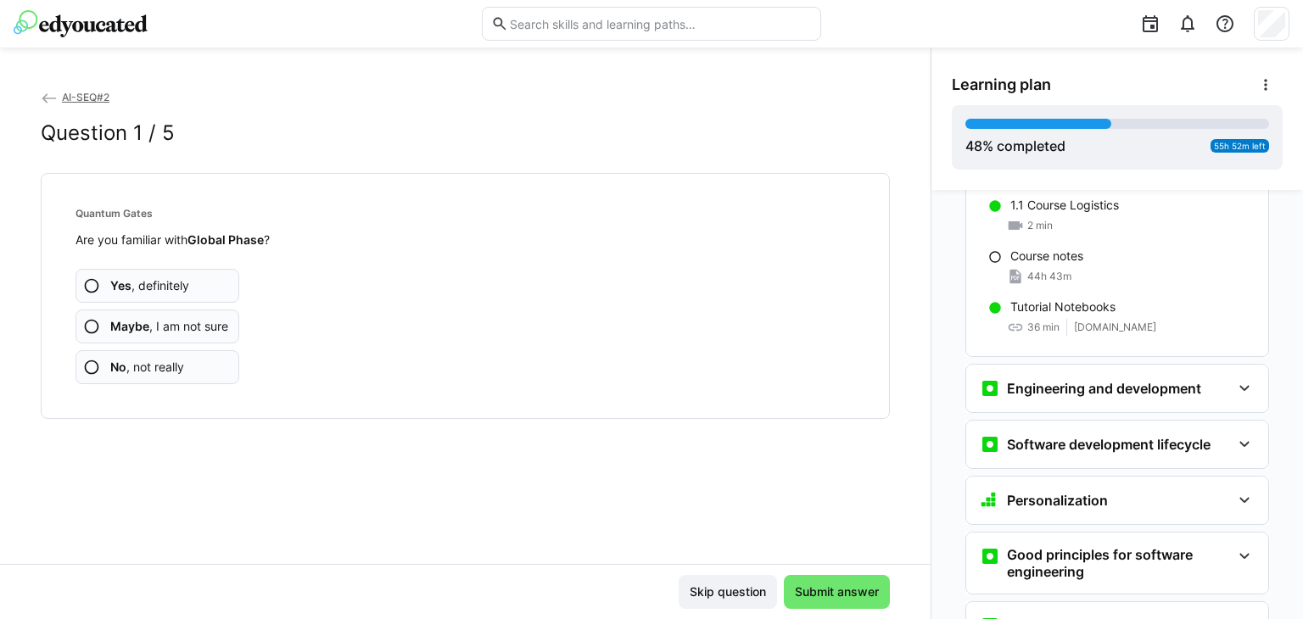
scroll to position [0, 0]
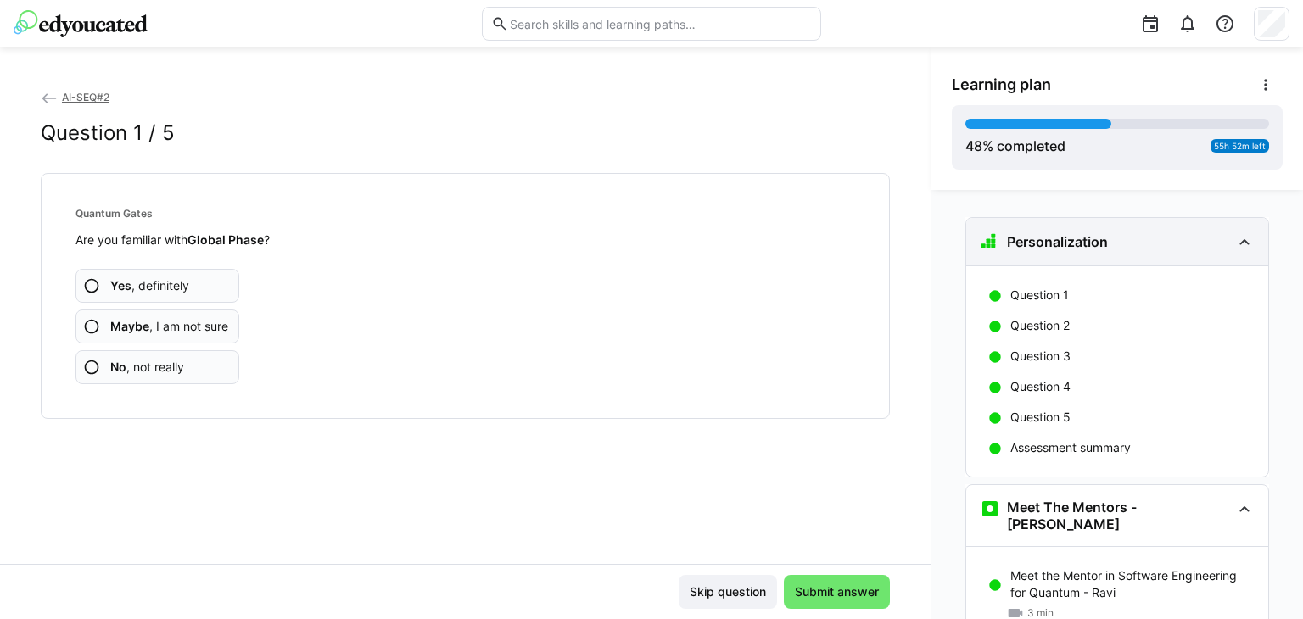
click at [1241, 235] on eds-icon at bounding box center [1245, 242] width 20 height 20
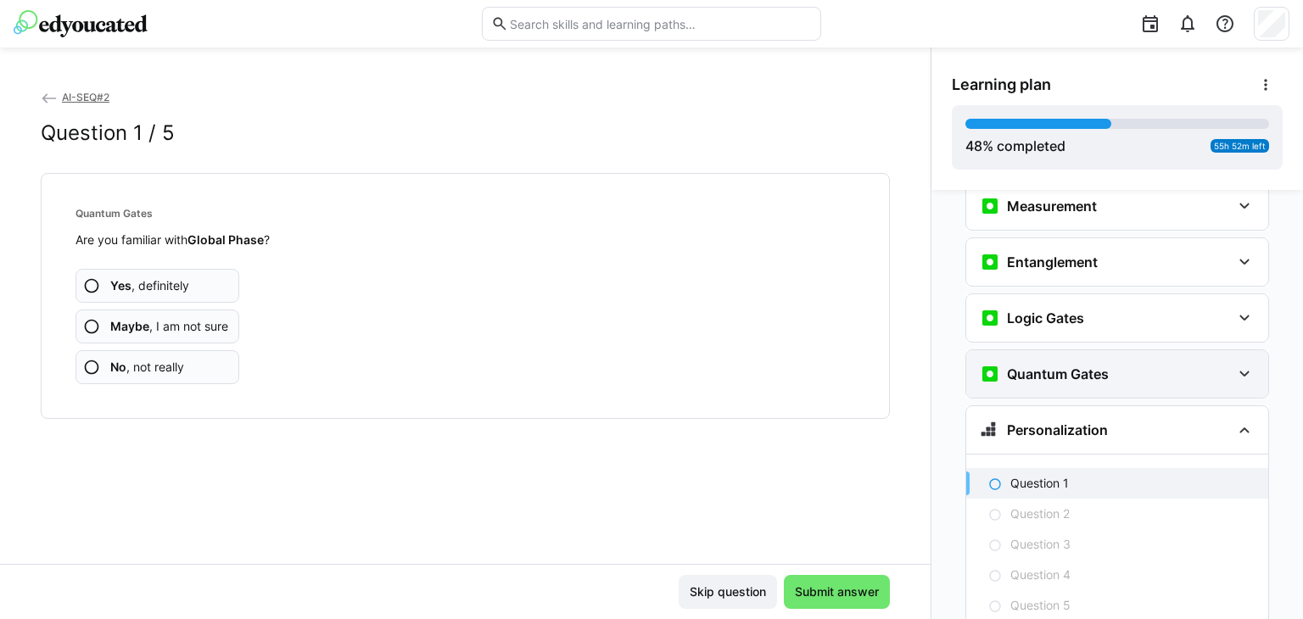
scroll to position [2666, 0]
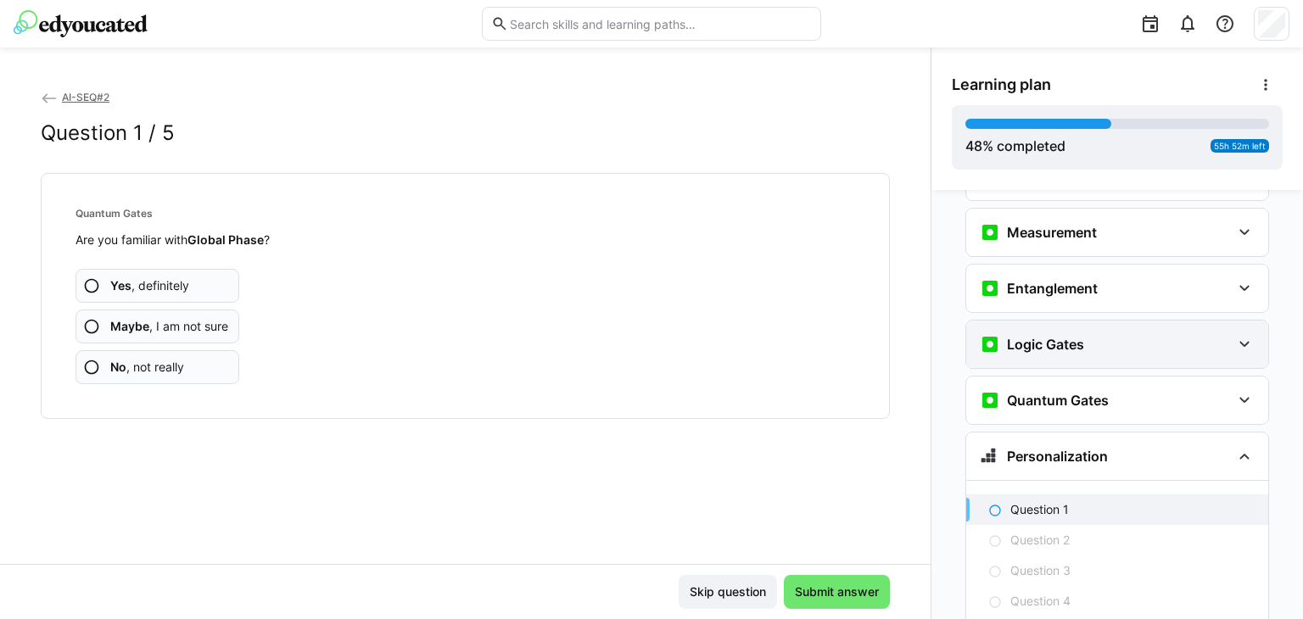
click at [1237, 334] on eds-icon at bounding box center [1245, 344] width 20 height 20
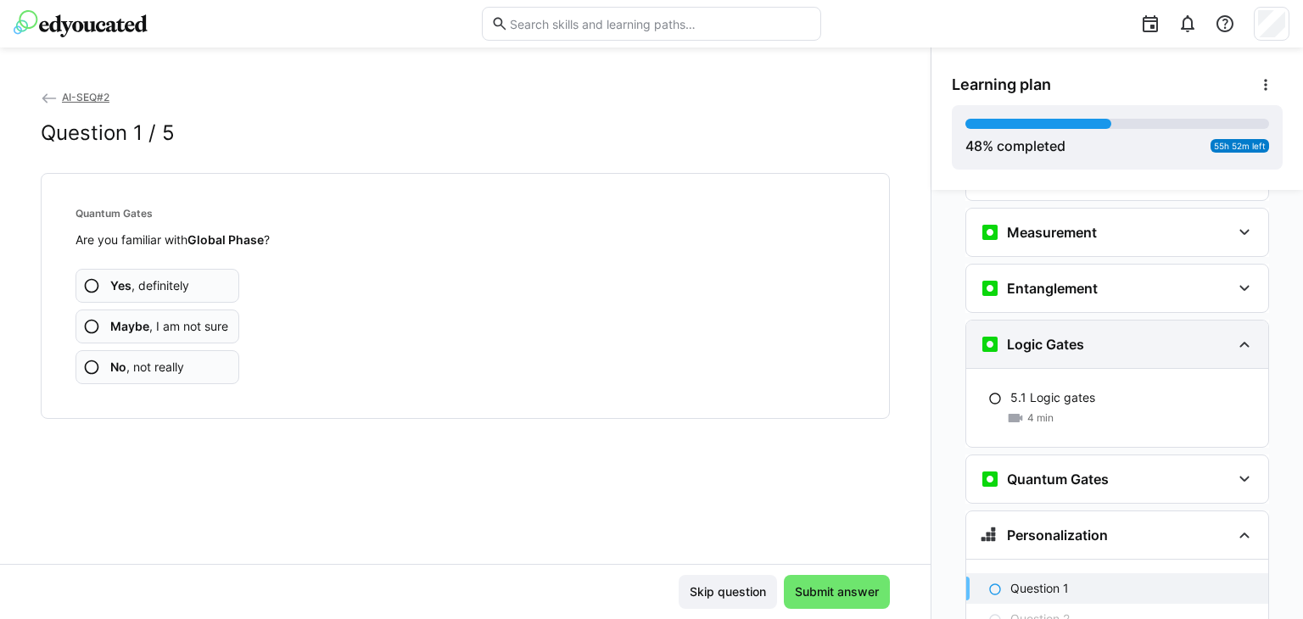
click at [1237, 334] on eds-icon at bounding box center [1245, 344] width 20 height 20
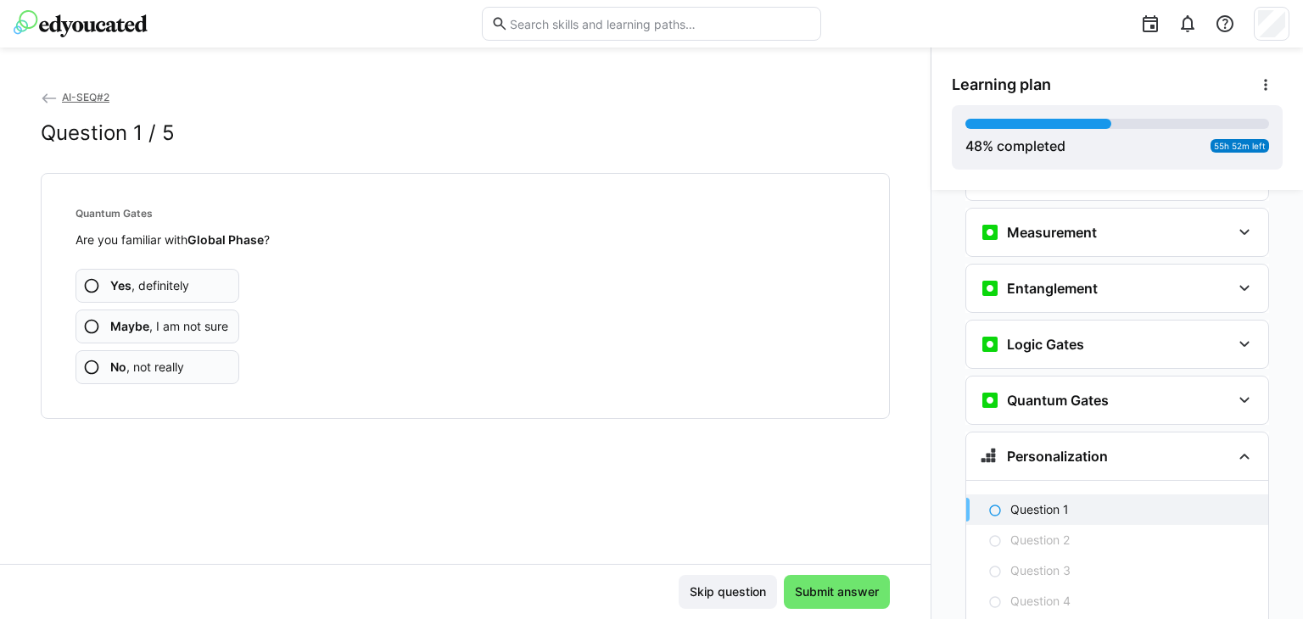
click at [160, 287] on span "Yes , definitely" at bounding box center [149, 285] width 79 height 17
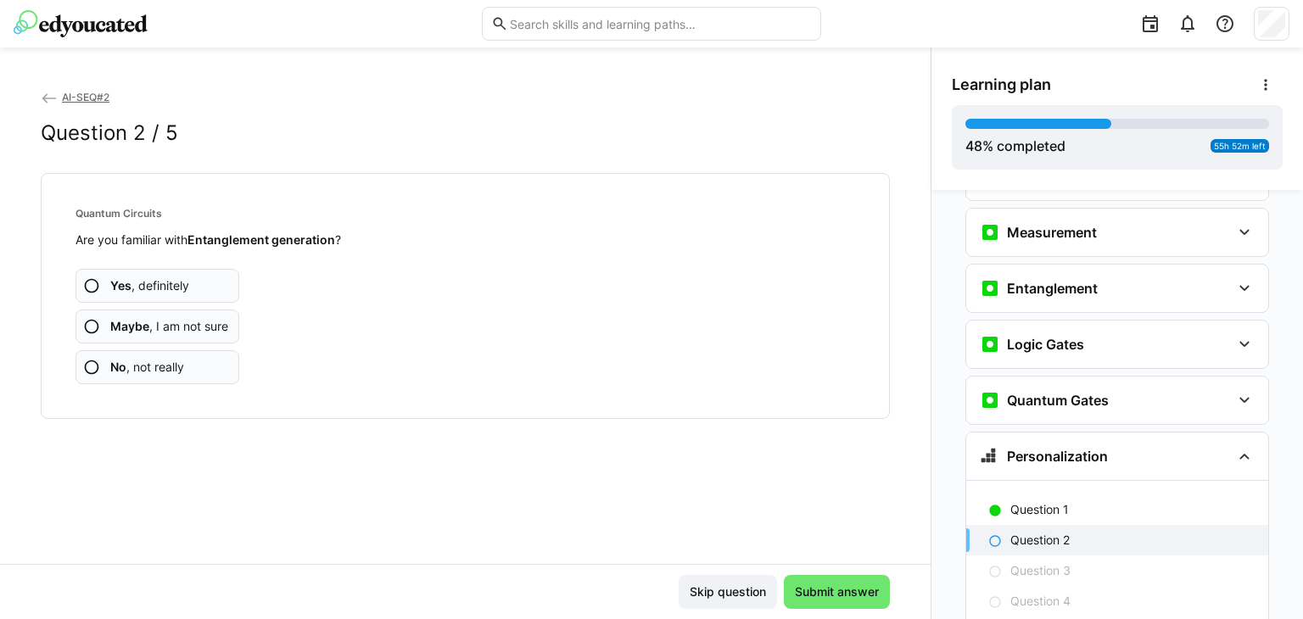
click at [153, 283] on span "Yes , definitely" at bounding box center [149, 285] width 79 height 17
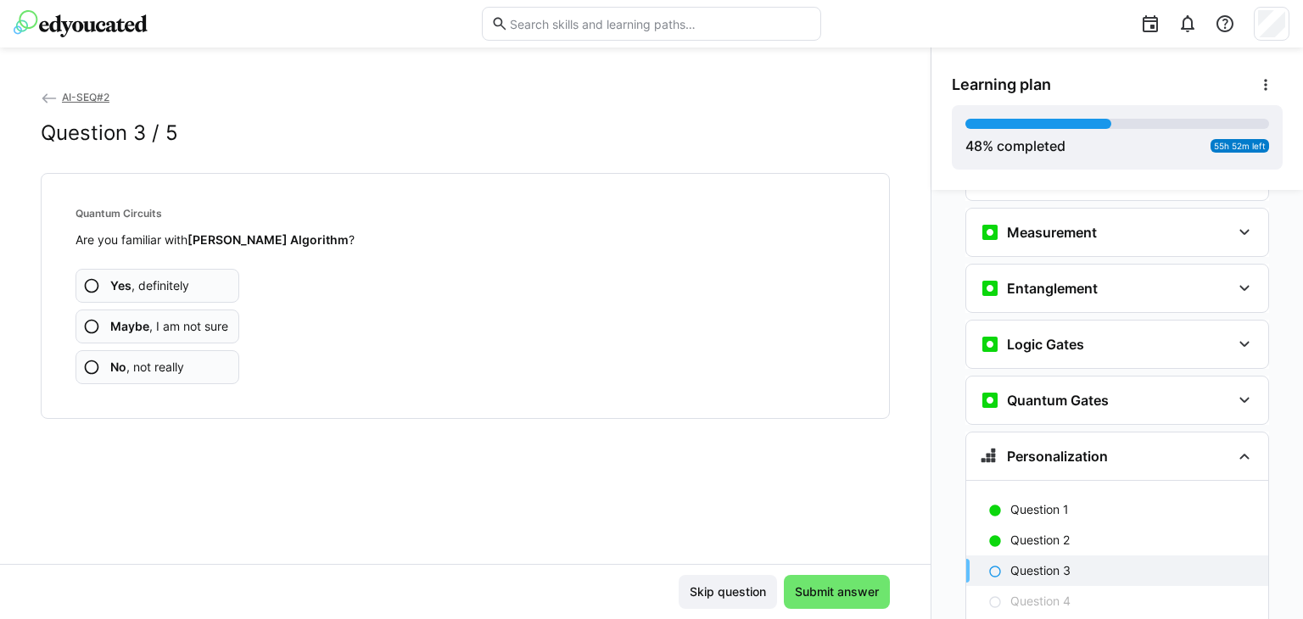
click at [157, 283] on span "Yes , definitely" at bounding box center [149, 285] width 79 height 17
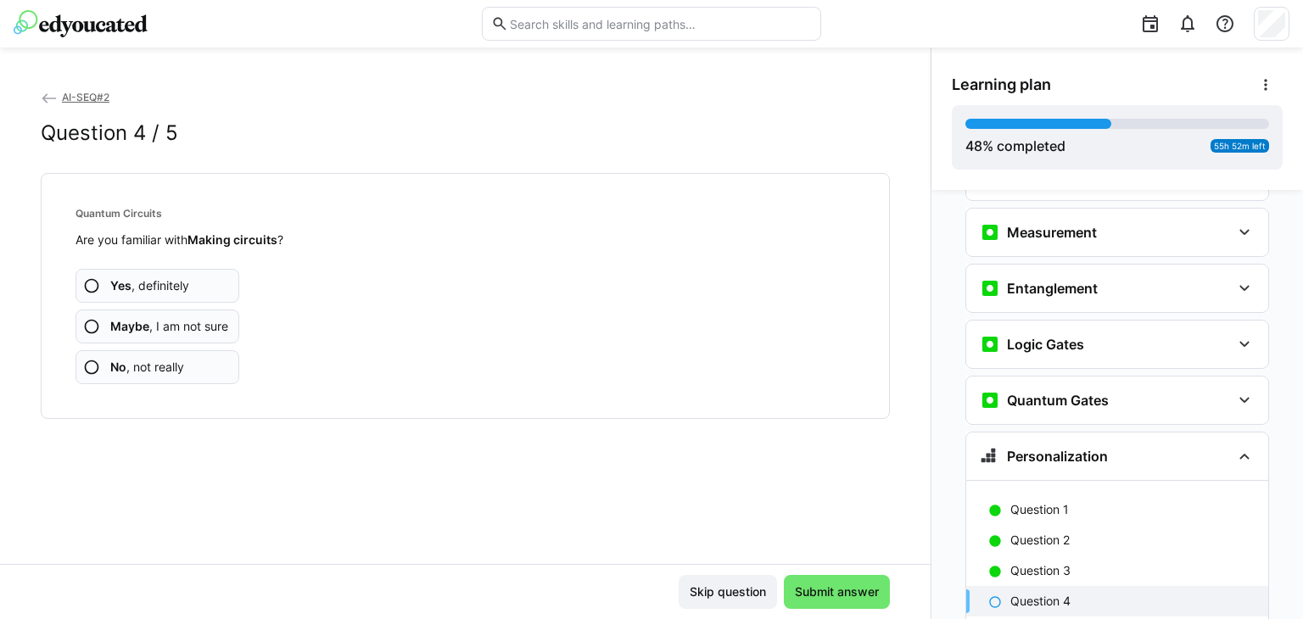
click at [157, 283] on span "Yes , definitely" at bounding box center [149, 285] width 79 height 17
click at [177, 288] on span "Yes , definitely" at bounding box center [149, 285] width 79 height 17
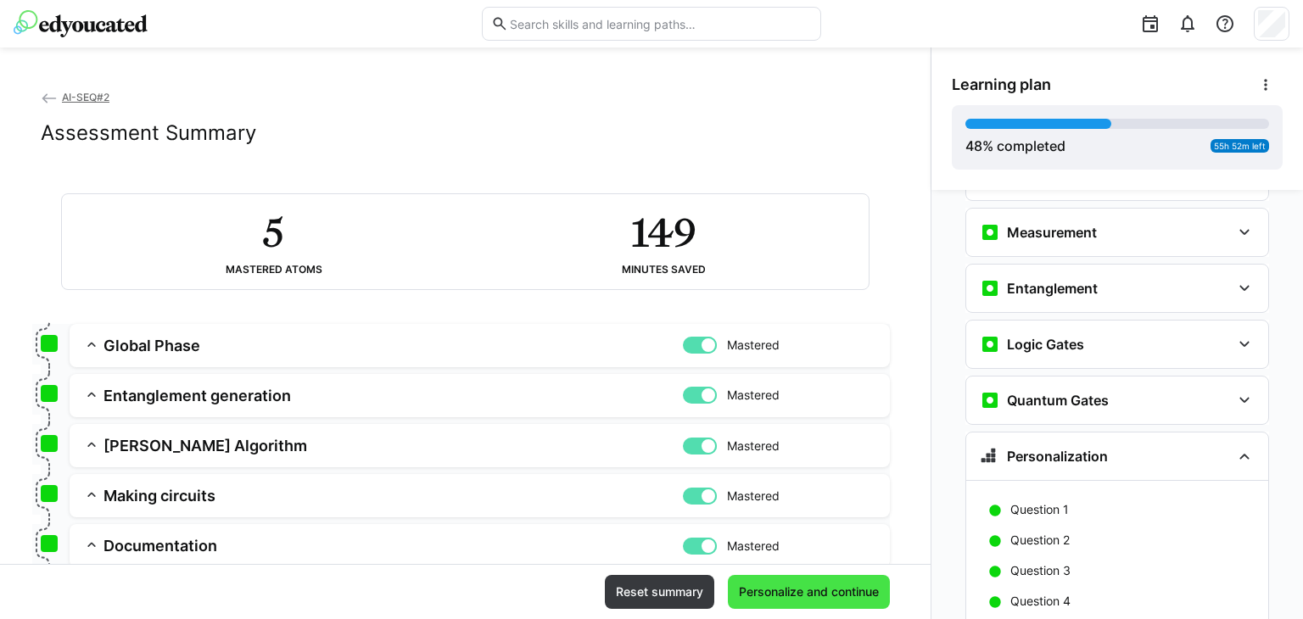
click at [768, 597] on span "Personalize and continue" at bounding box center [809, 592] width 145 height 17
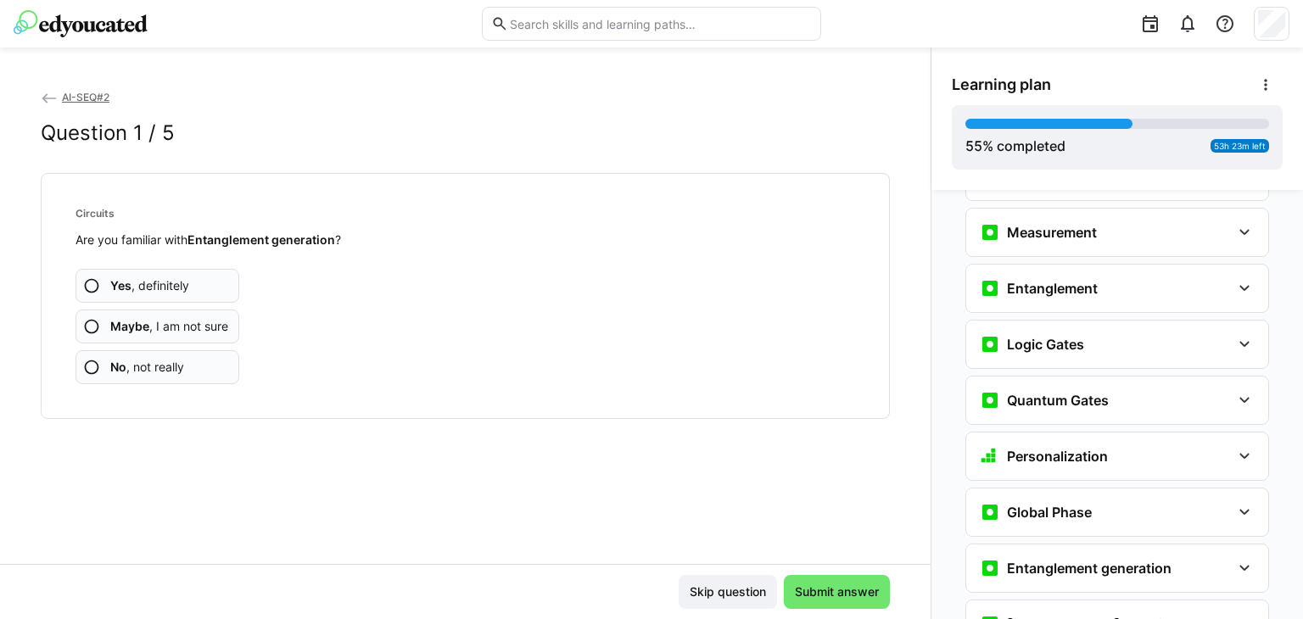
scroll to position [3085, 0]
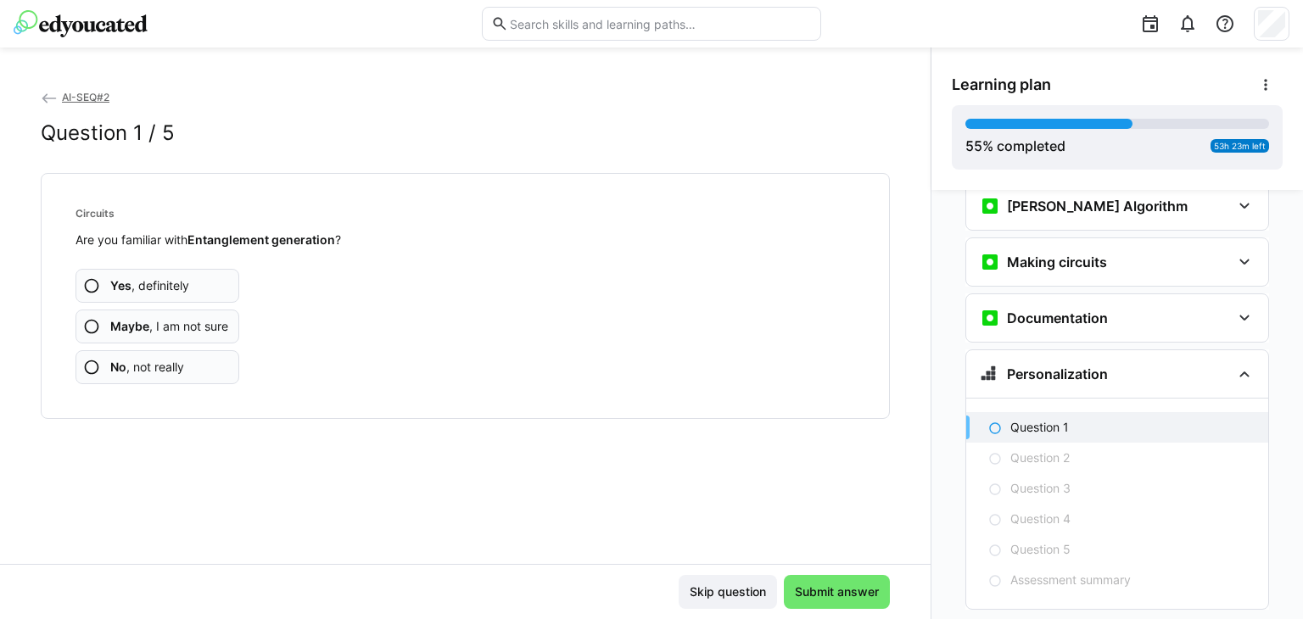
click at [146, 278] on span "Yes , definitely" at bounding box center [149, 285] width 79 height 17
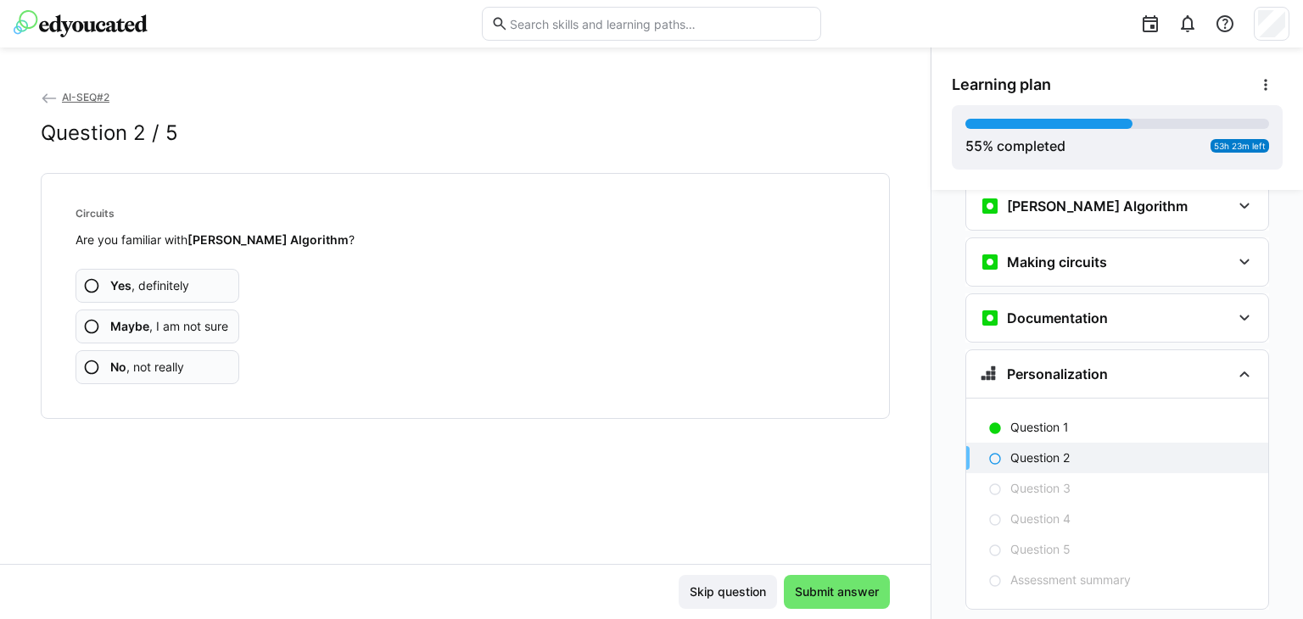
click at [149, 290] on span "Yes , definitely" at bounding box center [149, 285] width 79 height 17
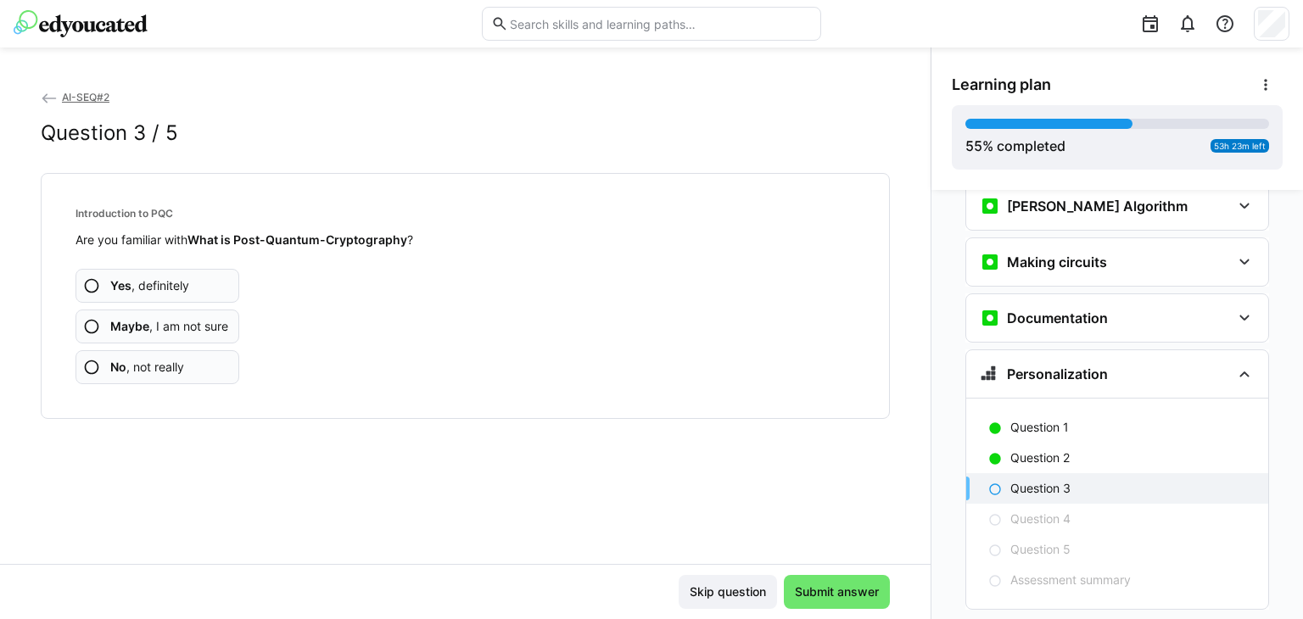
click at [174, 286] on span "Yes , definitely" at bounding box center [149, 285] width 79 height 17
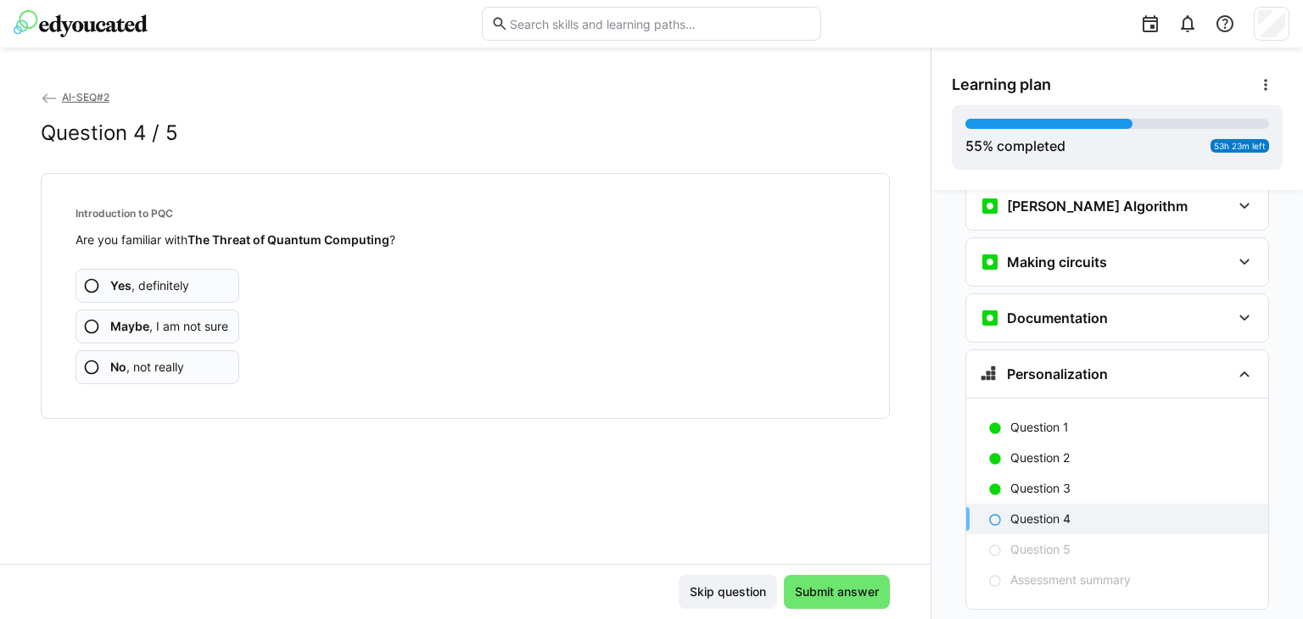
click at [174, 286] on span "Yes , definitely" at bounding box center [149, 285] width 79 height 17
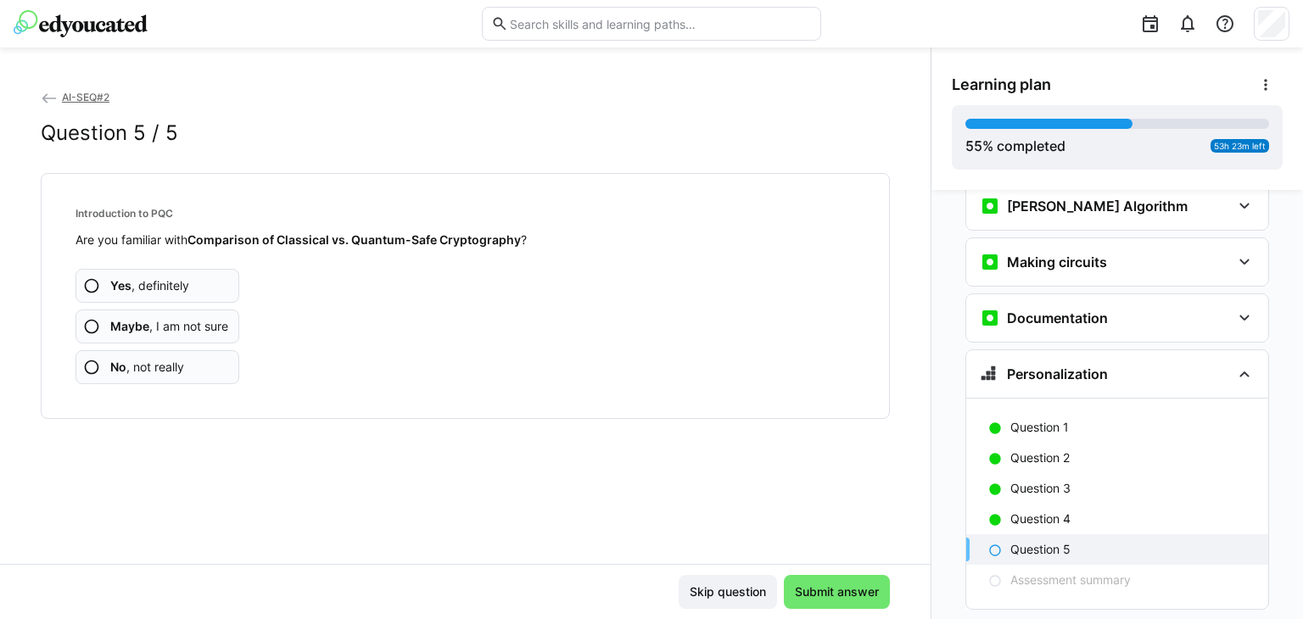
click at [174, 286] on span "Yes , definitely" at bounding box center [149, 285] width 79 height 17
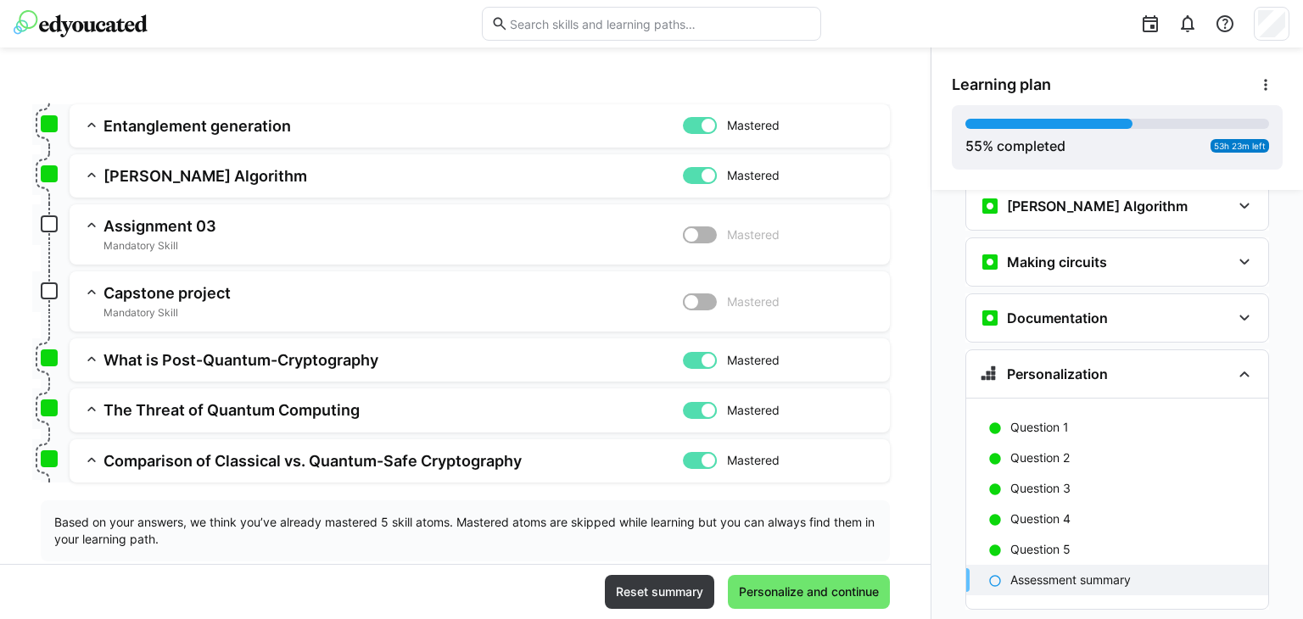
scroll to position [257, 0]
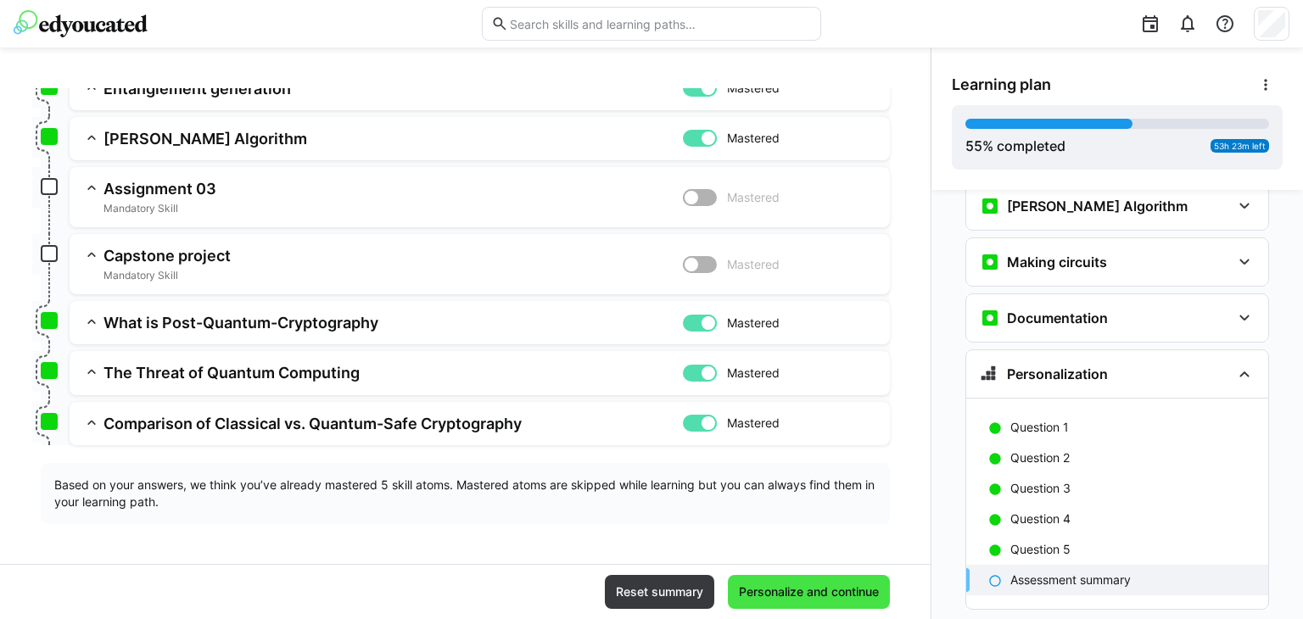
click at [759, 591] on span "Personalize and continue" at bounding box center [809, 592] width 145 height 17
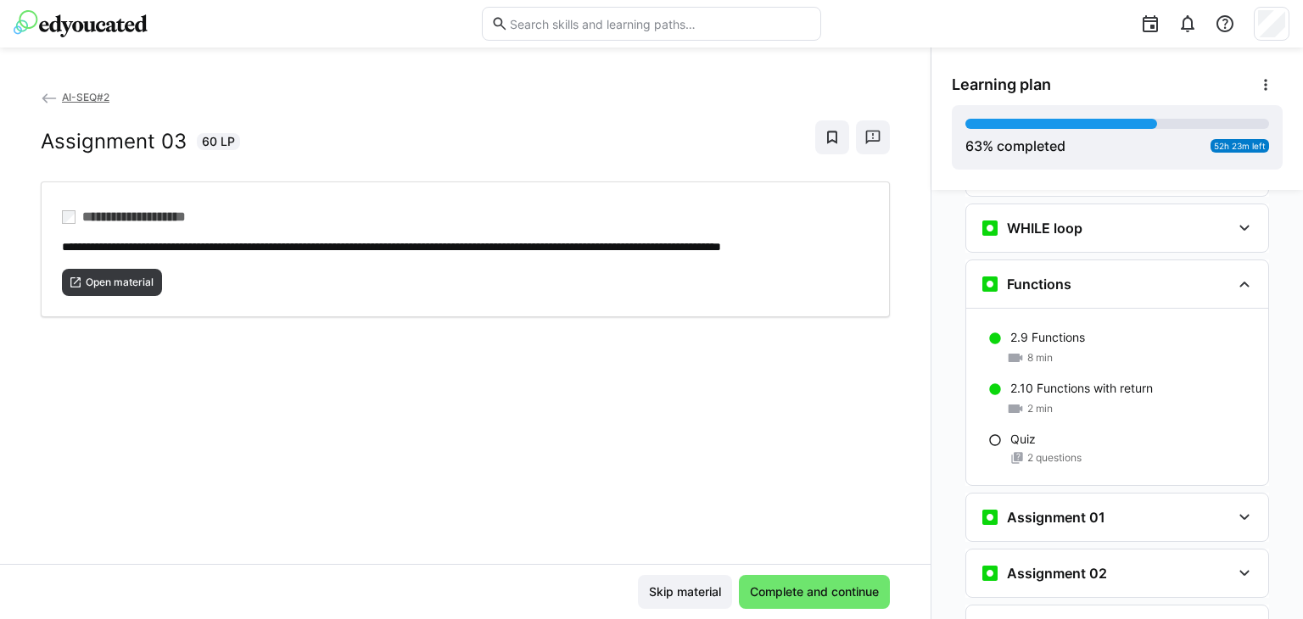
scroll to position [1868, 0]
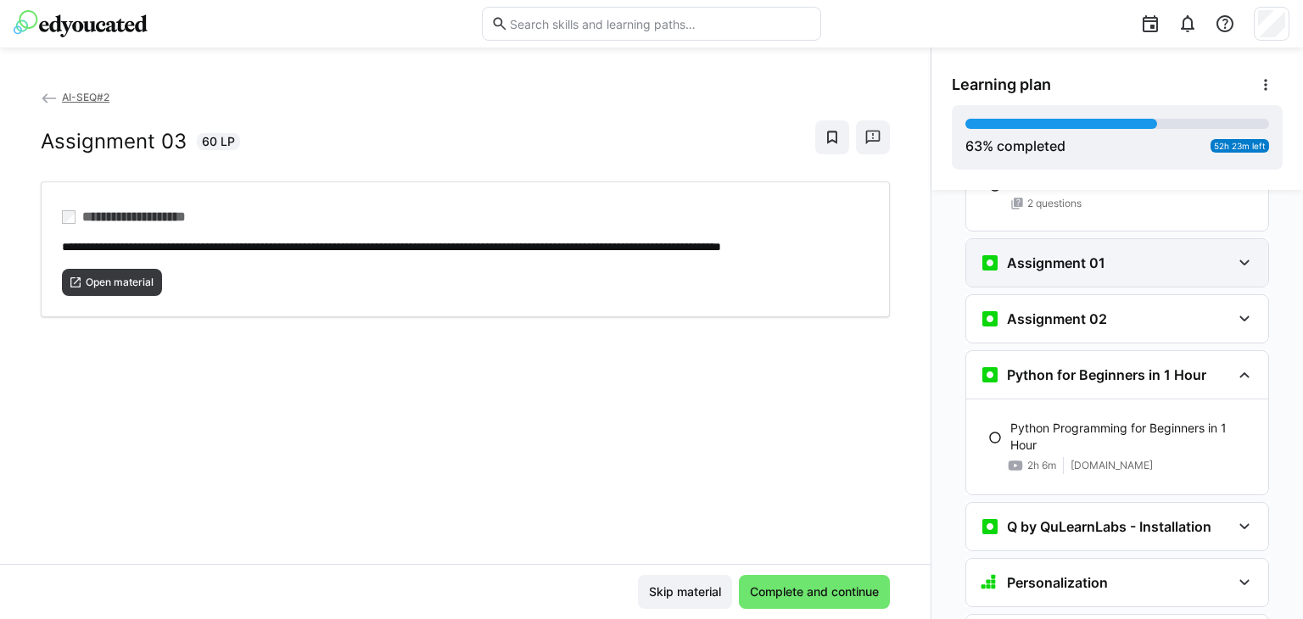
click at [1220, 253] on div "Assignment 01" at bounding box center [1105, 263] width 251 height 20
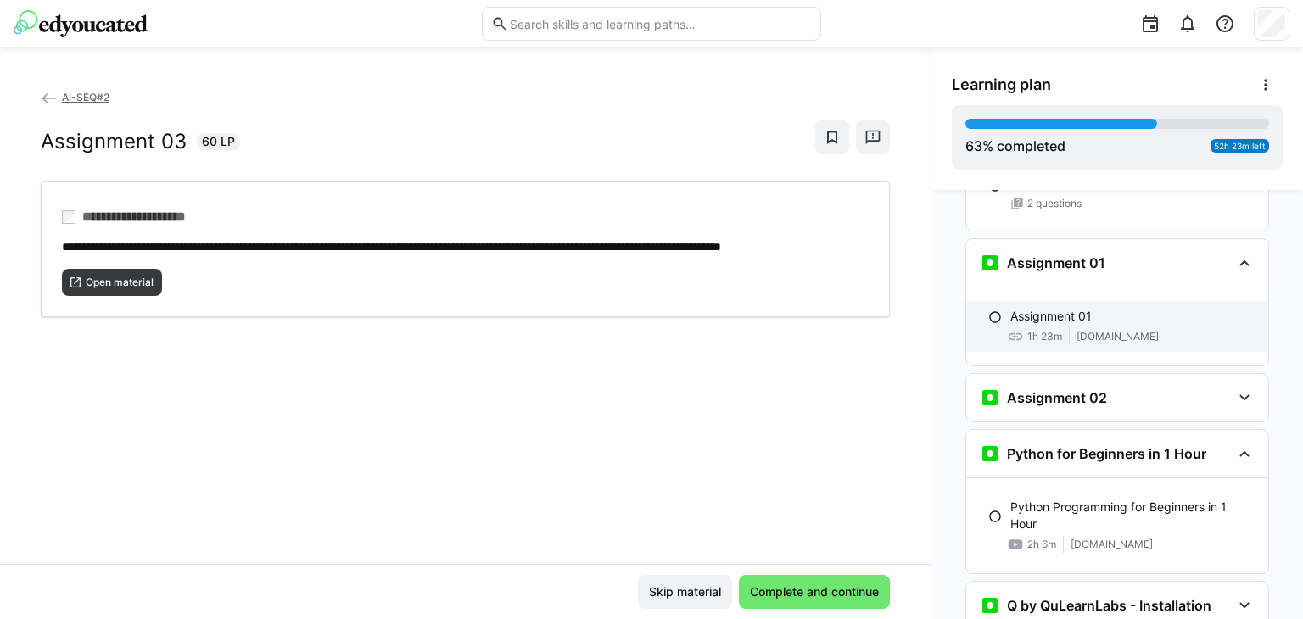
click at [1059, 308] on p "Assignment 01" at bounding box center [1051, 316] width 81 height 17
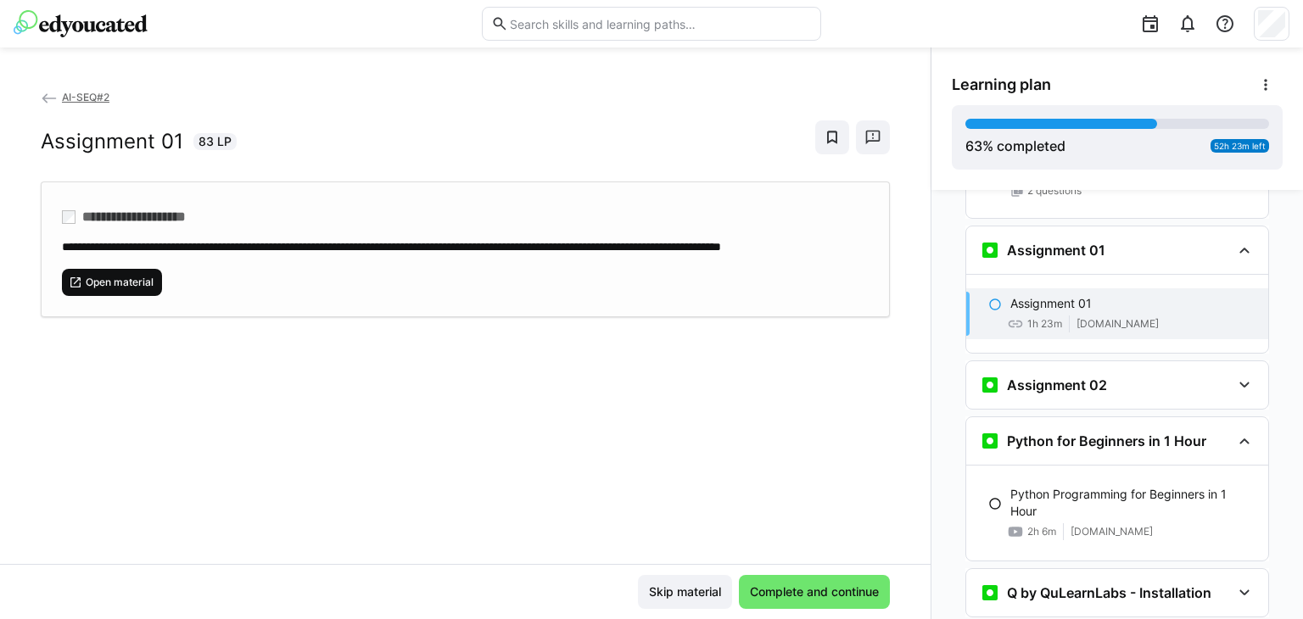
click at [118, 289] on span "Open material" at bounding box center [119, 283] width 71 height 14
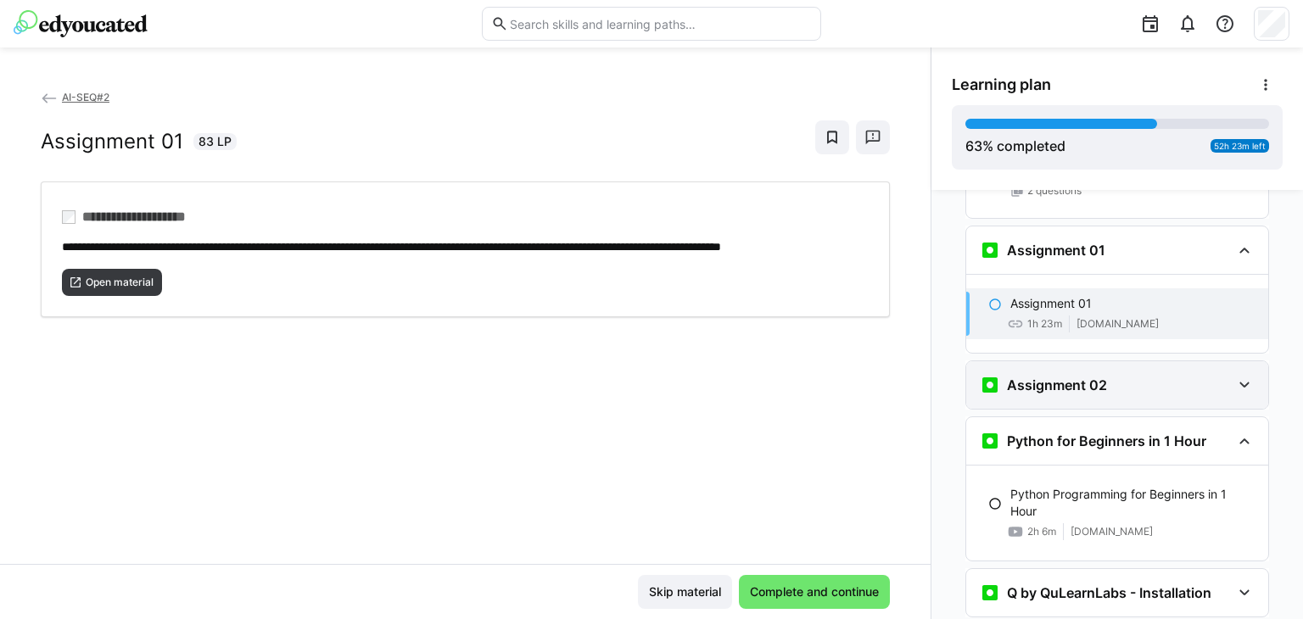
click at [1103, 375] on div "Assignment 02" at bounding box center [1105, 385] width 251 height 20
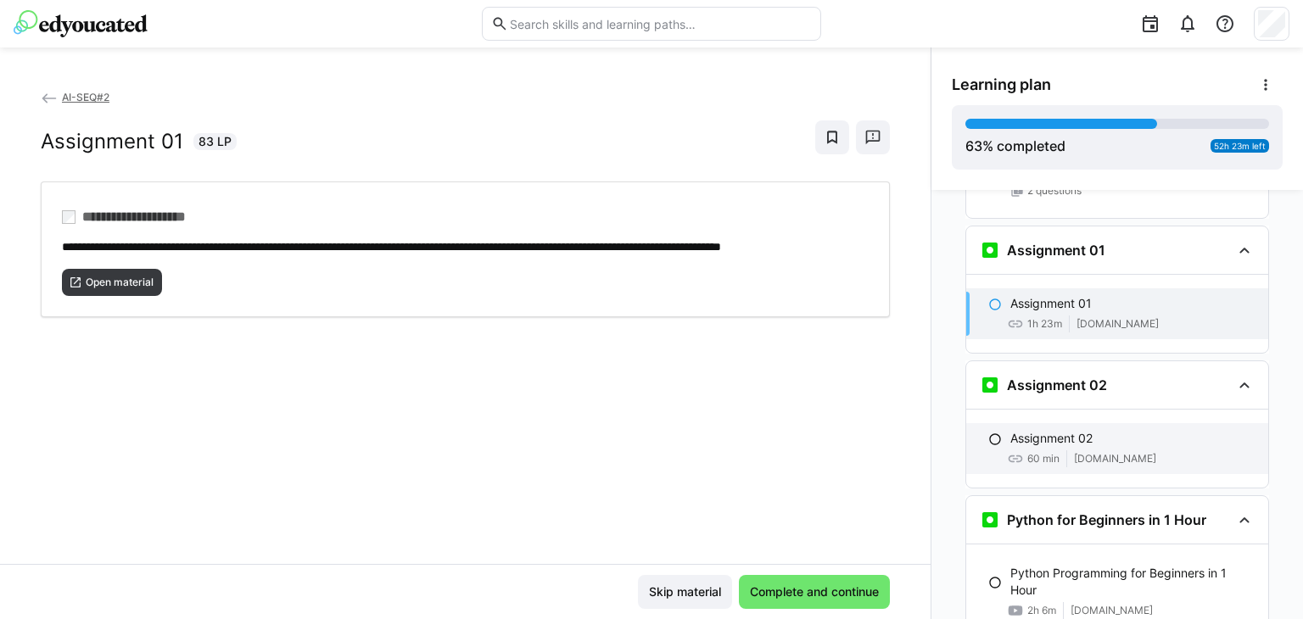
click at [1074, 452] on span "[DOMAIN_NAME]" at bounding box center [1115, 459] width 82 height 14
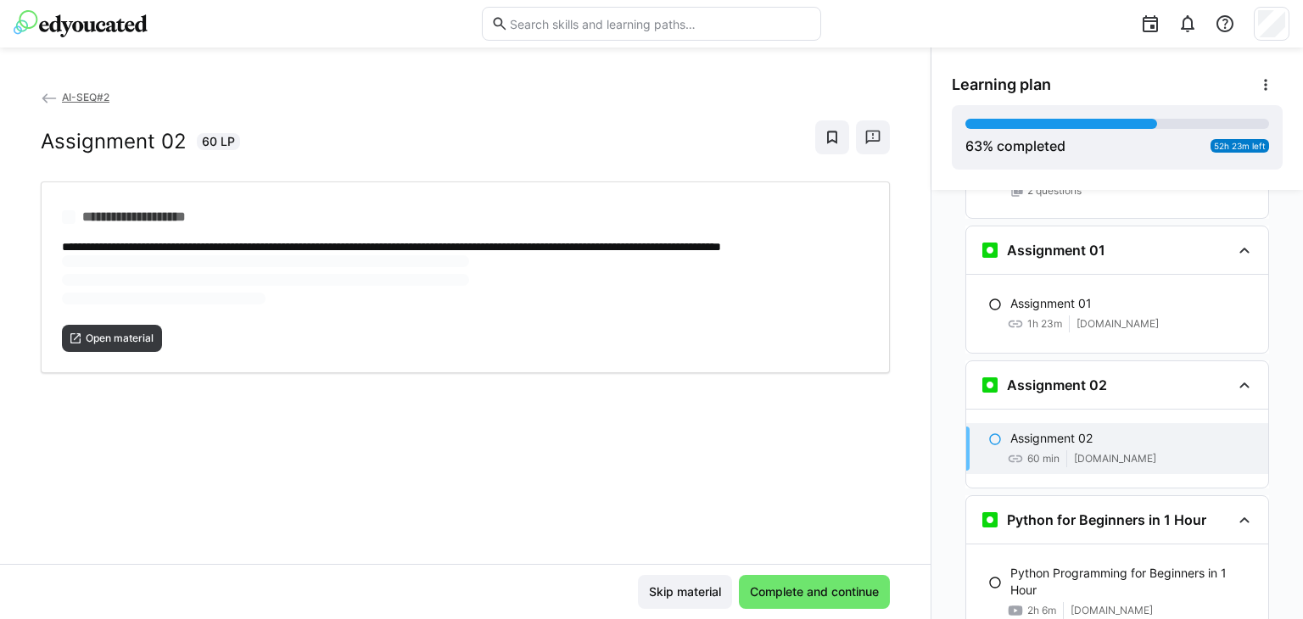
scroll to position [2015, 0]
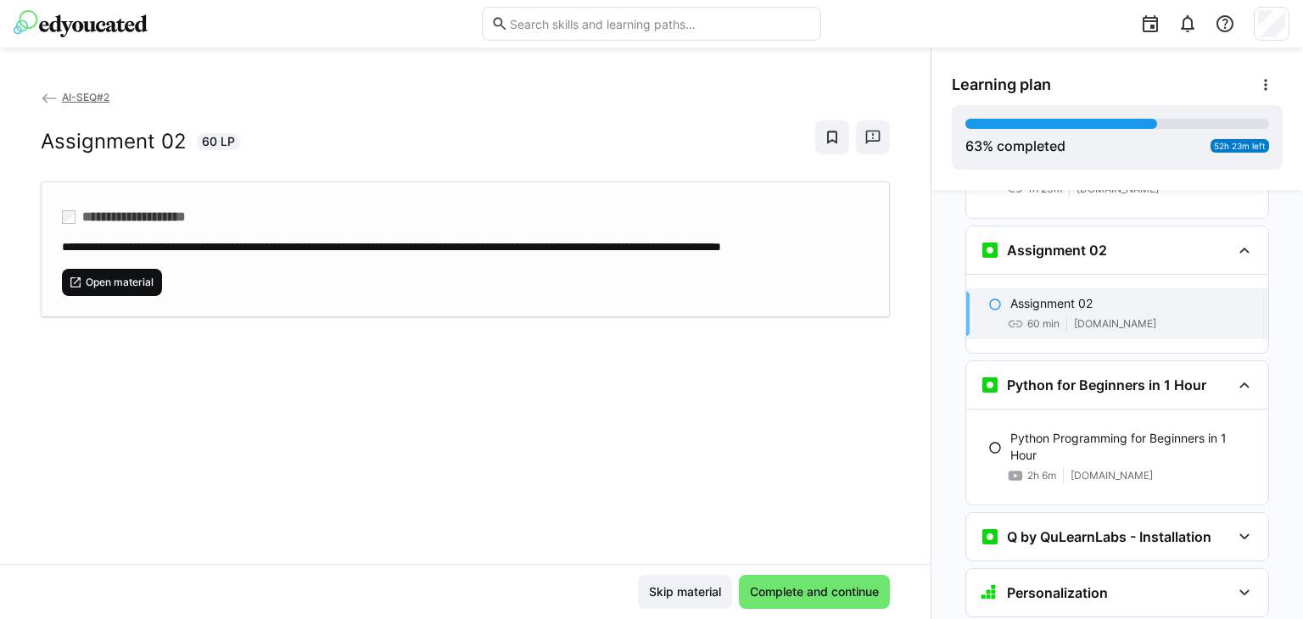
click at [106, 289] on span "Open material" at bounding box center [119, 283] width 71 height 14
click at [842, 597] on span "Complete and continue" at bounding box center [815, 592] width 134 height 17
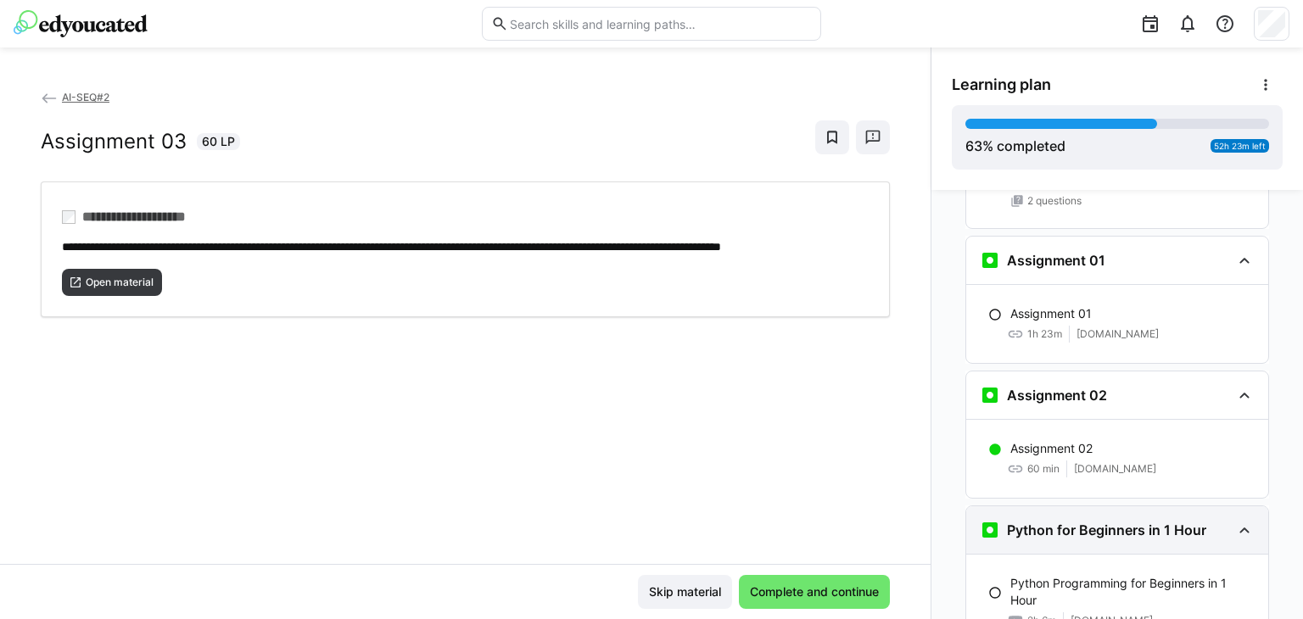
scroll to position [1914, 0]
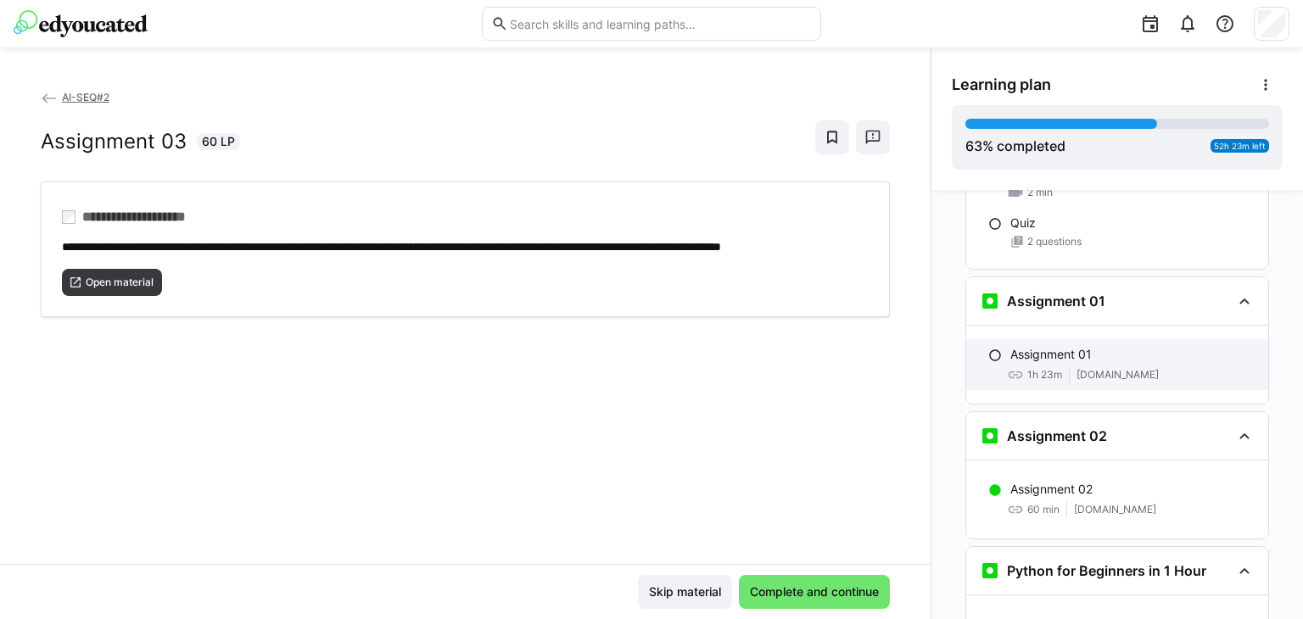
click at [1134, 346] on div "Assignment 01" at bounding box center [1133, 354] width 244 height 17
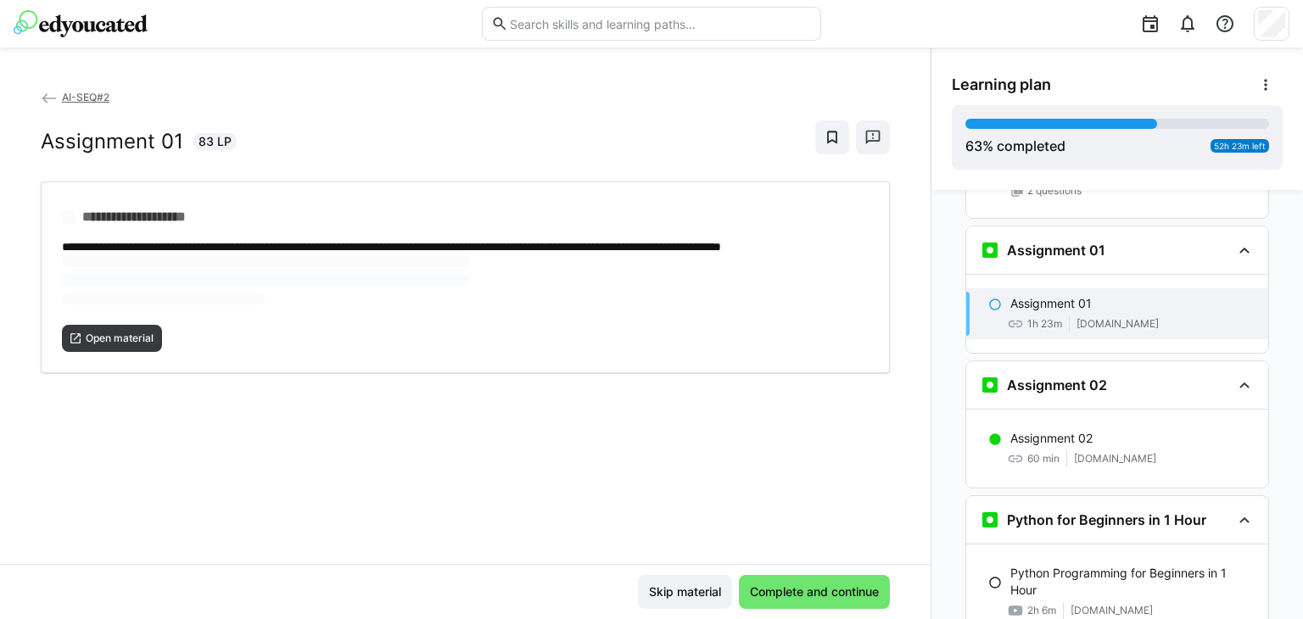
scroll to position [1880, 0]
click at [109, 289] on span "Open material" at bounding box center [119, 283] width 71 height 14
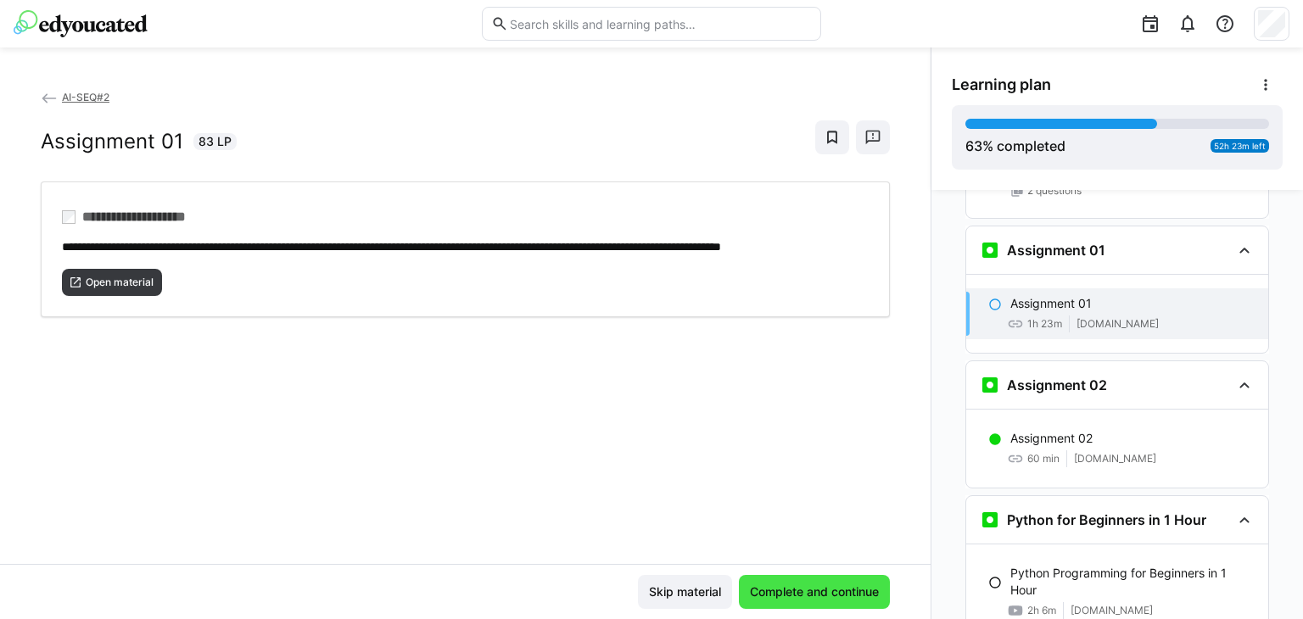
click at [754, 599] on span "Complete and continue" at bounding box center [815, 592] width 134 height 17
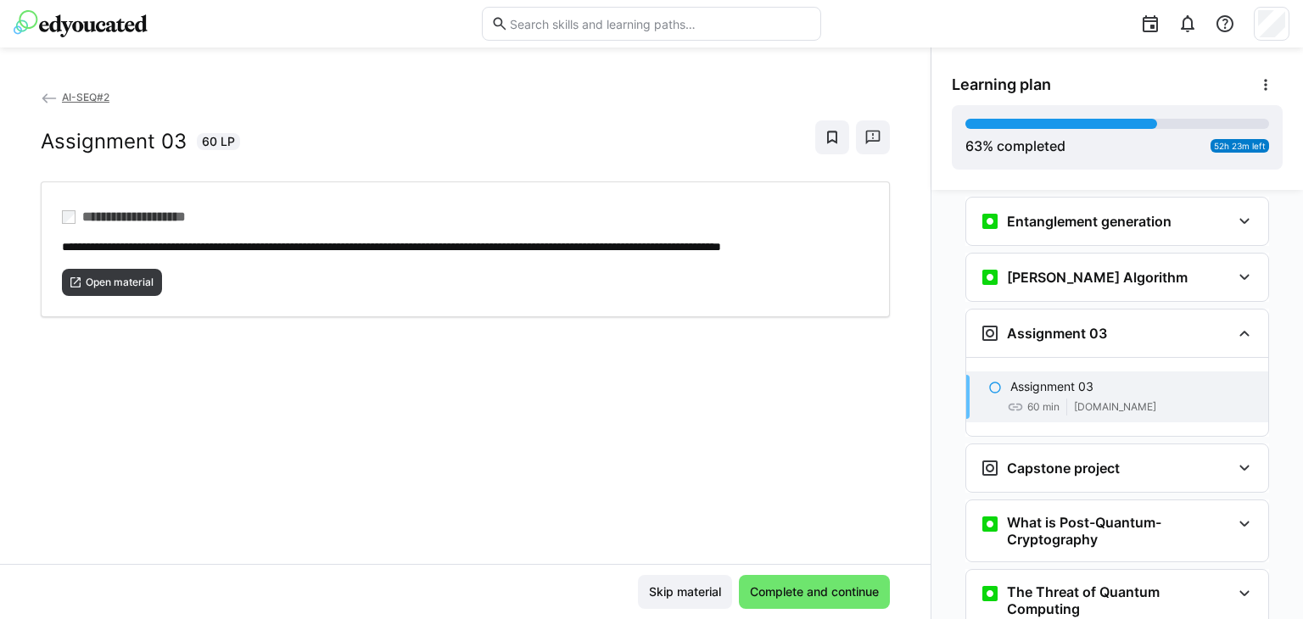
scroll to position [3442, 0]
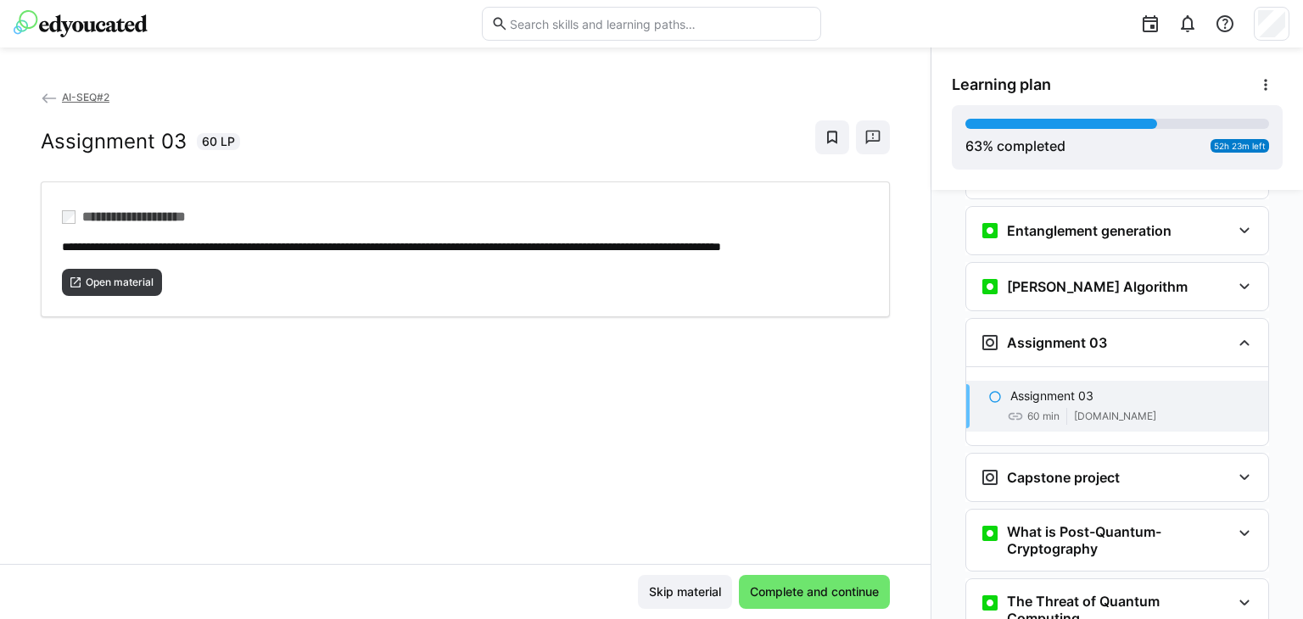
click at [1062, 381] on div "Assignment 03 60 min classroom.github.com" at bounding box center [1118, 406] width 302 height 51
click at [107, 289] on span "Open material" at bounding box center [119, 283] width 71 height 14
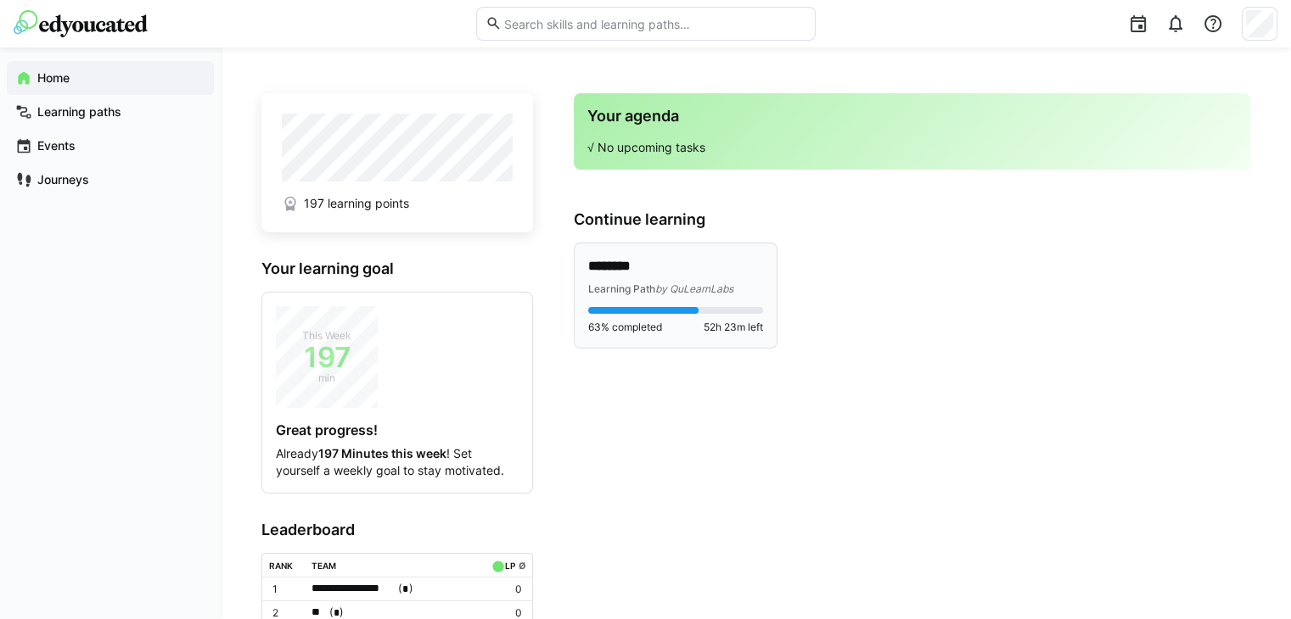
click at [646, 269] on p "********" at bounding box center [675, 267] width 175 height 20
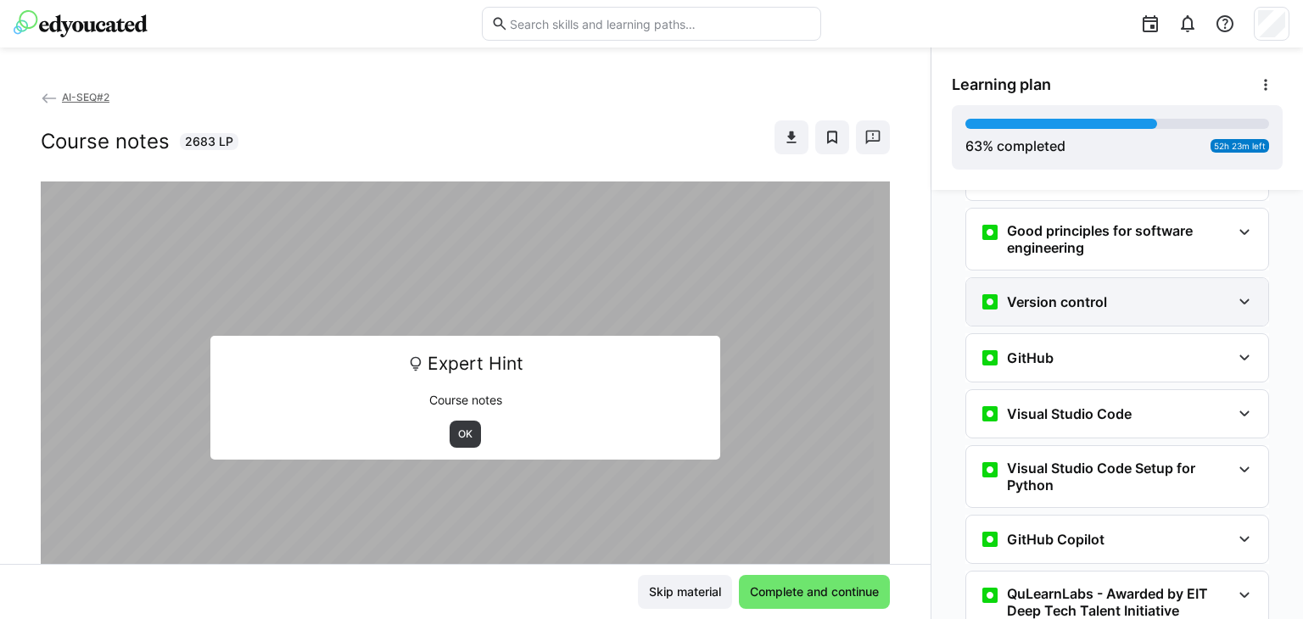
scroll to position [618, 0]
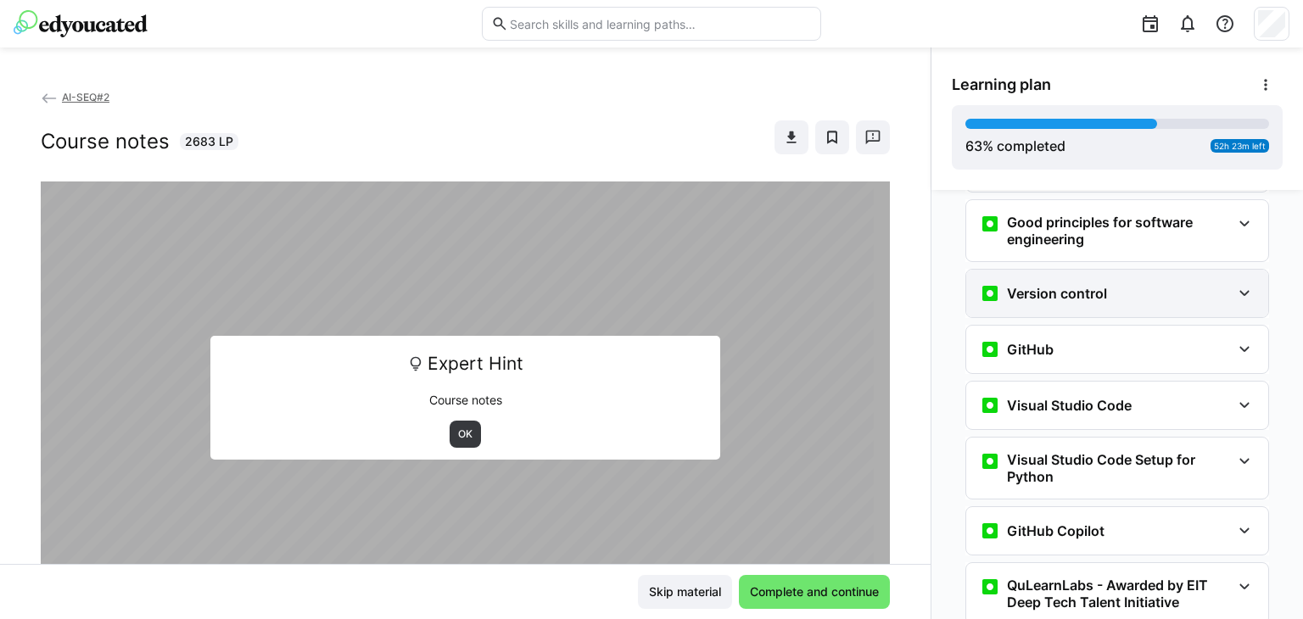
click at [1112, 283] on div "Version control" at bounding box center [1105, 293] width 251 height 20
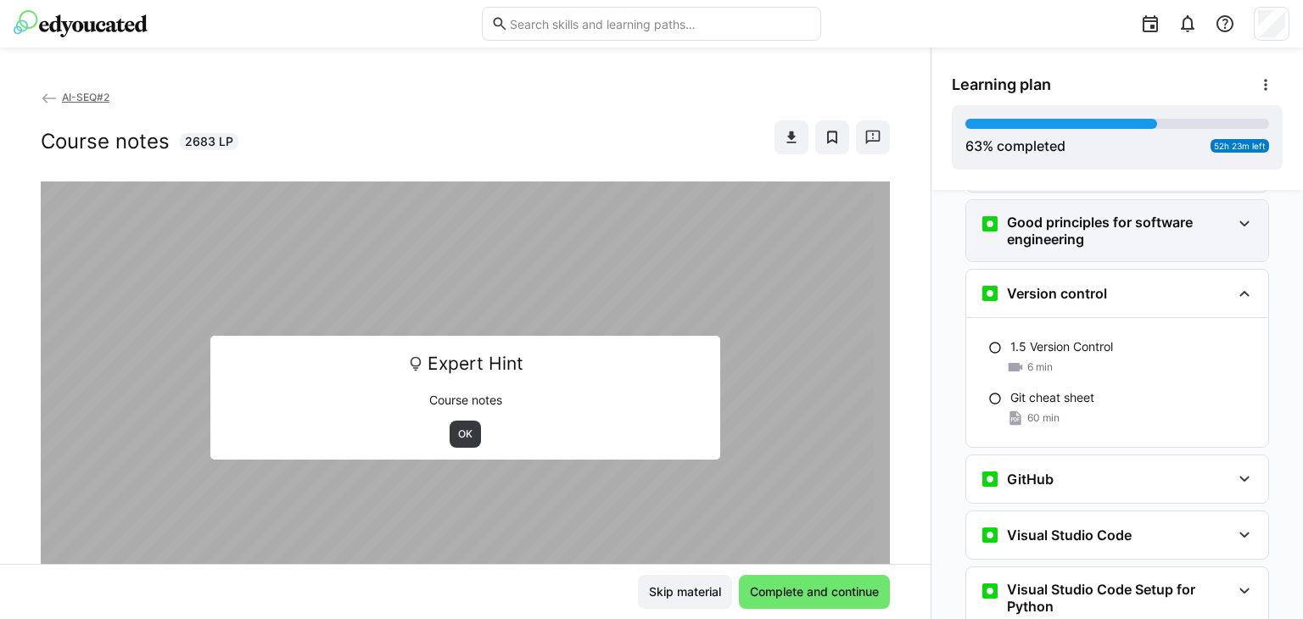
scroll to position [448, 0]
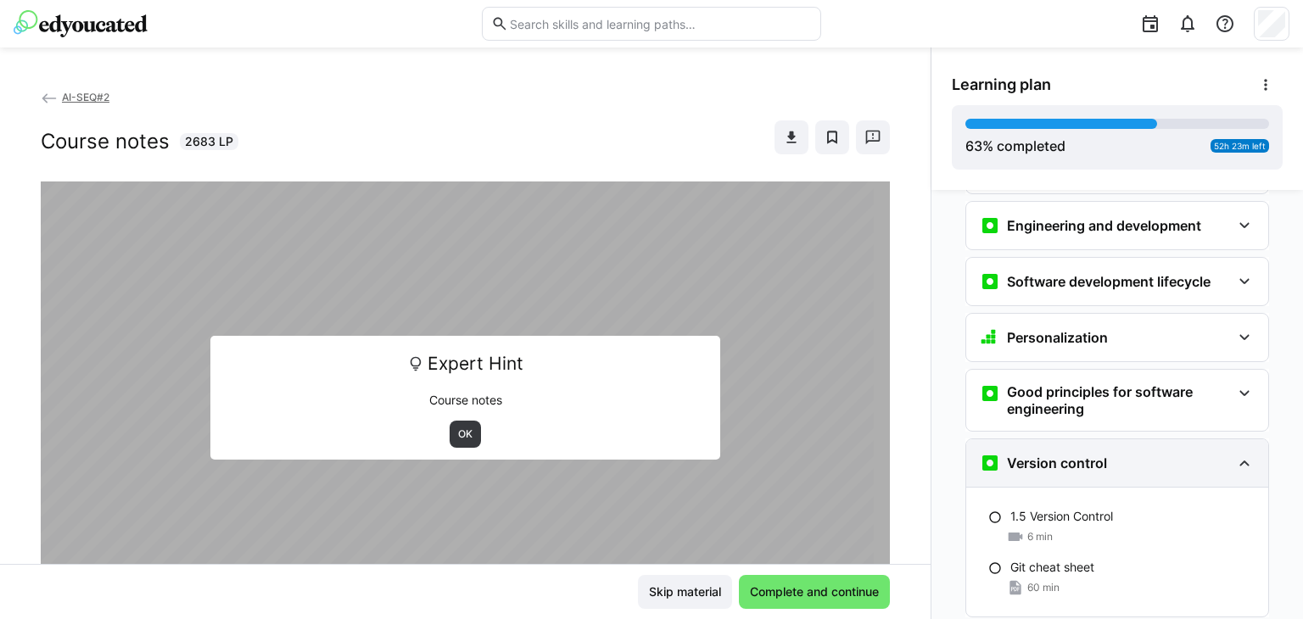
click at [1081, 455] on h3 "Version control" at bounding box center [1057, 463] width 100 height 17
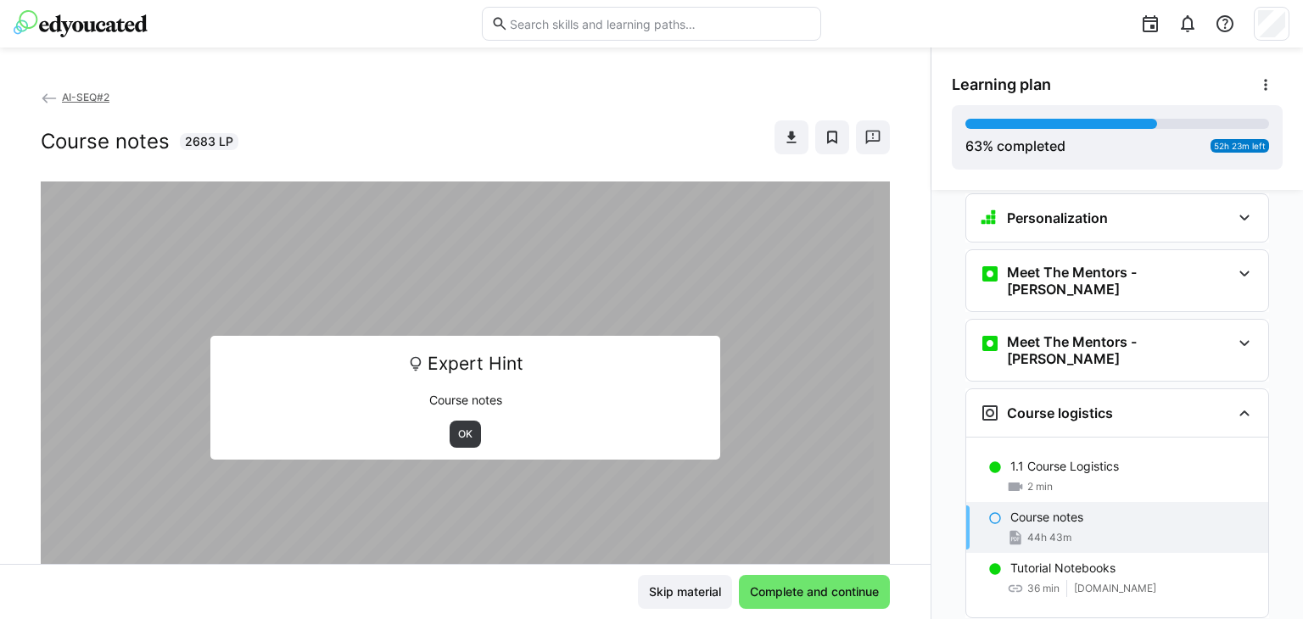
scroll to position [278, 0]
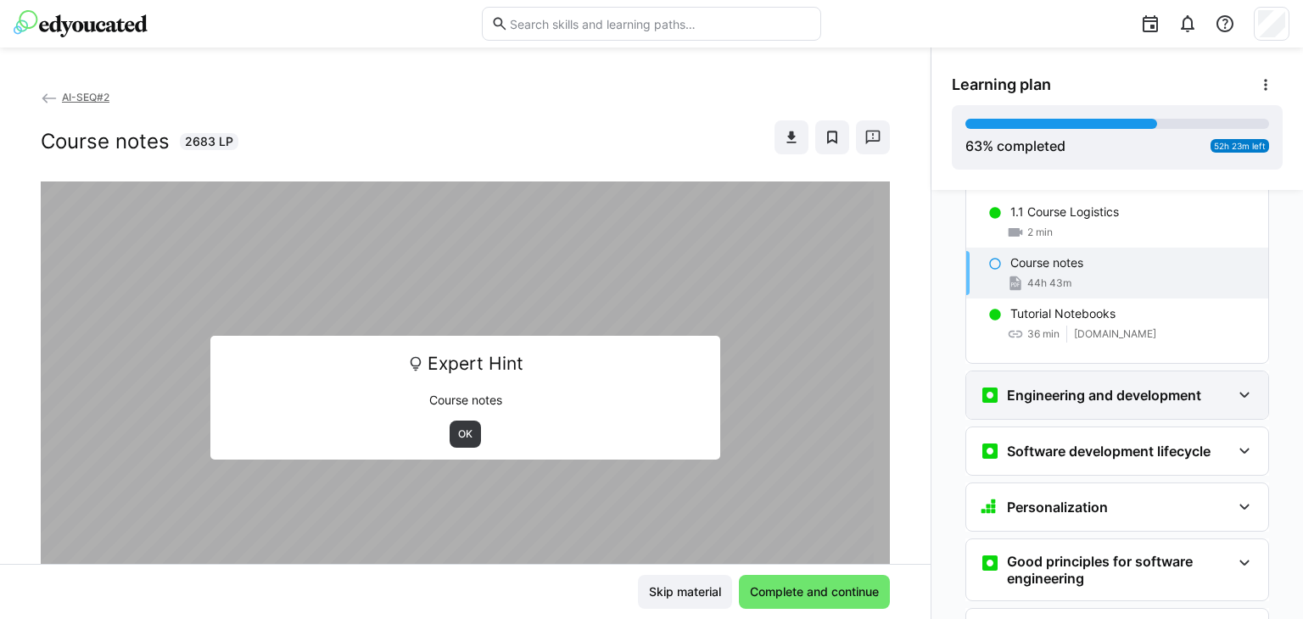
click at [1069, 387] on h3 "Engineering and development" at bounding box center [1104, 395] width 194 height 17
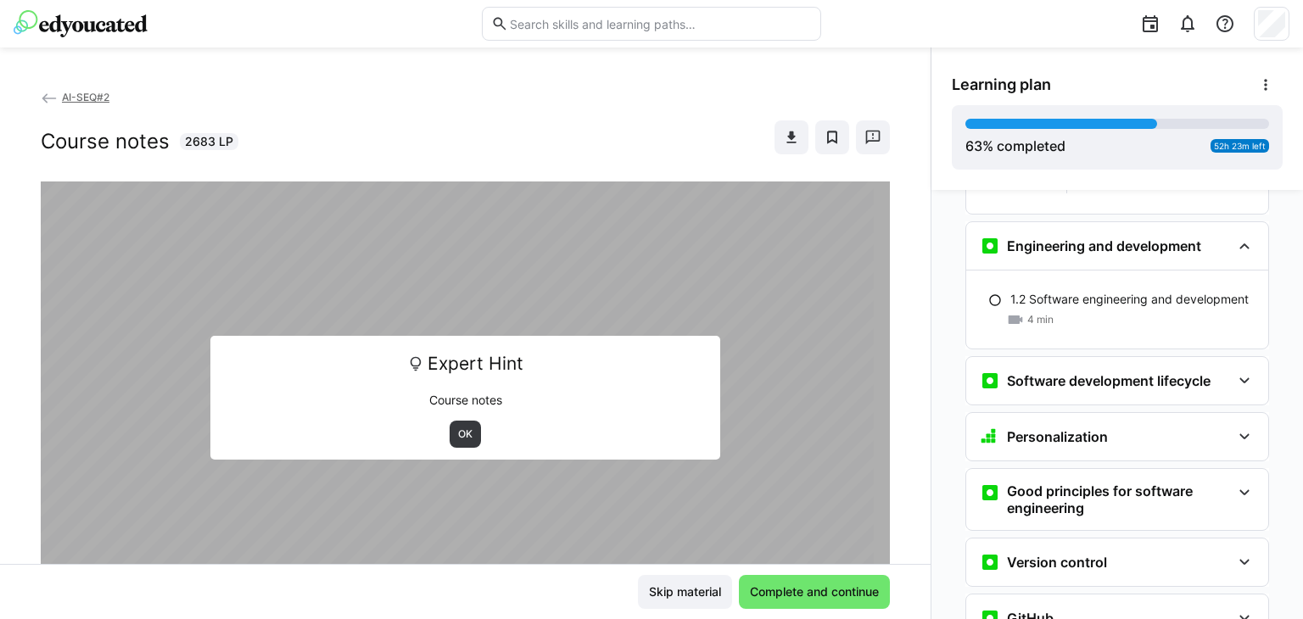
scroll to position [448, 0]
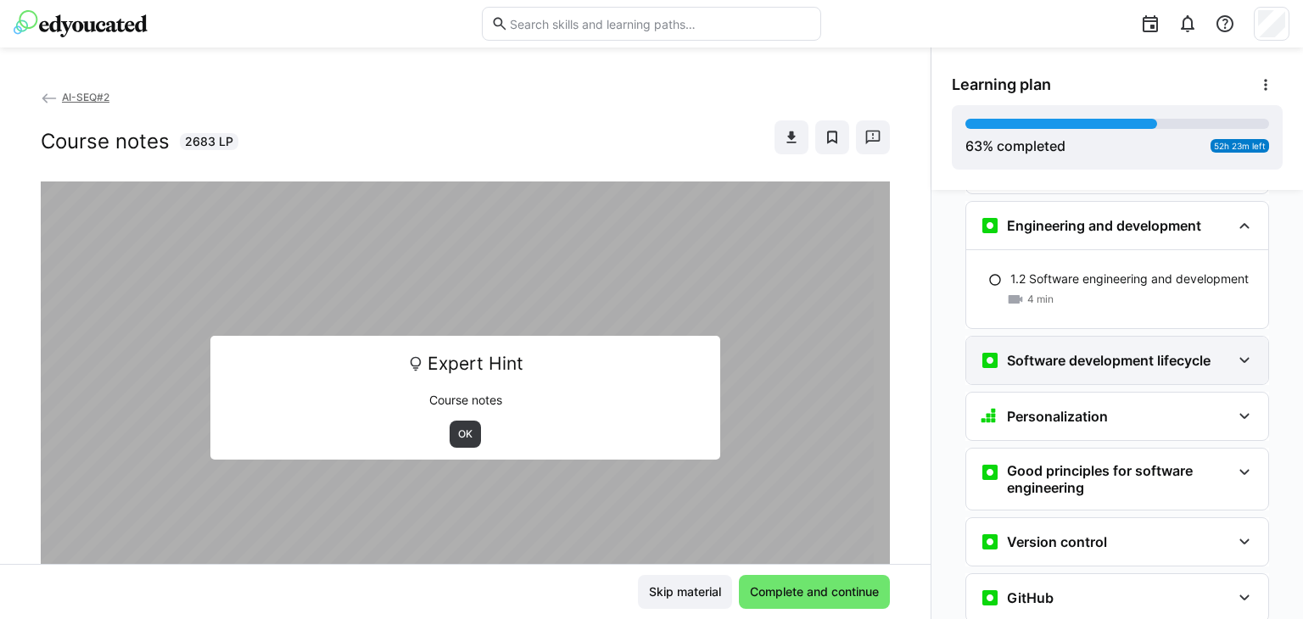
click at [1057, 352] on h3 "Software development lifecycle" at bounding box center [1109, 360] width 204 height 17
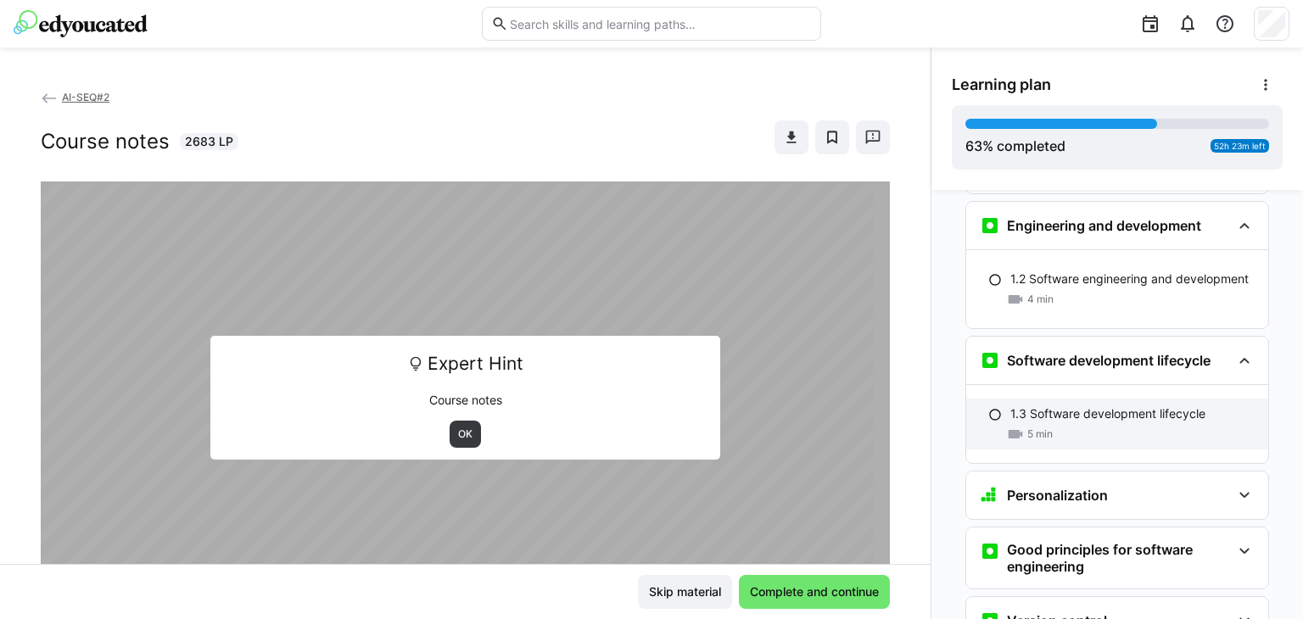
scroll to position [533, 0]
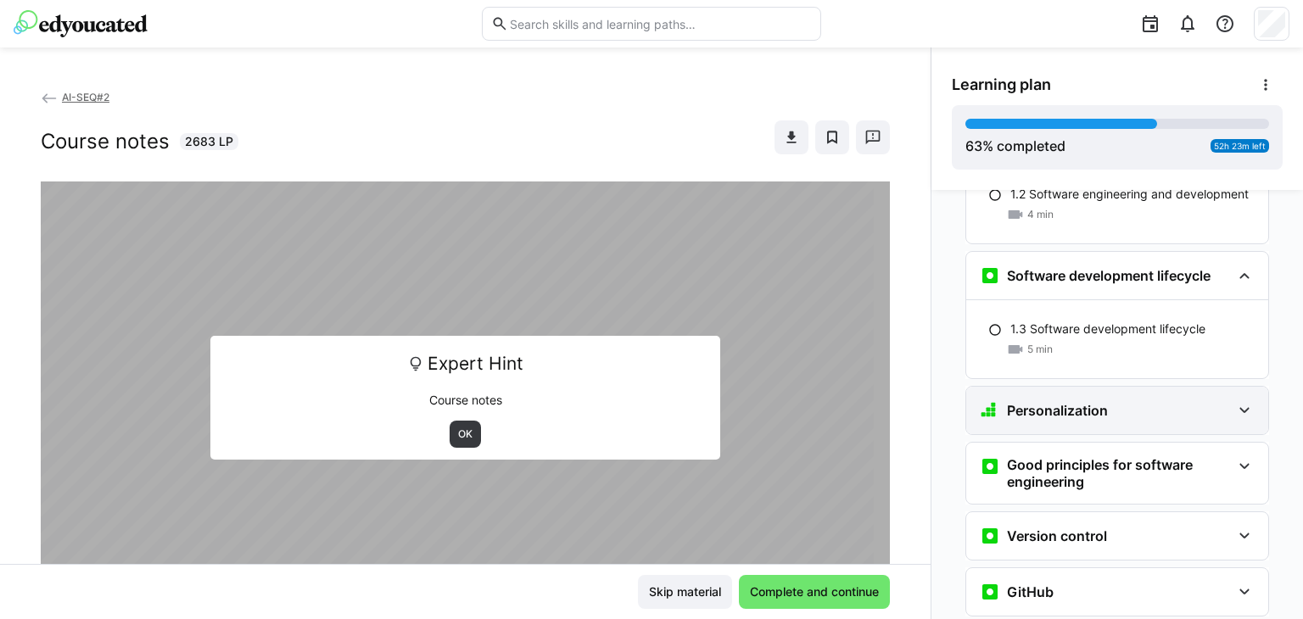
click at [1058, 402] on h3 "Personalization" at bounding box center [1057, 410] width 101 height 17
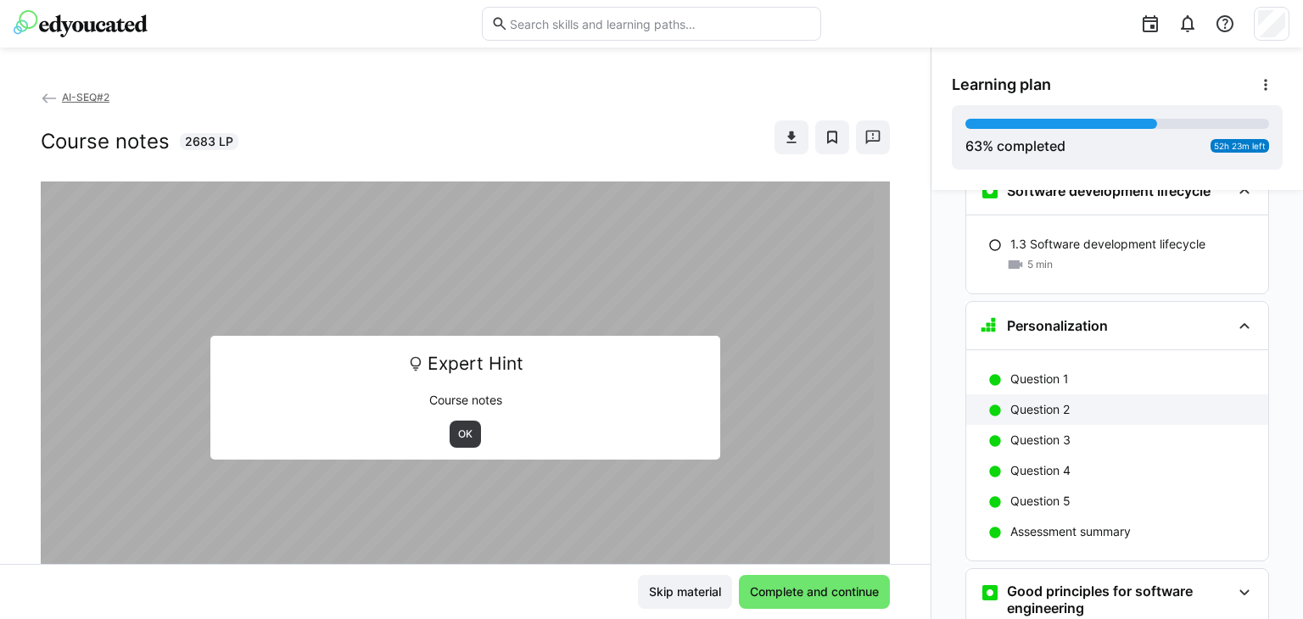
scroll to position [872, 0]
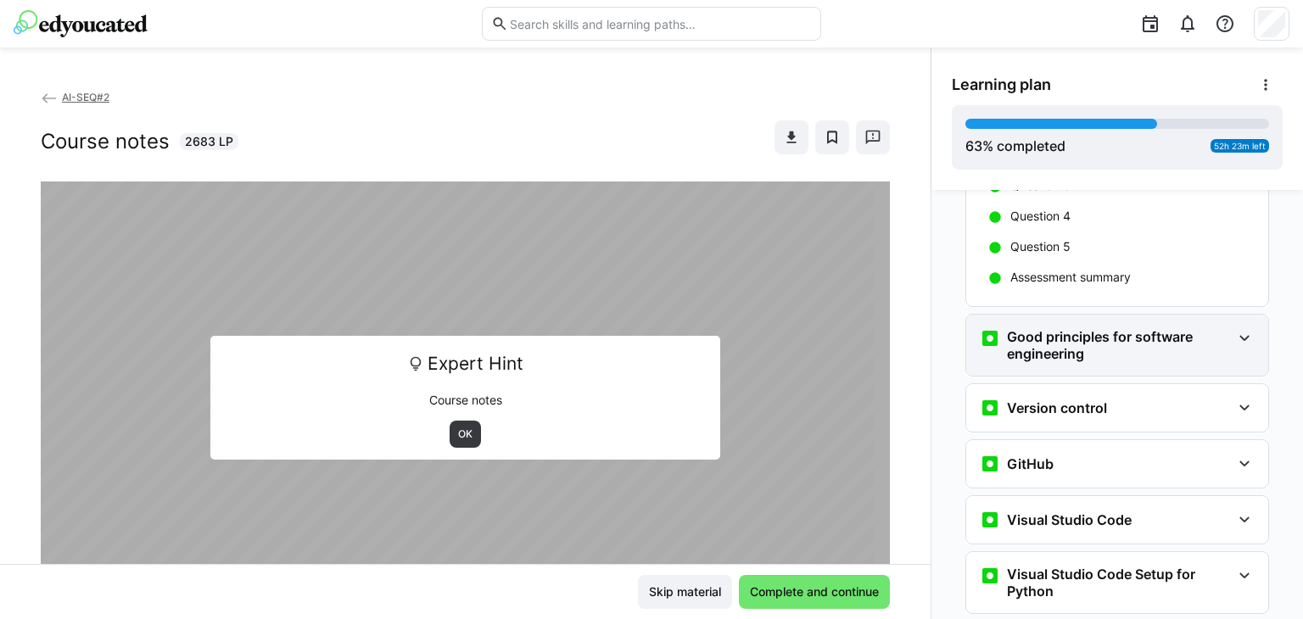
click at [1091, 328] on h3 "Good principles for software engineering" at bounding box center [1119, 345] width 224 height 34
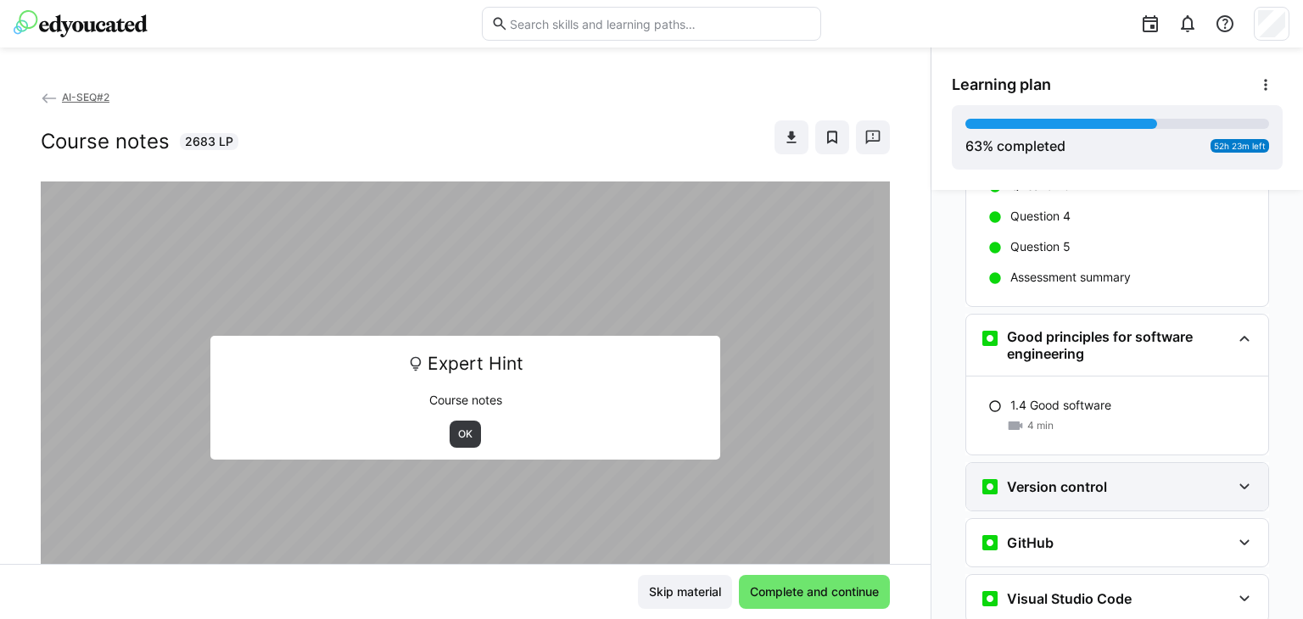
scroll to position [957, 0]
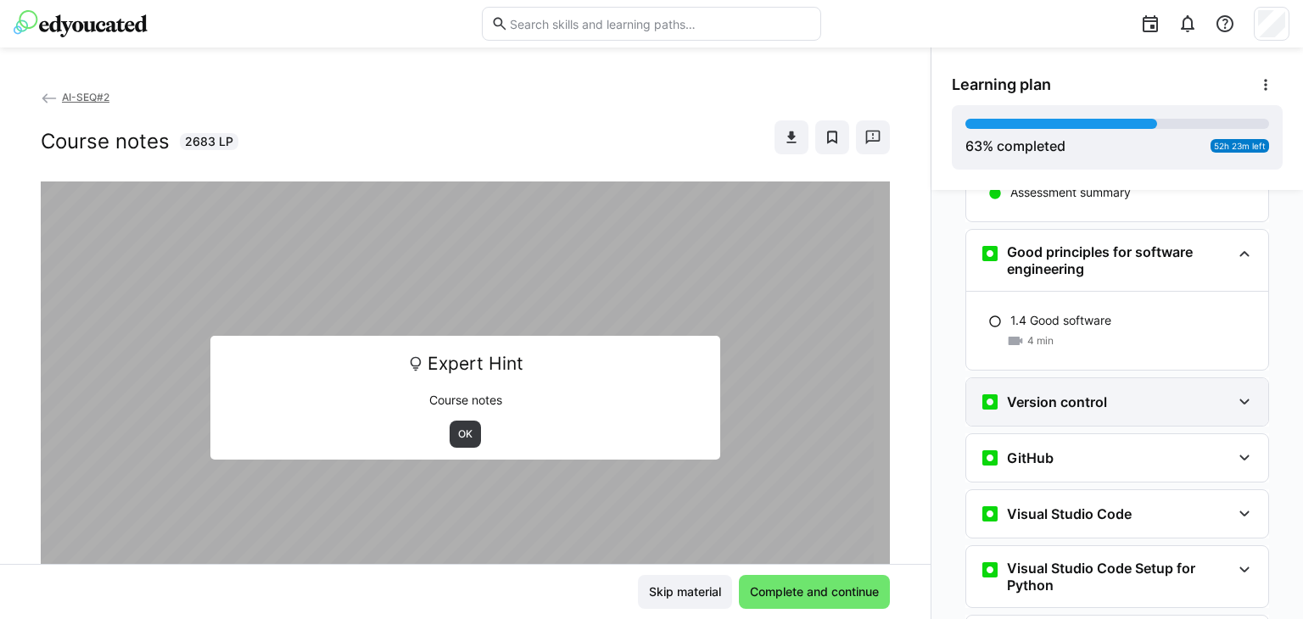
click at [1068, 394] on h3 "Version control" at bounding box center [1057, 402] width 100 height 17
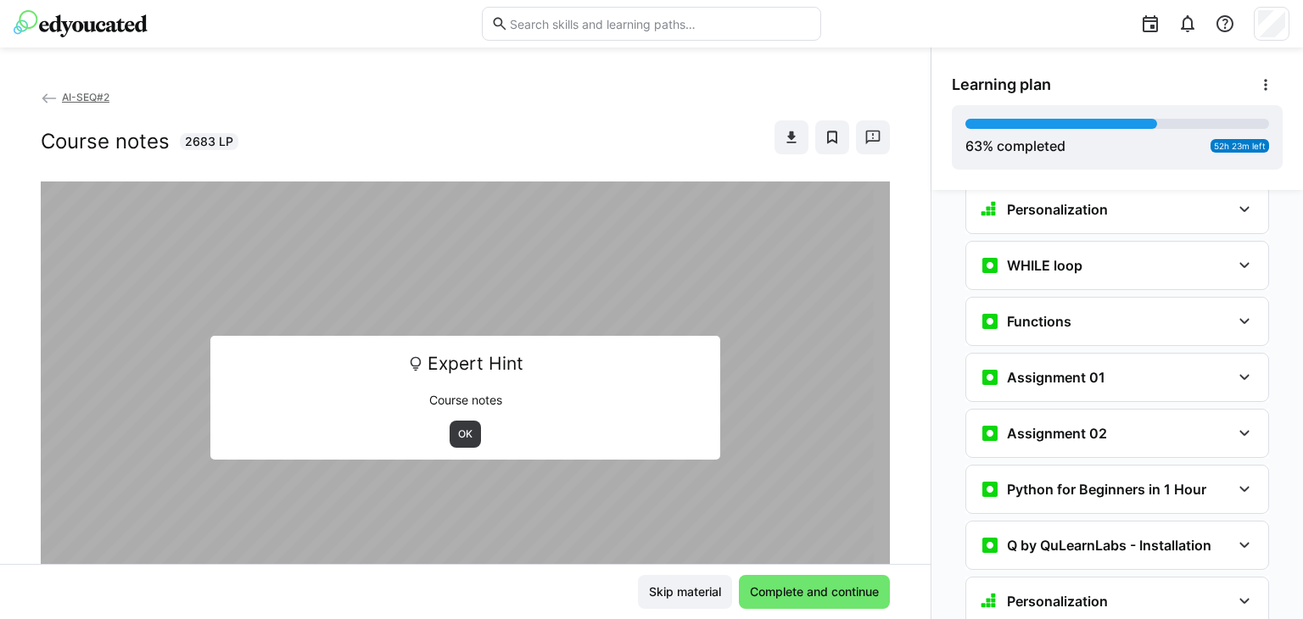
scroll to position [1976, 0]
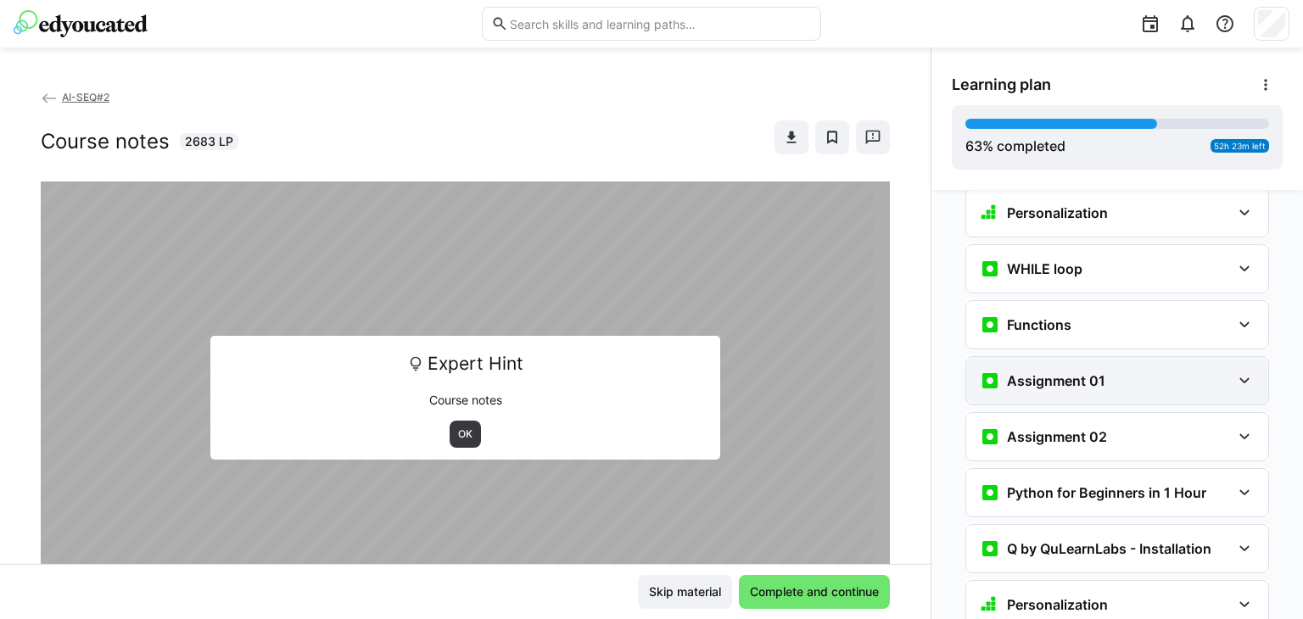
click at [1090, 373] on h3 "Assignment 01" at bounding box center [1056, 381] width 98 height 17
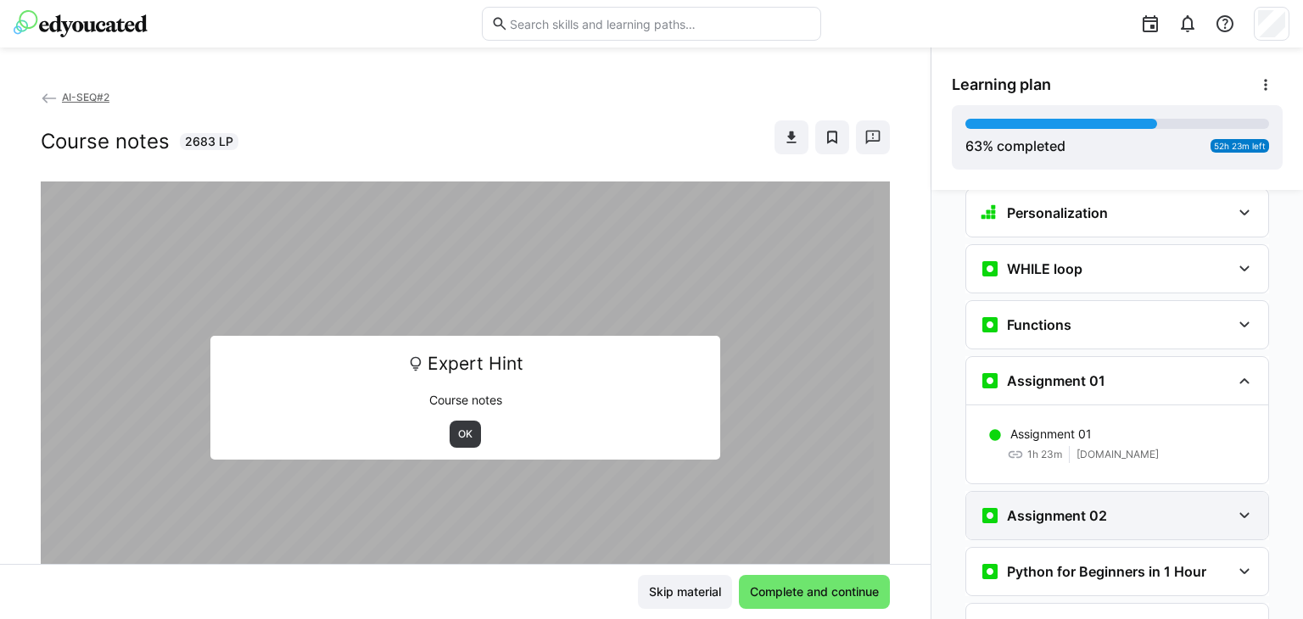
click at [1043, 507] on h3 "Assignment 02" at bounding box center [1057, 515] width 100 height 17
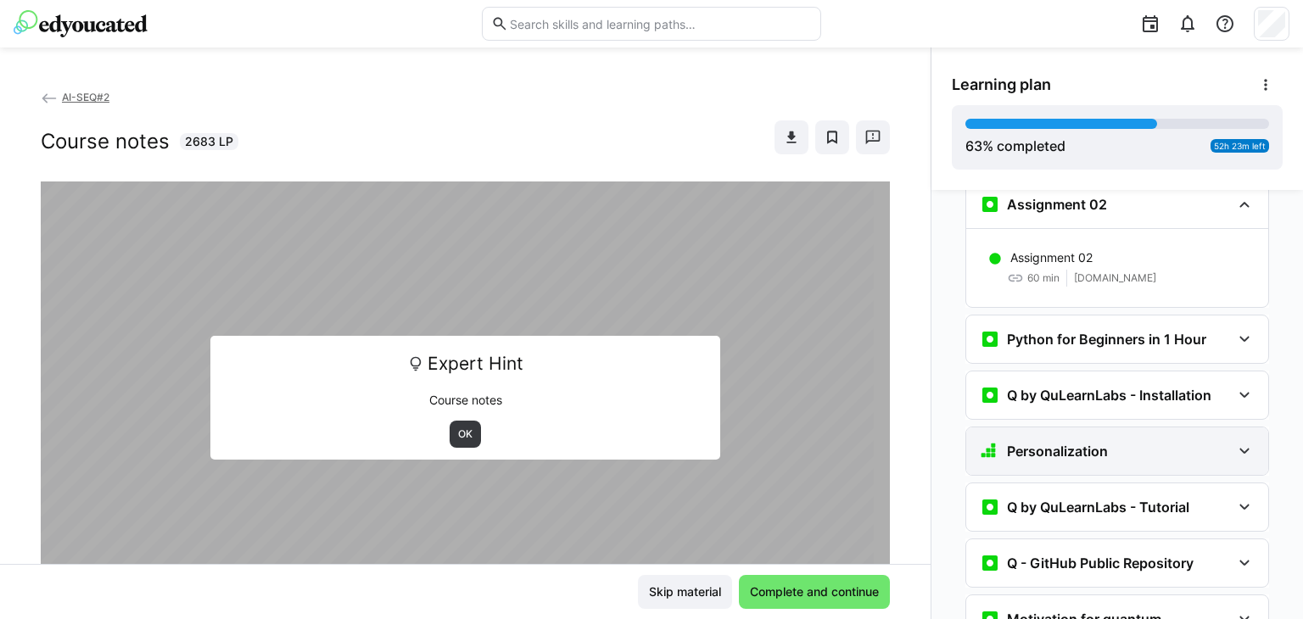
scroll to position [2315, 0]
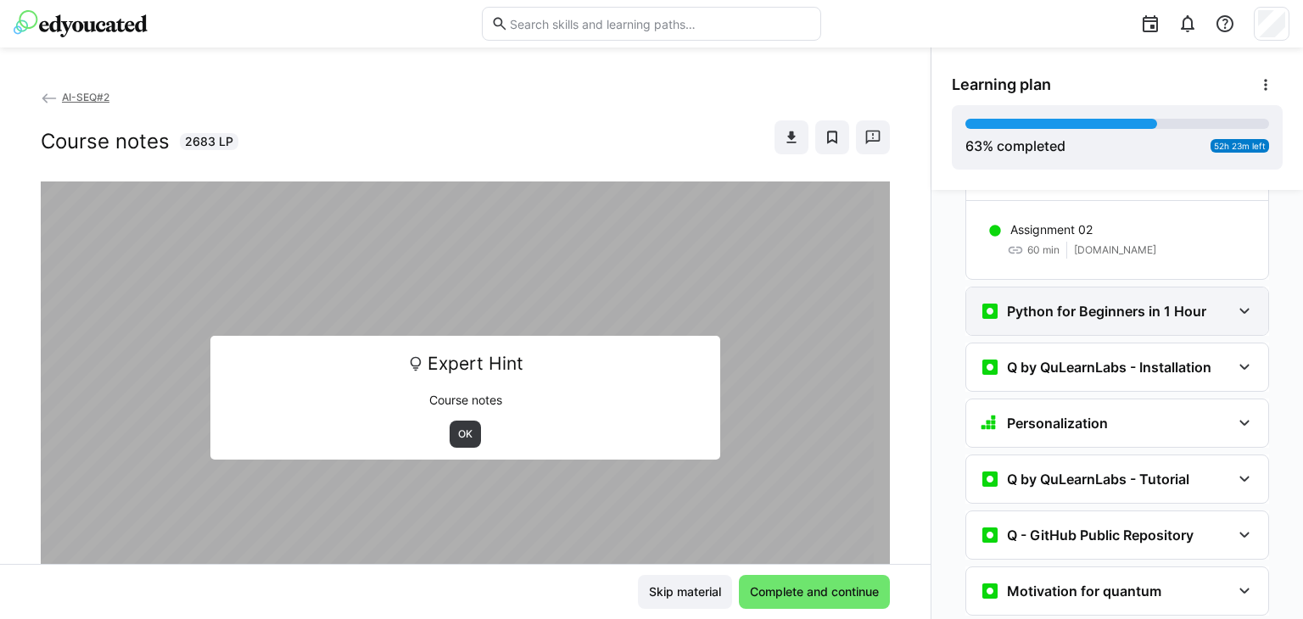
click at [1113, 303] on h3 "Python for Beginners in 1 Hour" at bounding box center [1106, 311] width 199 height 17
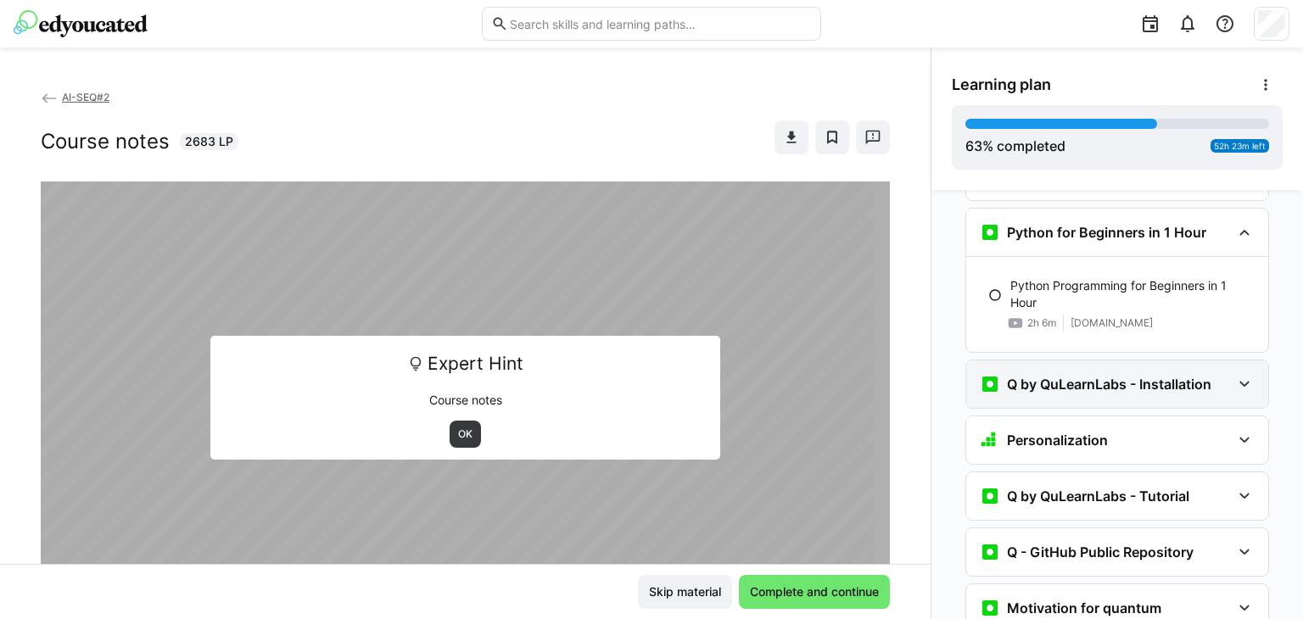
scroll to position [2570, 0]
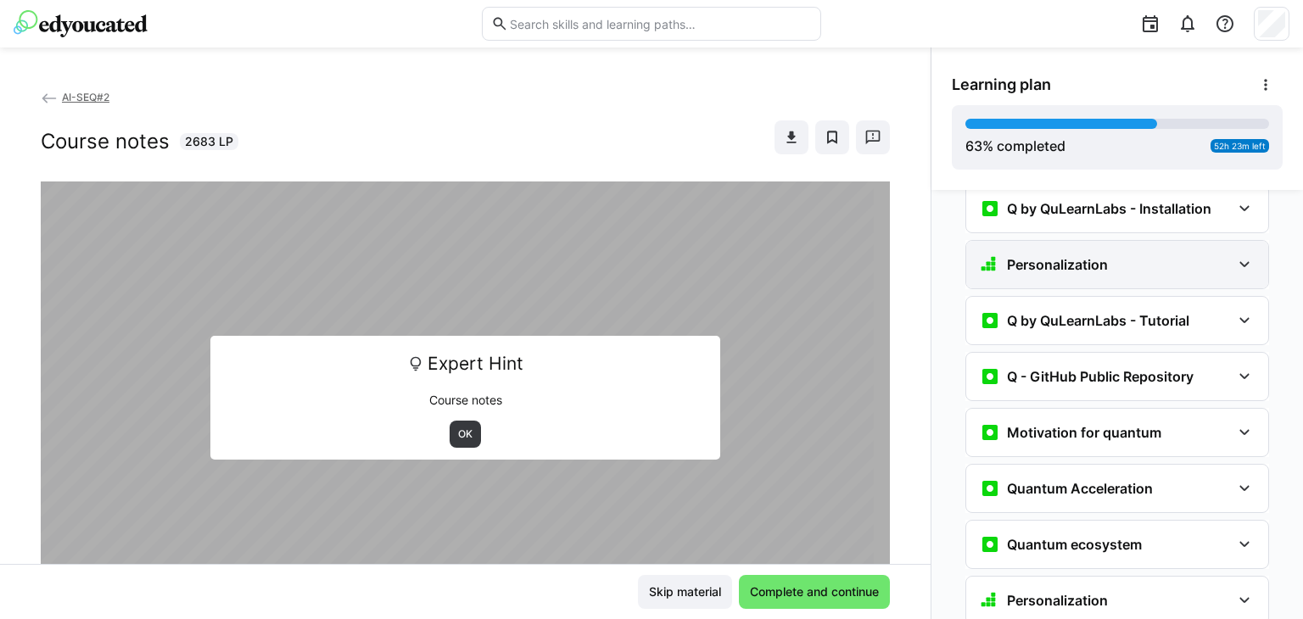
click at [1112, 255] on div "Personalization" at bounding box center [1105, 265] width 251 height 20
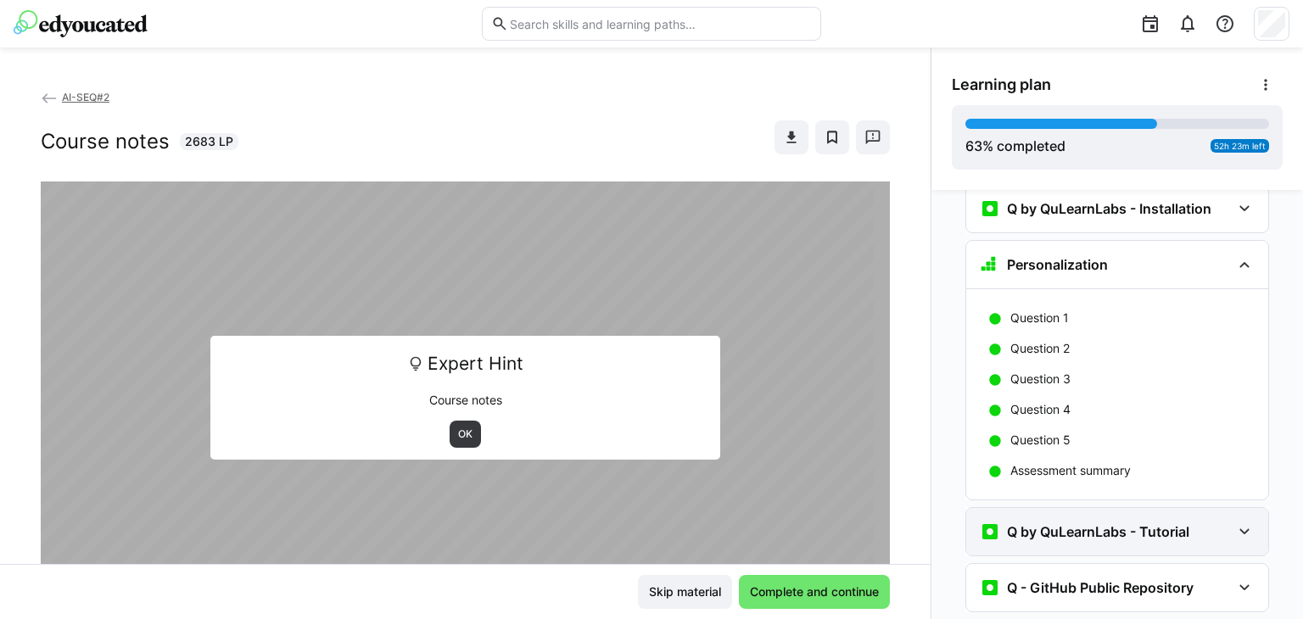
click at [1086, 524] on h3 "Q by QuLearnLabs - Tutorial" at bounding box center [1098, 532] width 182 height 17
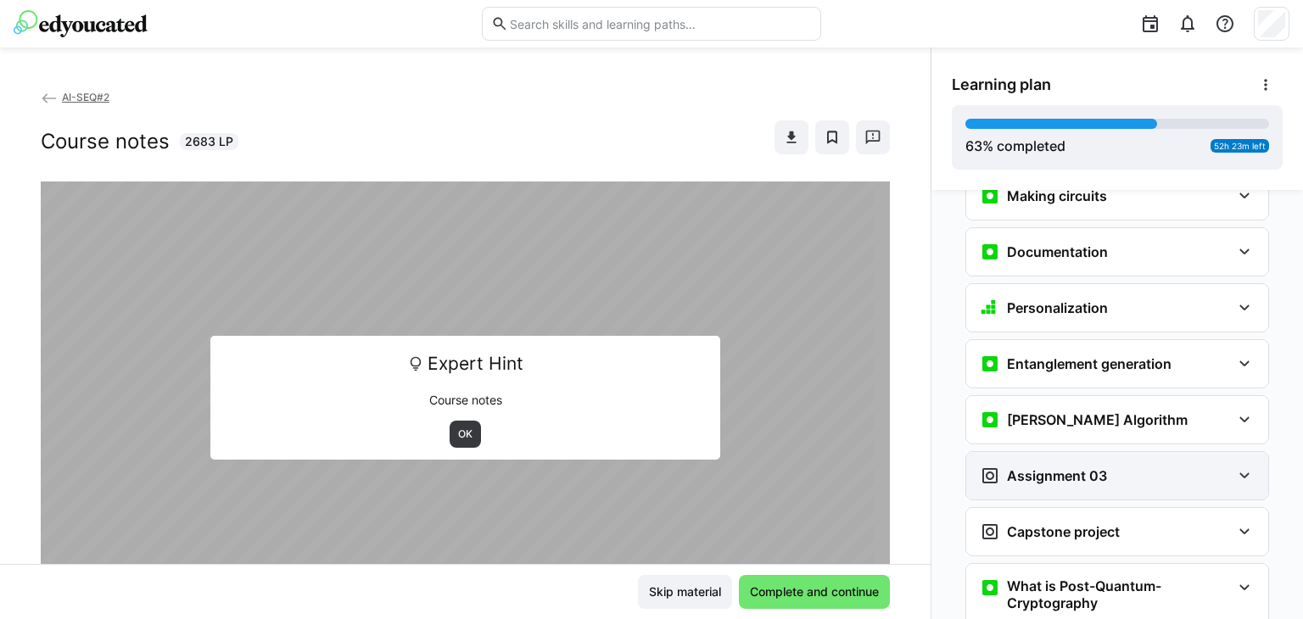
scroll to position [3842, 0]
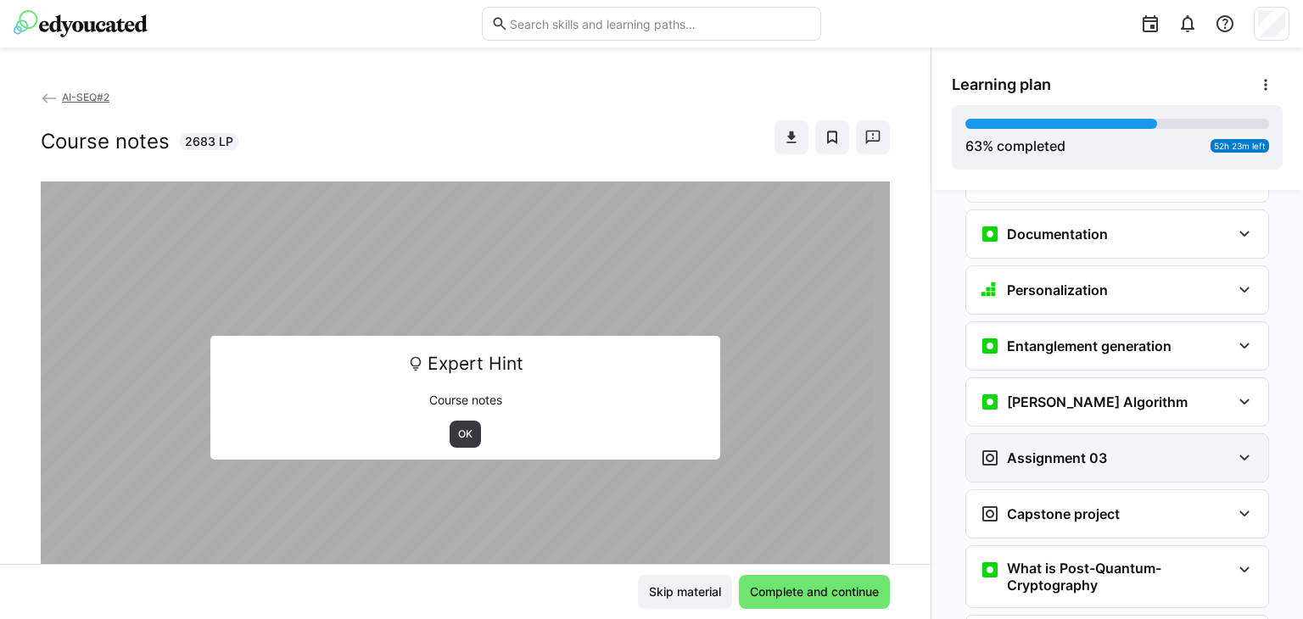
click at [1094, 450] on h3 "Assignment 03" at bounding box center [1057, 458] width 100 height 17
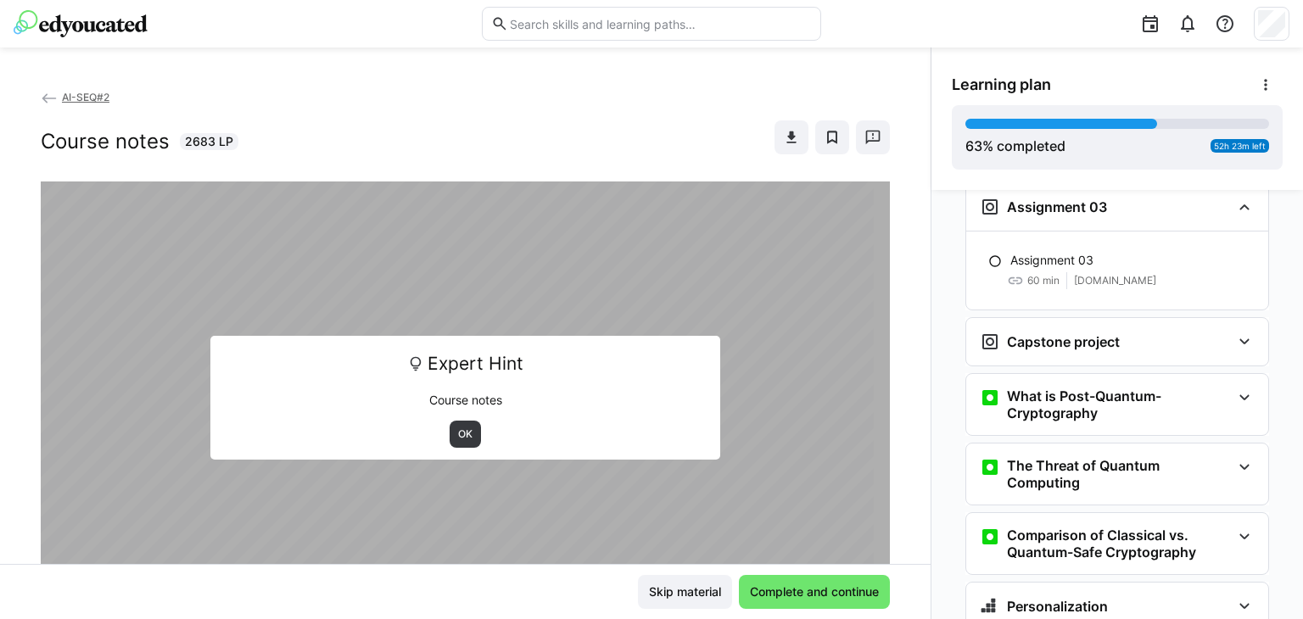
scroll to position [4097, 0]
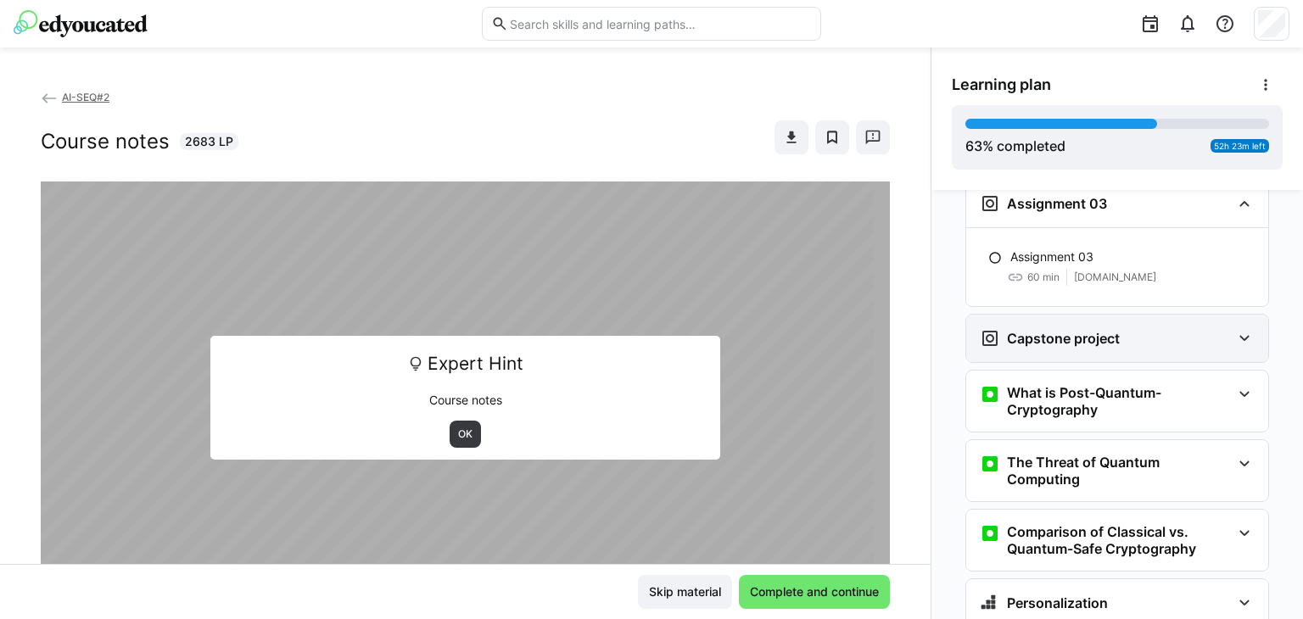
click at [1140, 328] on div "Capstone project" at bounding box center [1105, 338] width 251 height 20
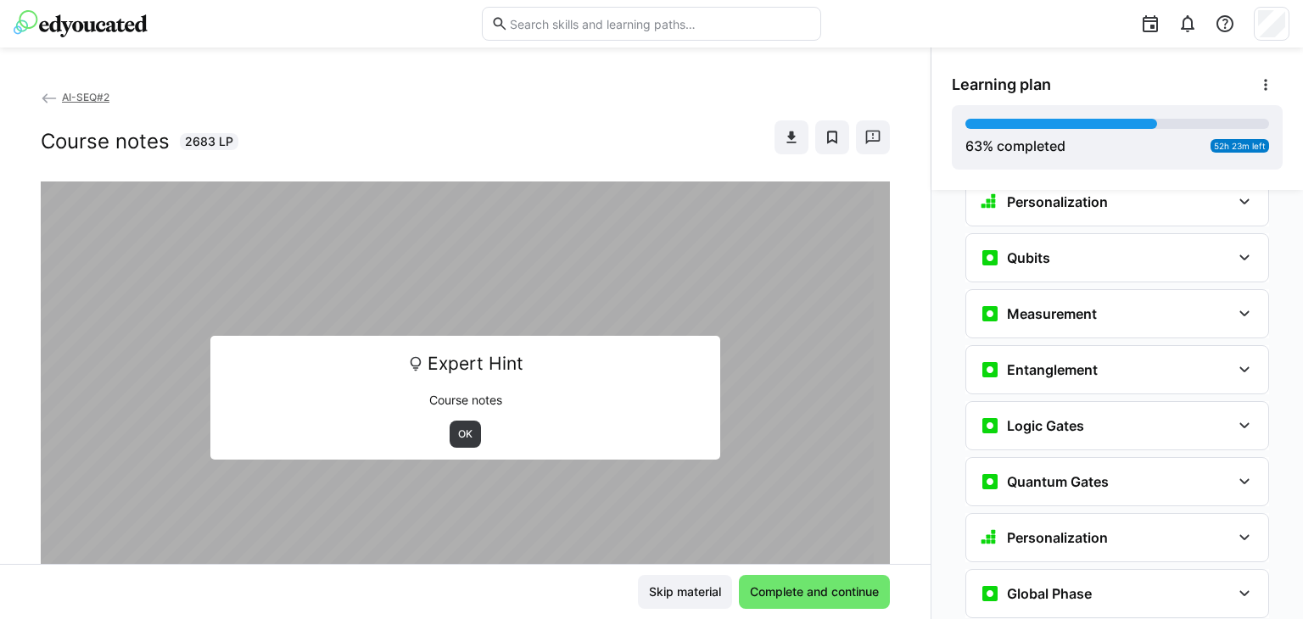
scroll to position [2919, 0]
